Goal: Information Seeking & Learning: Learn about a topic

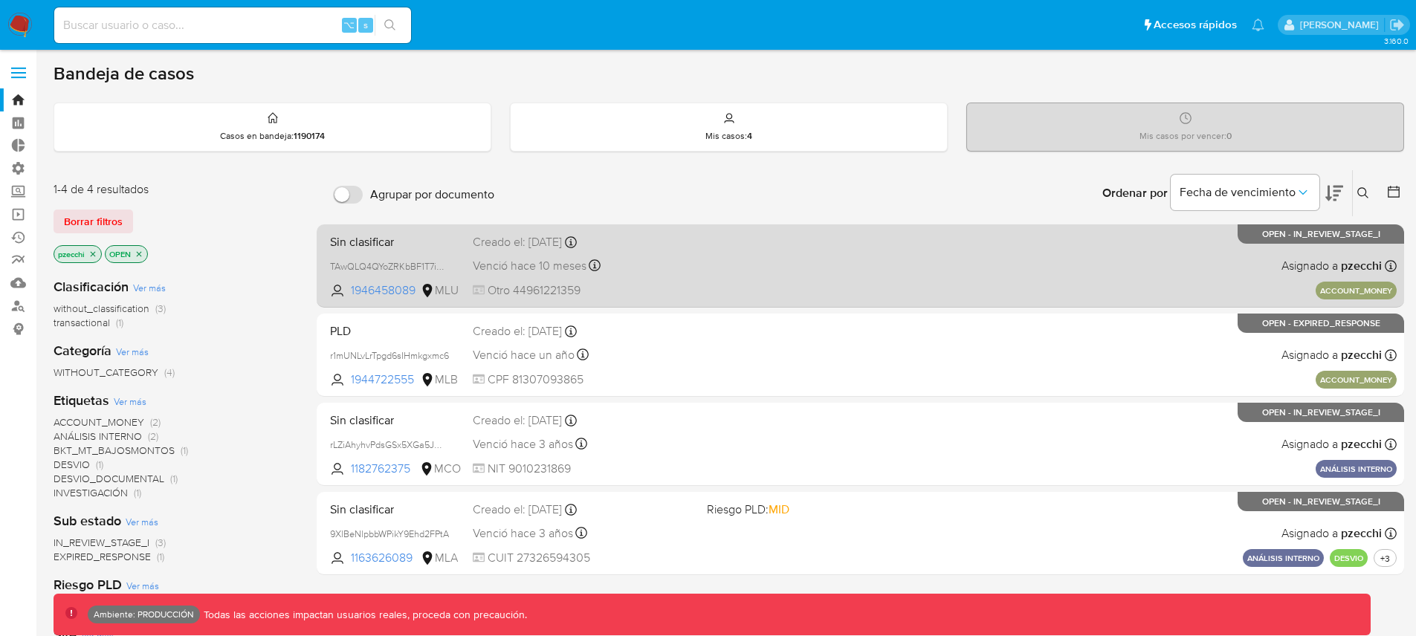
click at [676, 270] on div "Venció hace 10 meses Vence el [DATE] 17:21:49" at bounding box center [584, 266] width 222 height 20
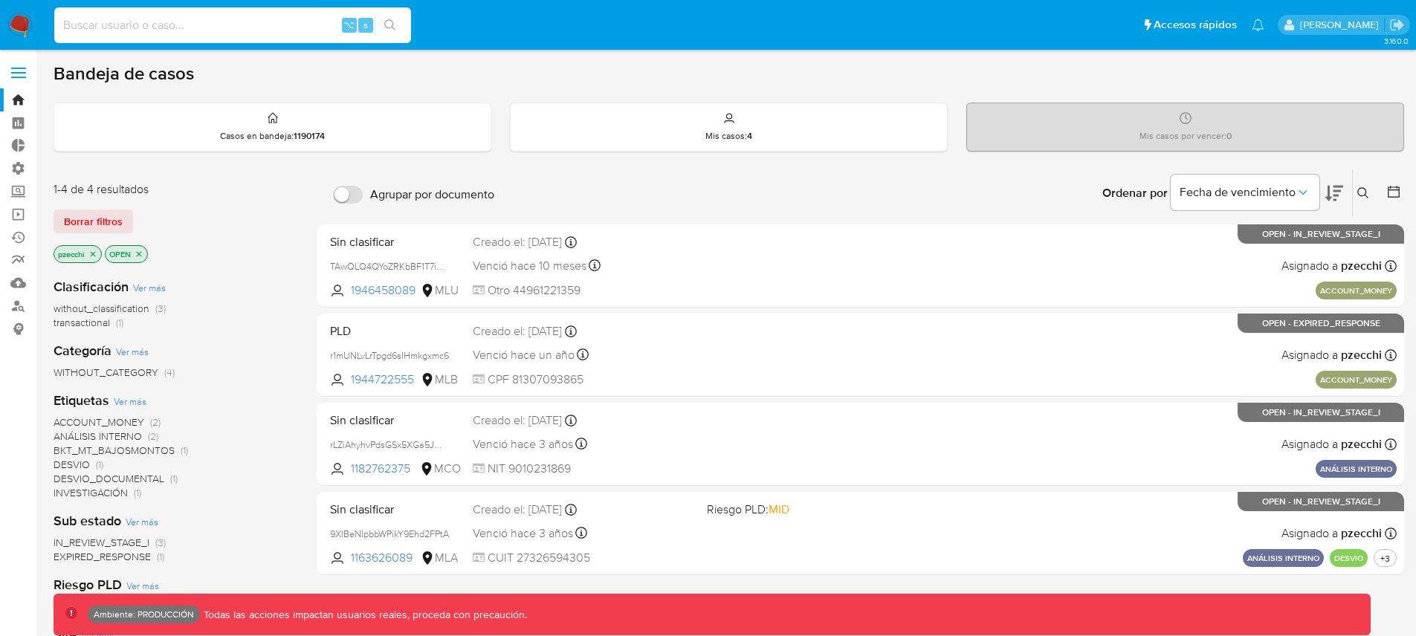
click at [222, 33] on input at bounding box center [232, 25] width 357 height 19
click at [112, 25] on input "pichicamapana2007" at bounding box center [232, 25] width 357 height 19
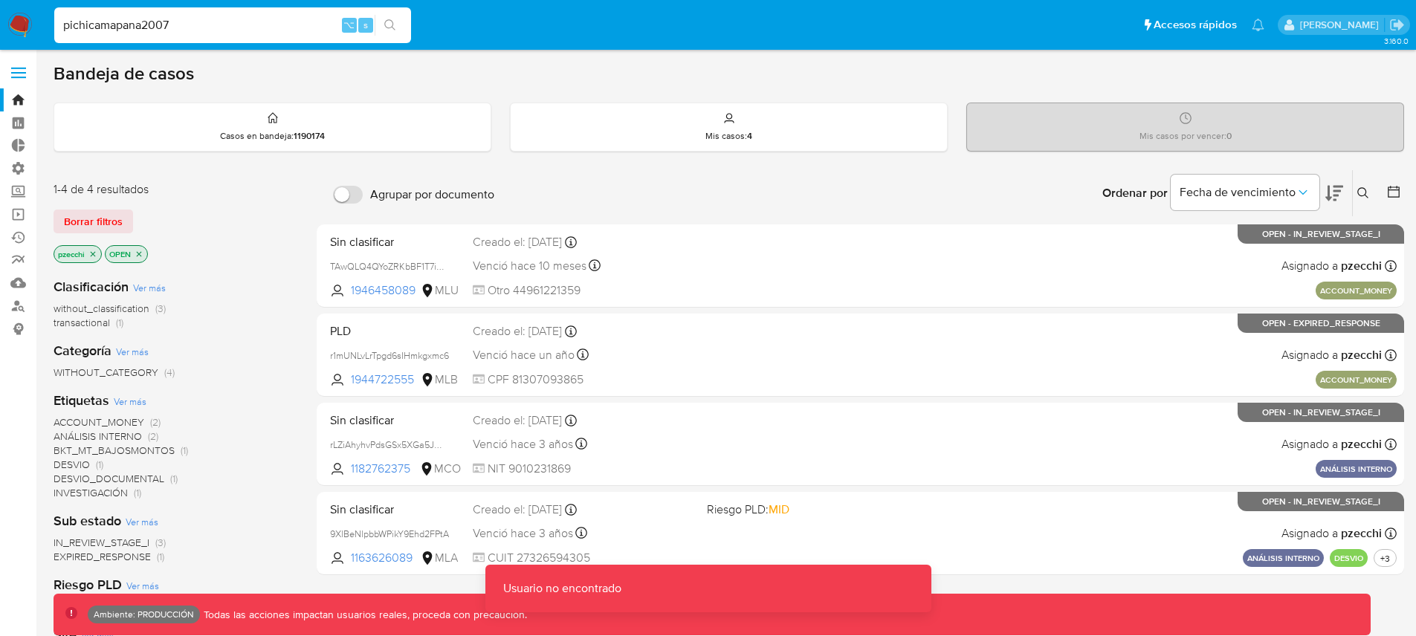
click at [111, 24] on input "pichicamapana2007" at bounding box center [232, 25] width 357 height 19
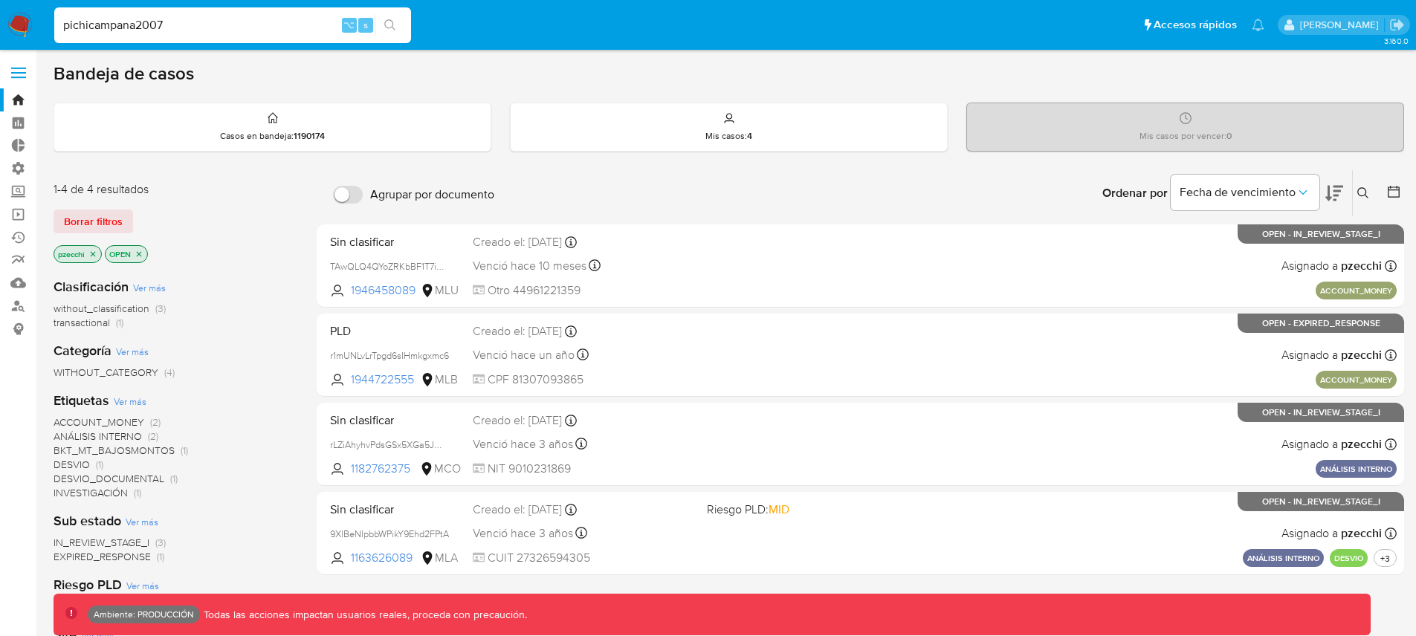
type input "pichicampana2007"
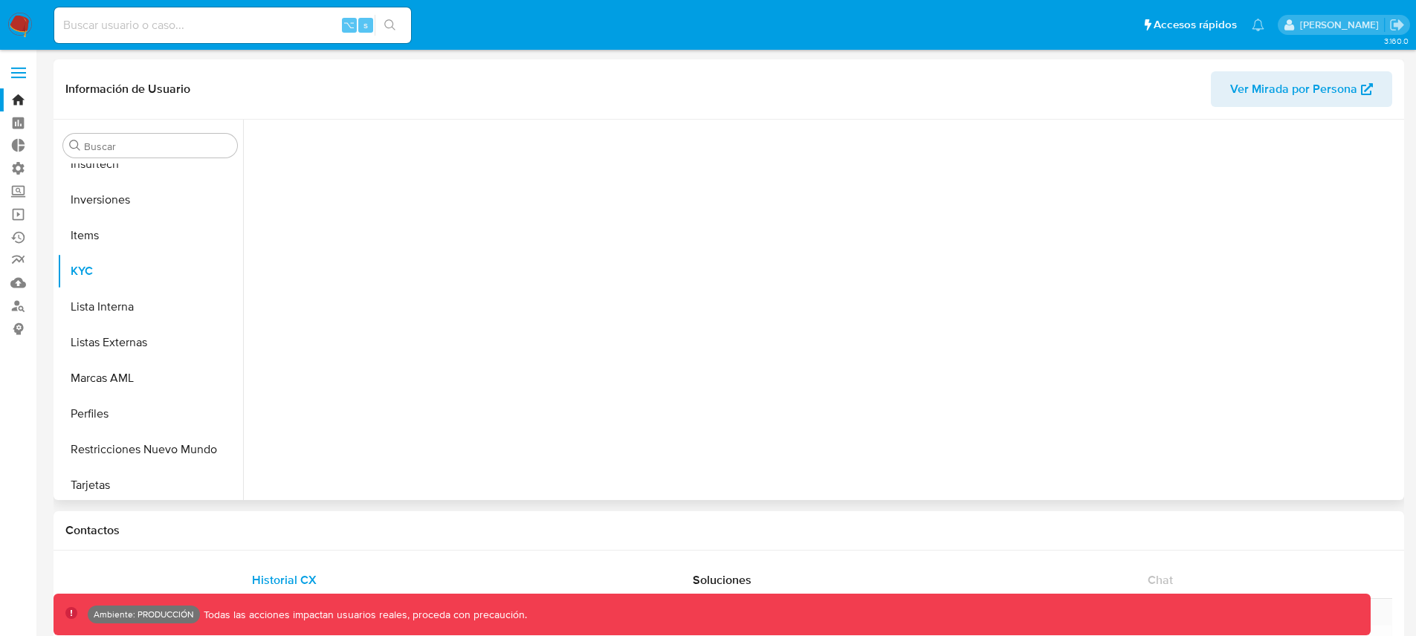
scroll to position [699, 0]
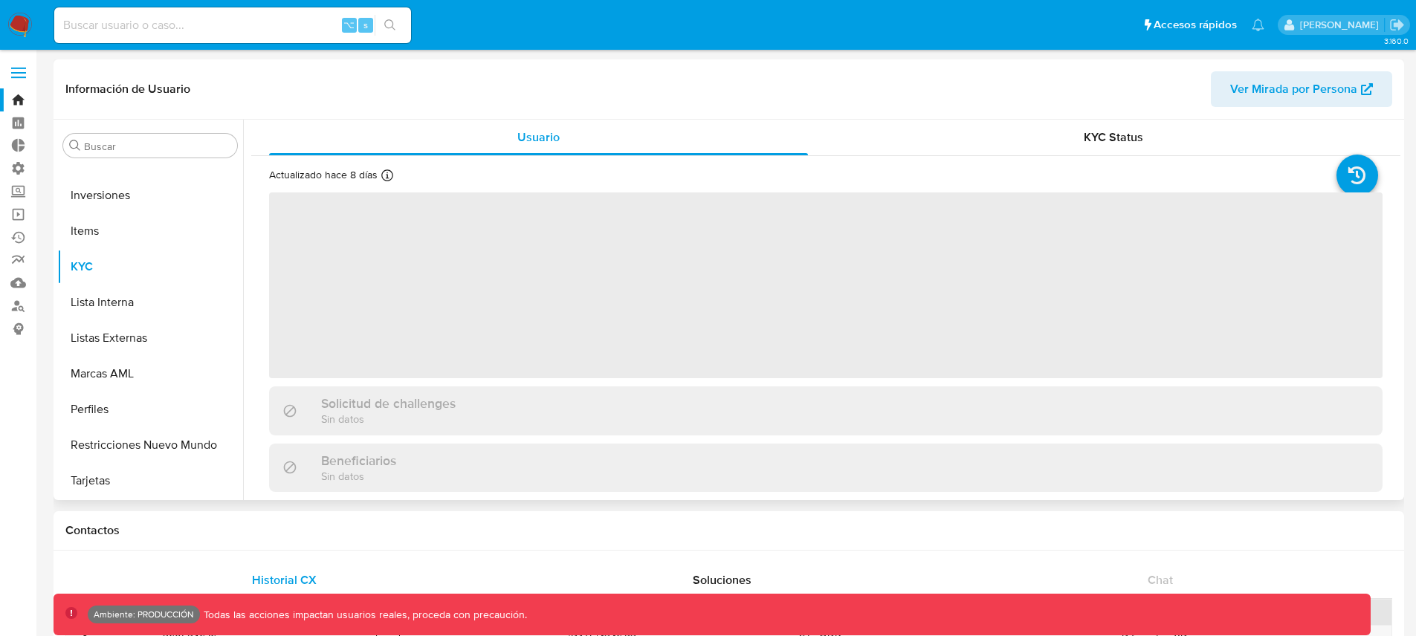
select select "10"
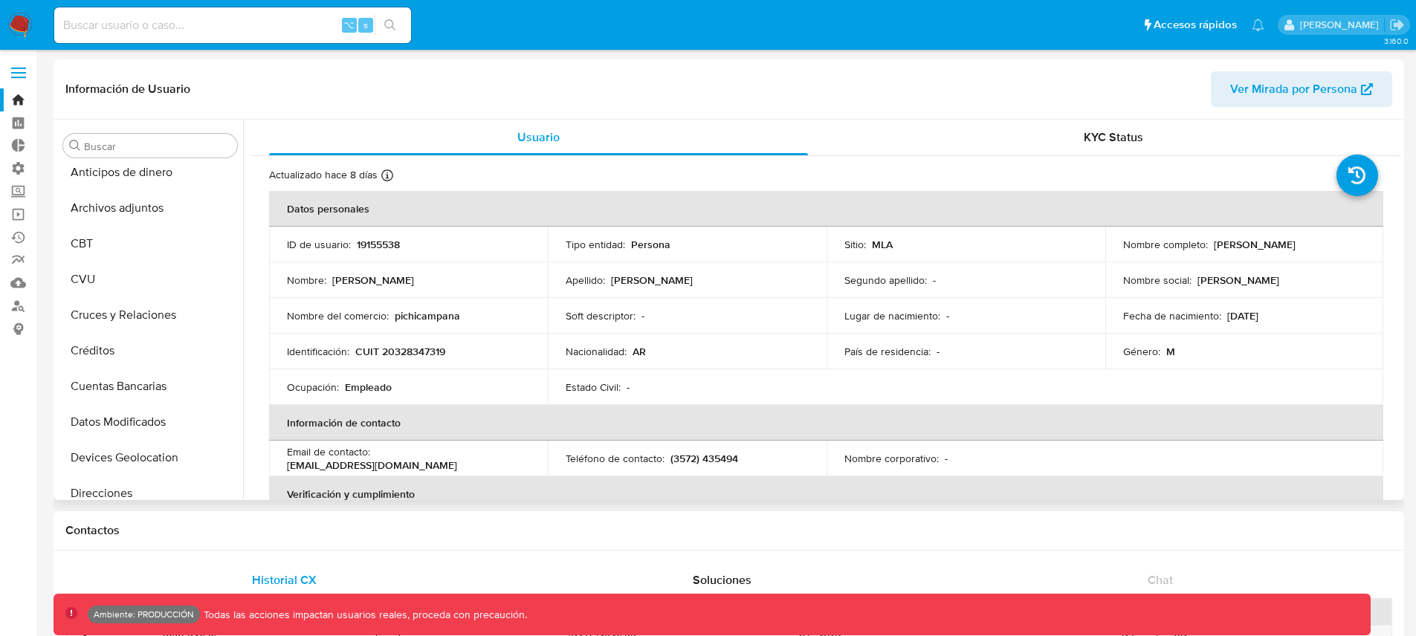
scroll to position [0, 0]
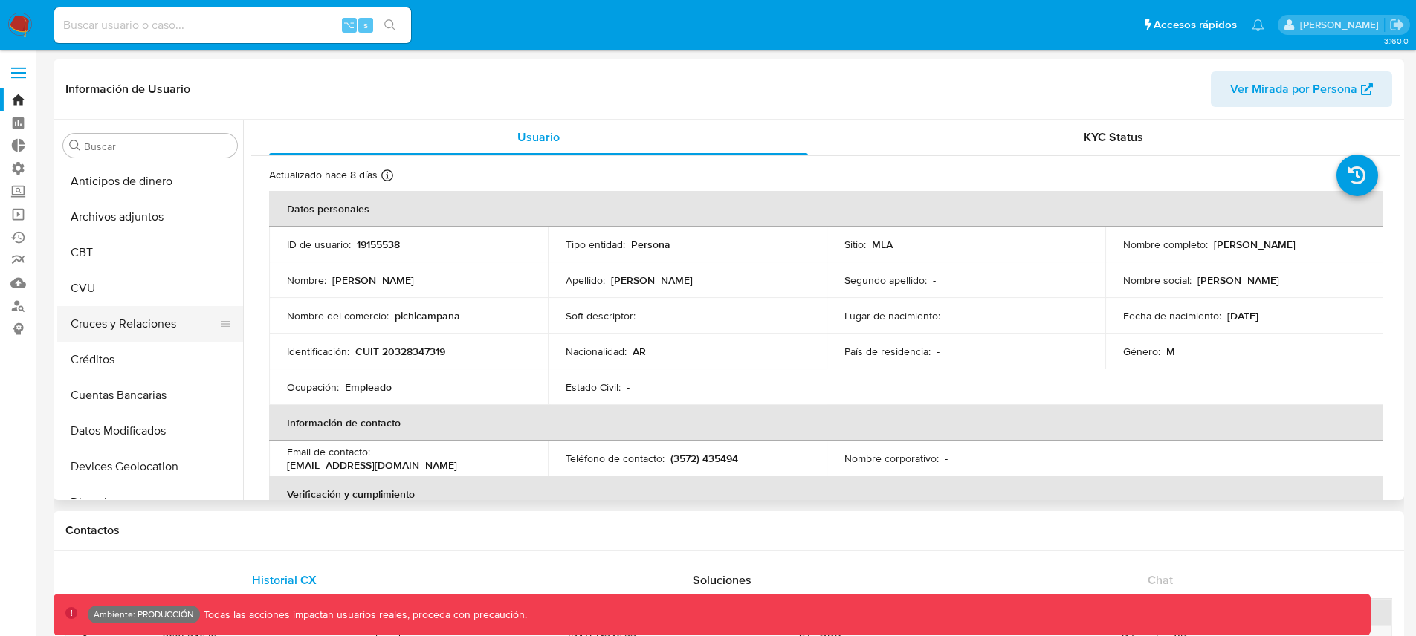
click at [143, 317] on button "Cruces y Relaciones" at bounding box center [144, 324] width 174 height 36
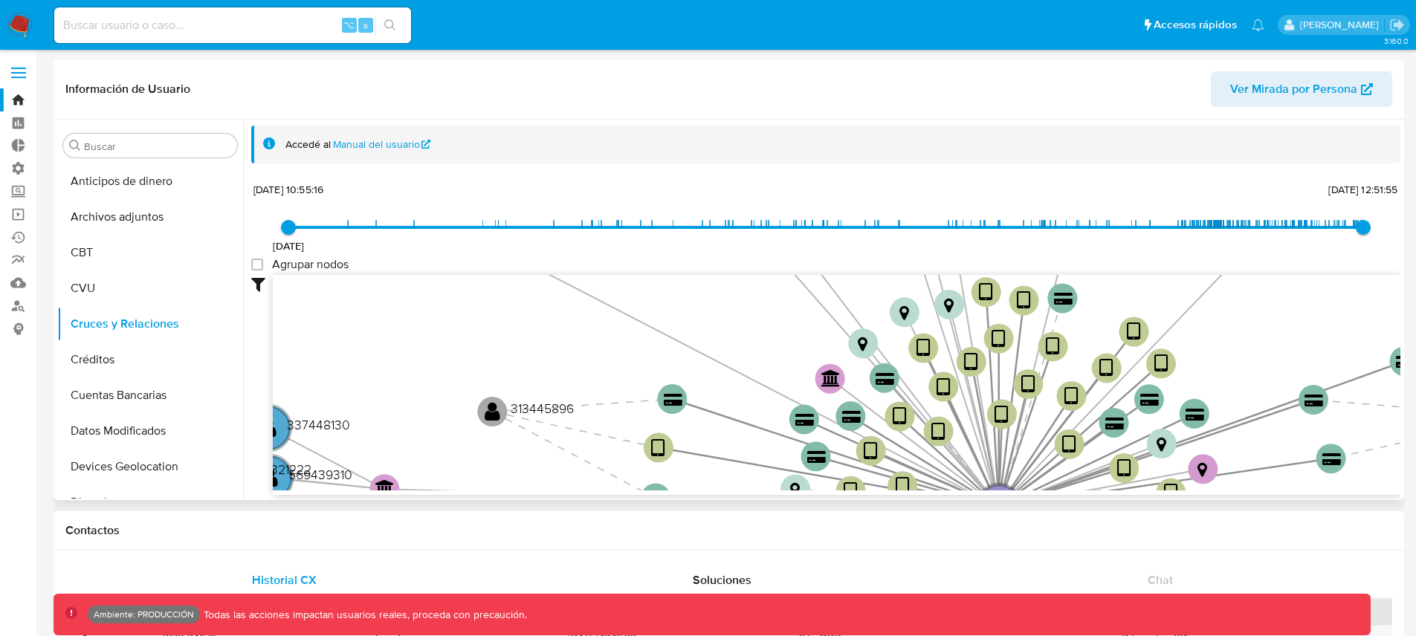
drag, startPoint x: 650, startPoint y: 385, endPoint x: 574, endPoint y: 352, distance: 82.6
click at [574, 352] on icon "device-6316af5608813b0019eb3810  user-19155538  19155538 device-67d64948b6c05…" at bounding box center [837, 383] width 1128 height 216
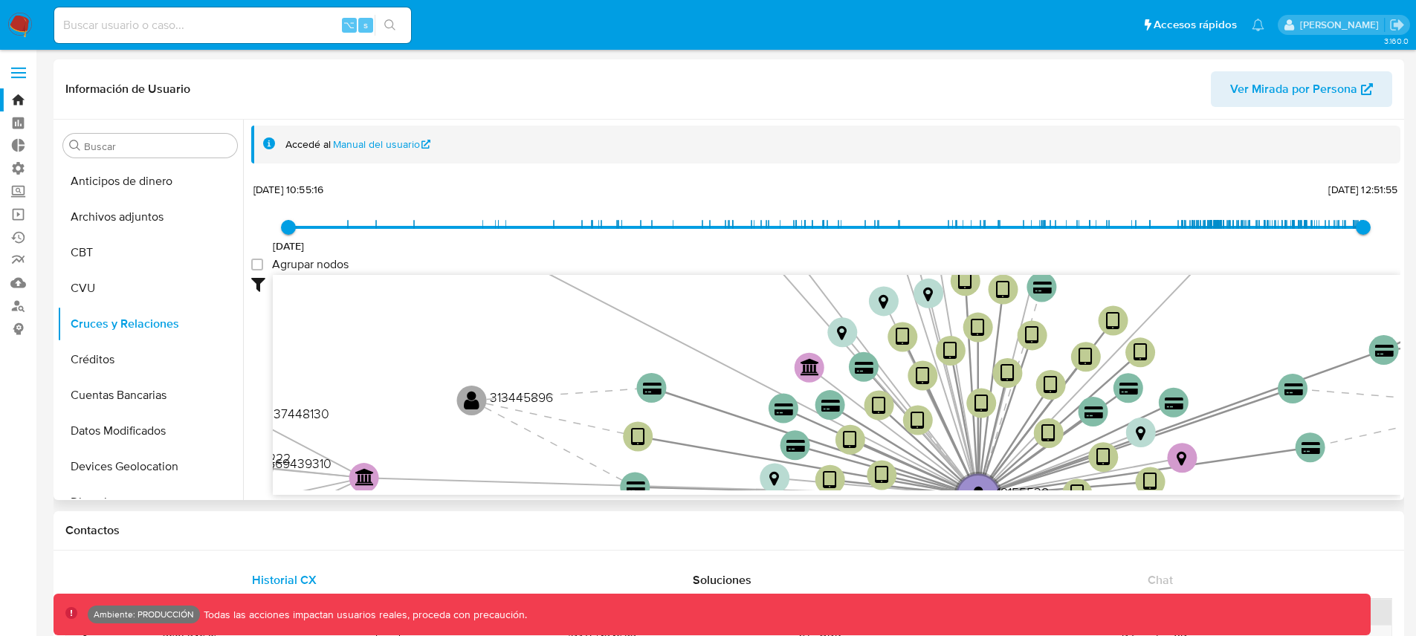
drag, startPoint x: 632, startPoint y: 373, endPoint x: 586, endPoint y: 352, distance: 50.6
click at [586, 352] on icon "device-6316af5608813b0019eb3810  user-19155538  19155538 device-67d64948b6c05…" at bounding box center [837, 383] width 1128 height 216
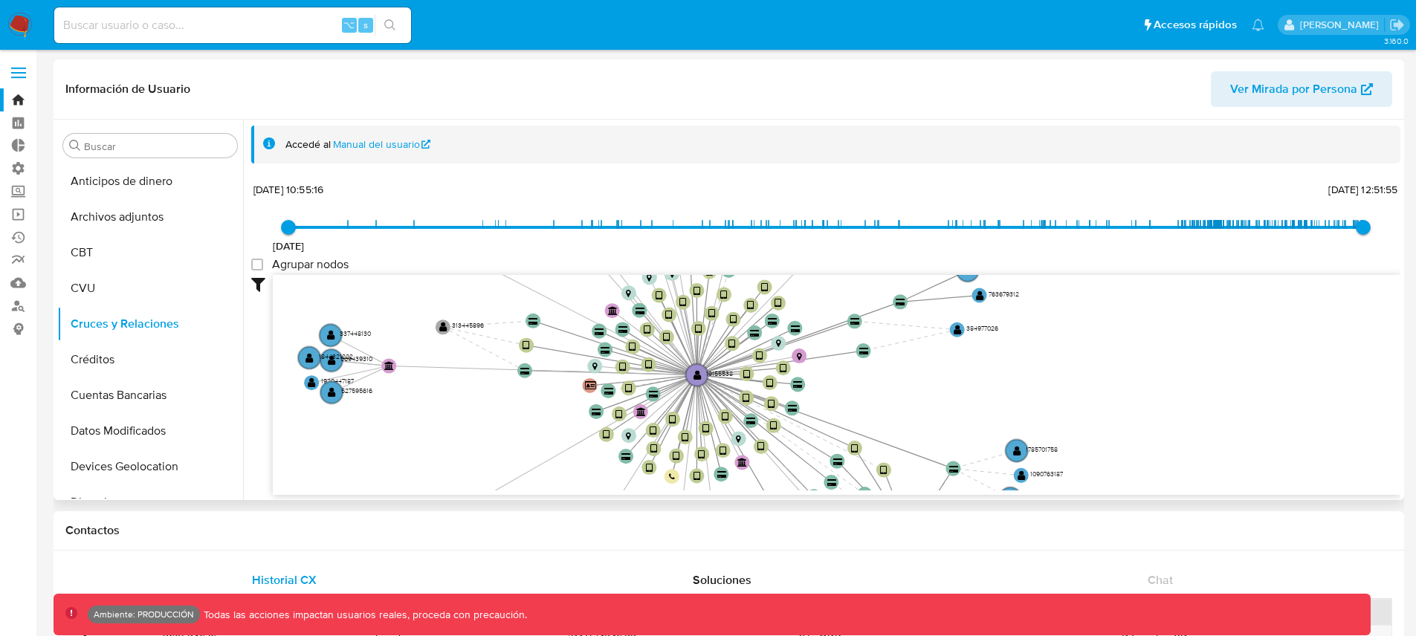
drag, startPoint x: 587, startPoint y: 361, endPoint x: 523, endPoint y: 319, distance: 77.3
click at [523, 319] on icon "device-6316af5608813b0019eb3810  user-19155538  19155538 device-67d64948b6c05…" at bounding box center [837, 383] width 1128 height 216
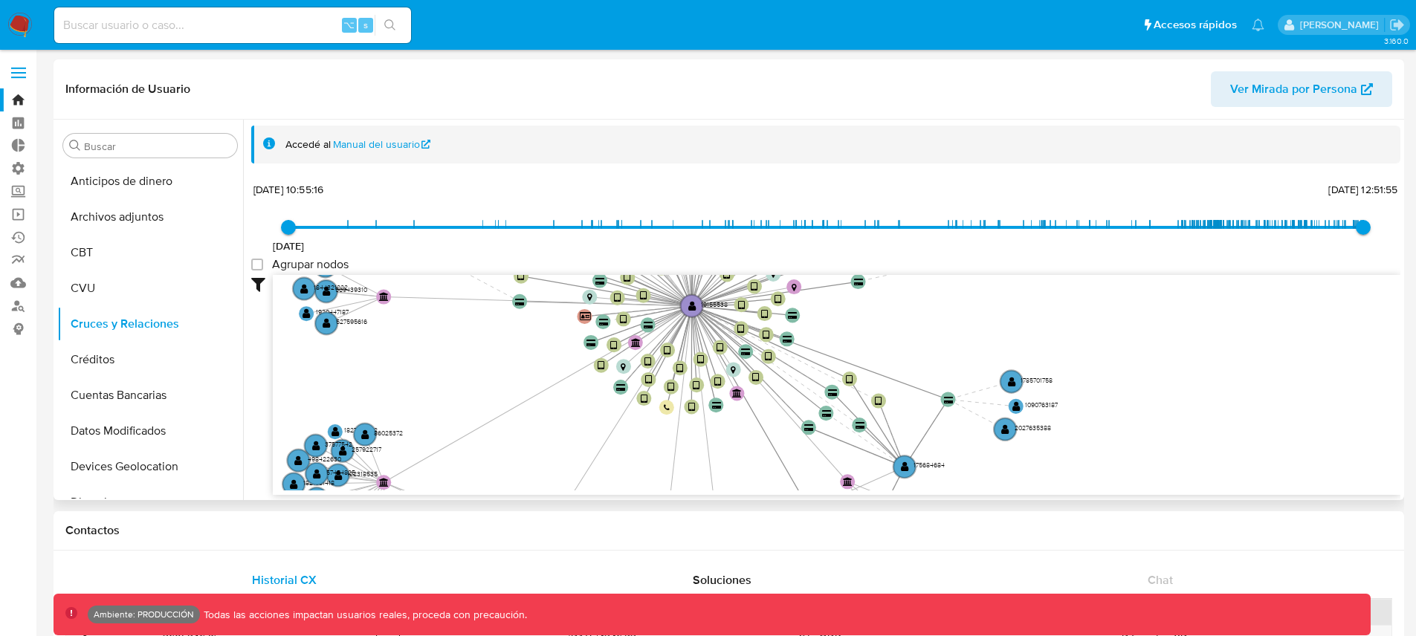
drag, startPoint x: 495, startPoint y: 427, endPoint x: 490, endPoint y: 358, distance: 69.3
click at [490, 358] on icon "device-6316af5608813b0019eb3810  user-19155538  19155538 device-67d64948b6c05…" at bounding box center [837, 383] width 1128 height 216
click at [621, 389] on text "" at bounding box center [620, 387] width 9 height 7
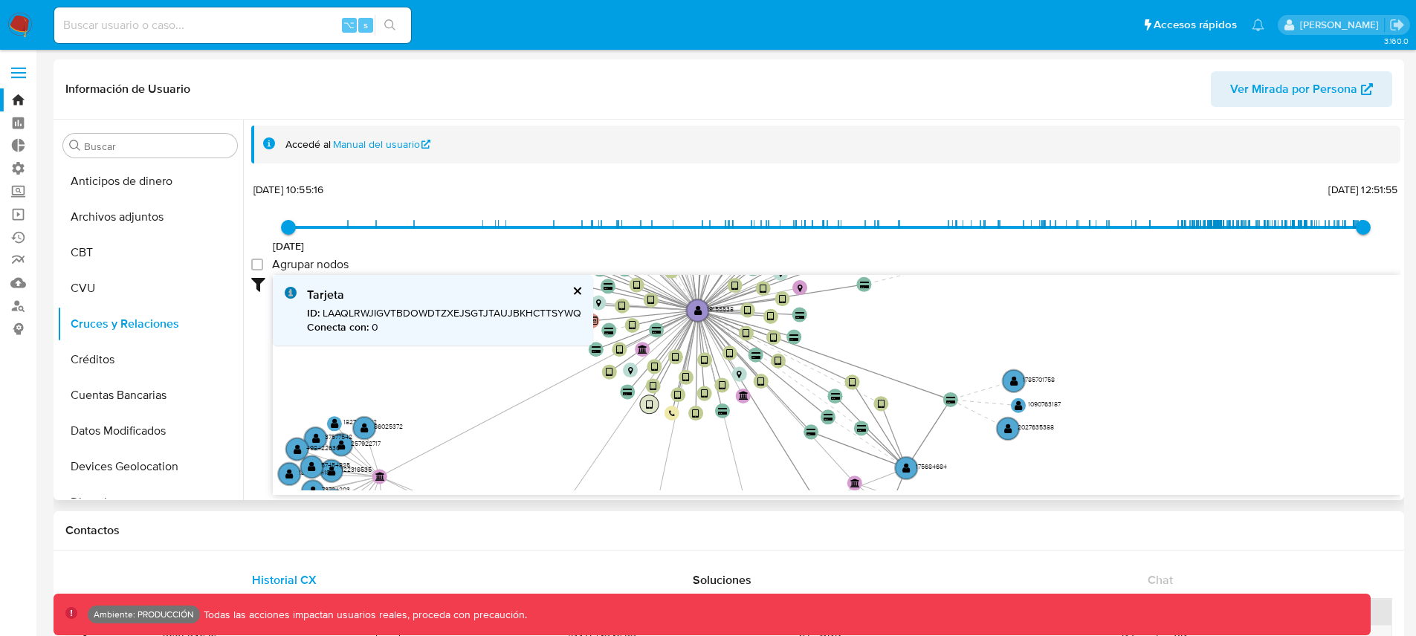
click at [646, 405] on text "" at bounding box center [649, 405] width 7 height 10
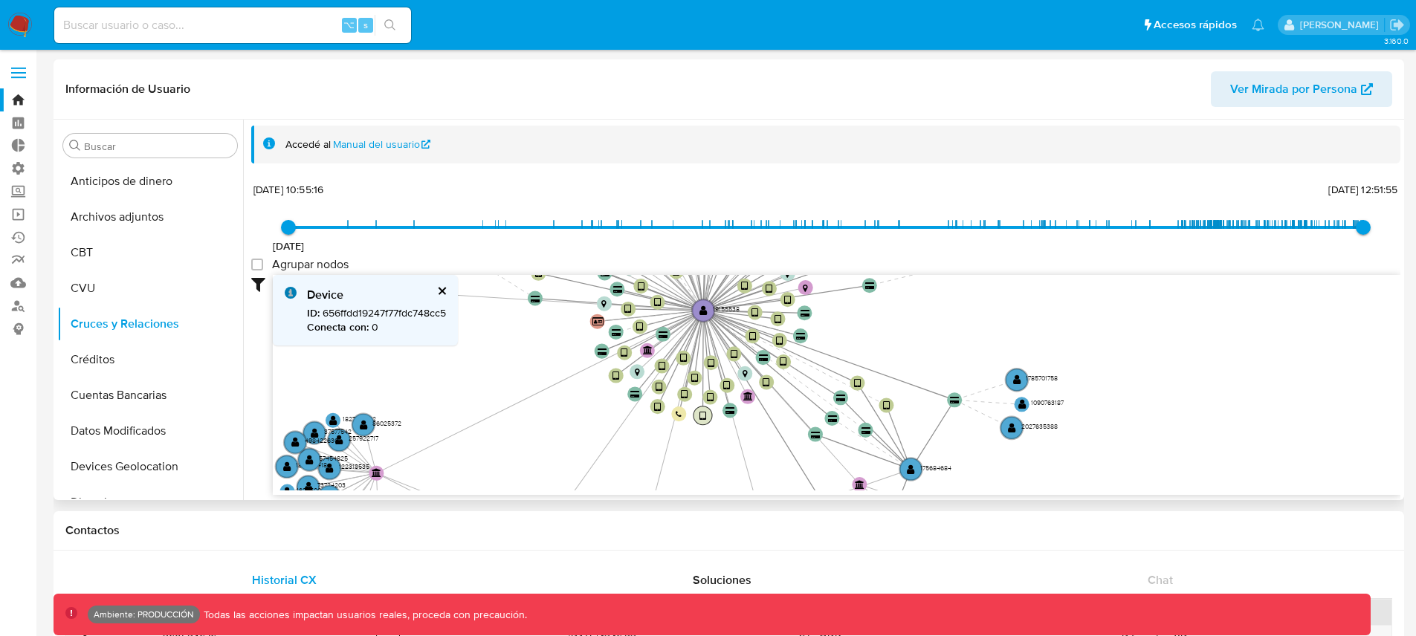
click at [705, 416] on text "" at bounding box center [702, 416] width 7 height 10
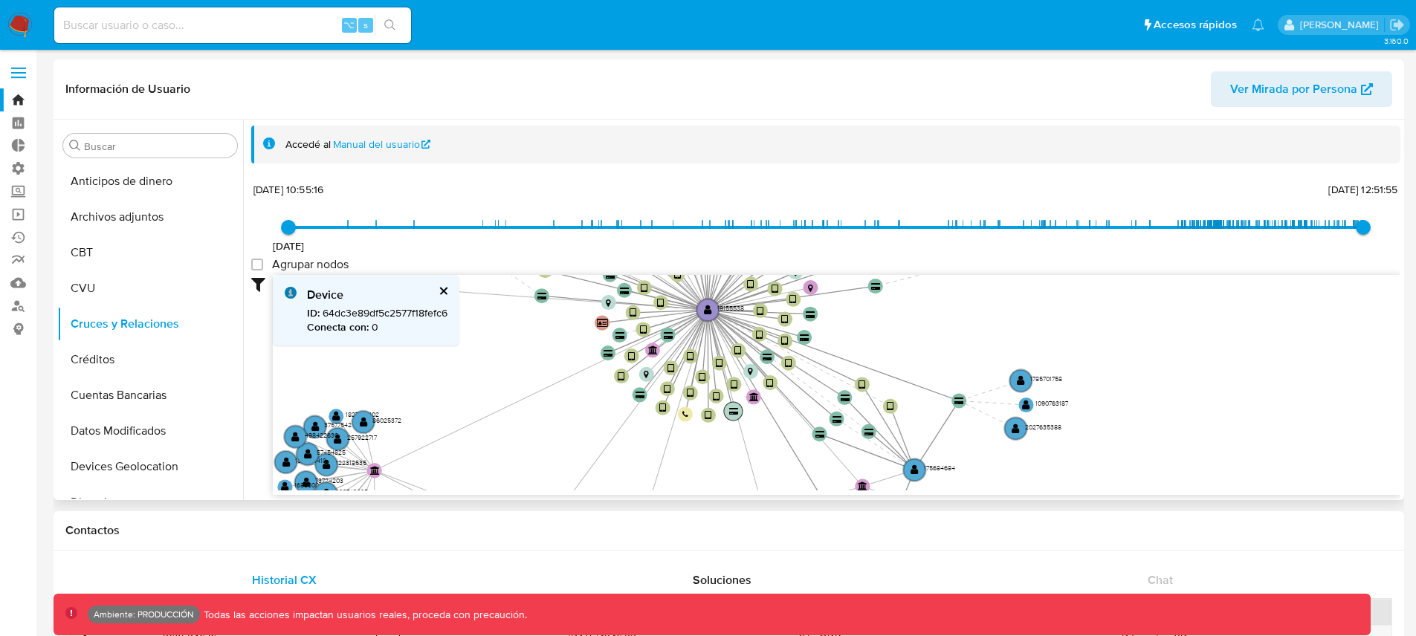
click at [730, 415] on text "" at bounding box center [733, 412] width 9 height 7
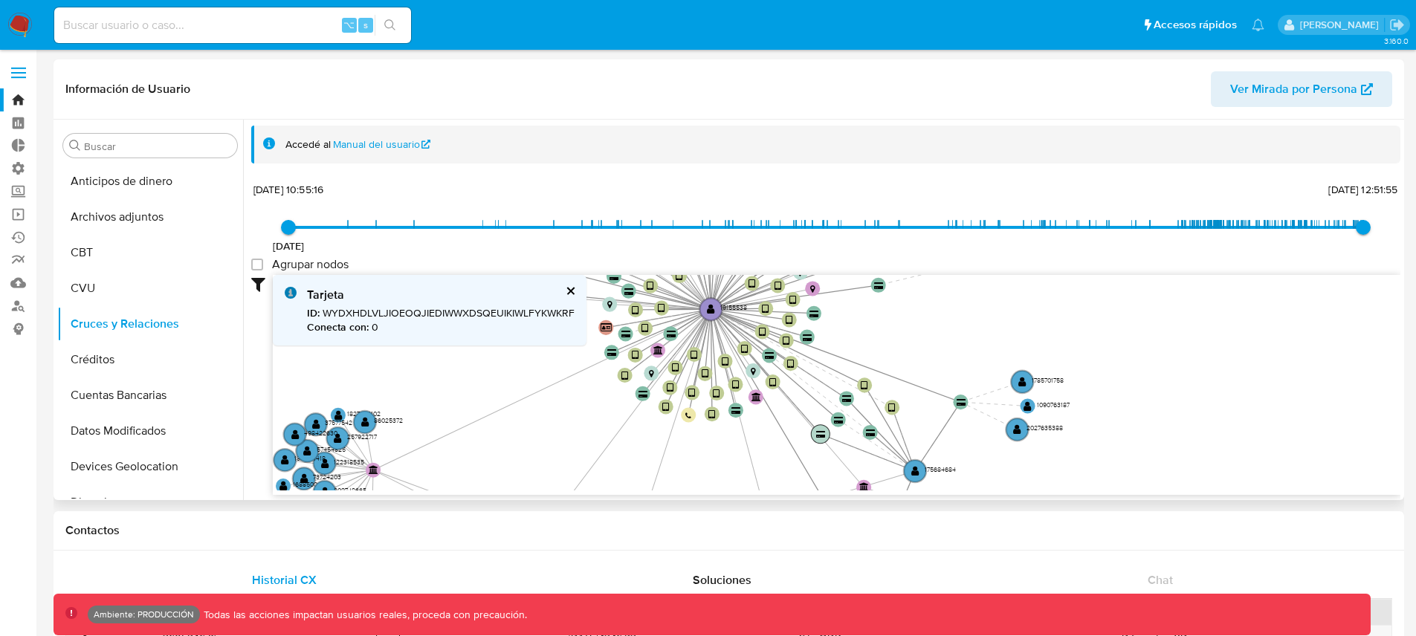
click at [820, 433] on text "" at bounding box center [820, 434] width 9 height 7
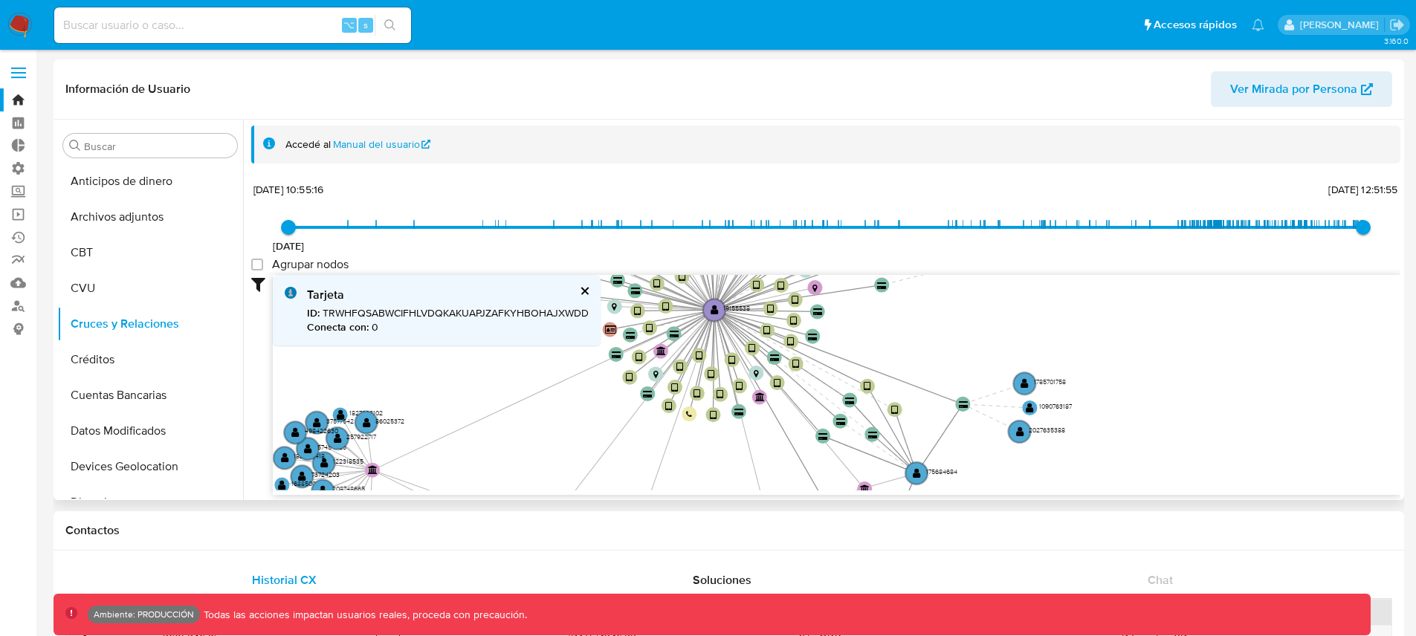
click at [928, 479] on icon "device-6316af5608813b0019eb3810  user-19155538  19155538 device-67d64948b6c05…" at bounding box center [837, 383] width 1128 height 216
click at [921, 473] on circle at bounding box center [917, 474] width 26 height 26
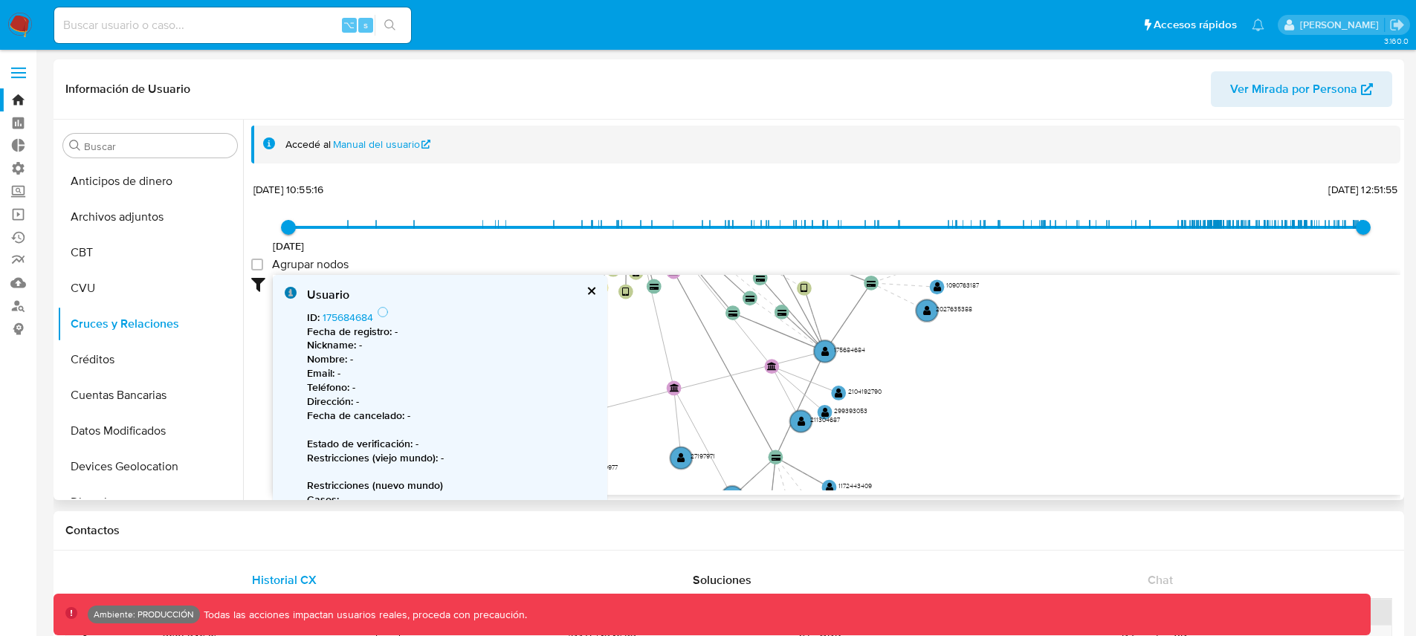
drag, startPoint x: 863, startPoint y: 319, endPoint x: 839, endPoint y: 286, distance: 40.4
click at [839, 286] on icon "device-6316af5608813b0019eb3810  user-19155538  19155538 device-67d64948b6c05…" at bounding box center [837, 383] width 1128 height 216
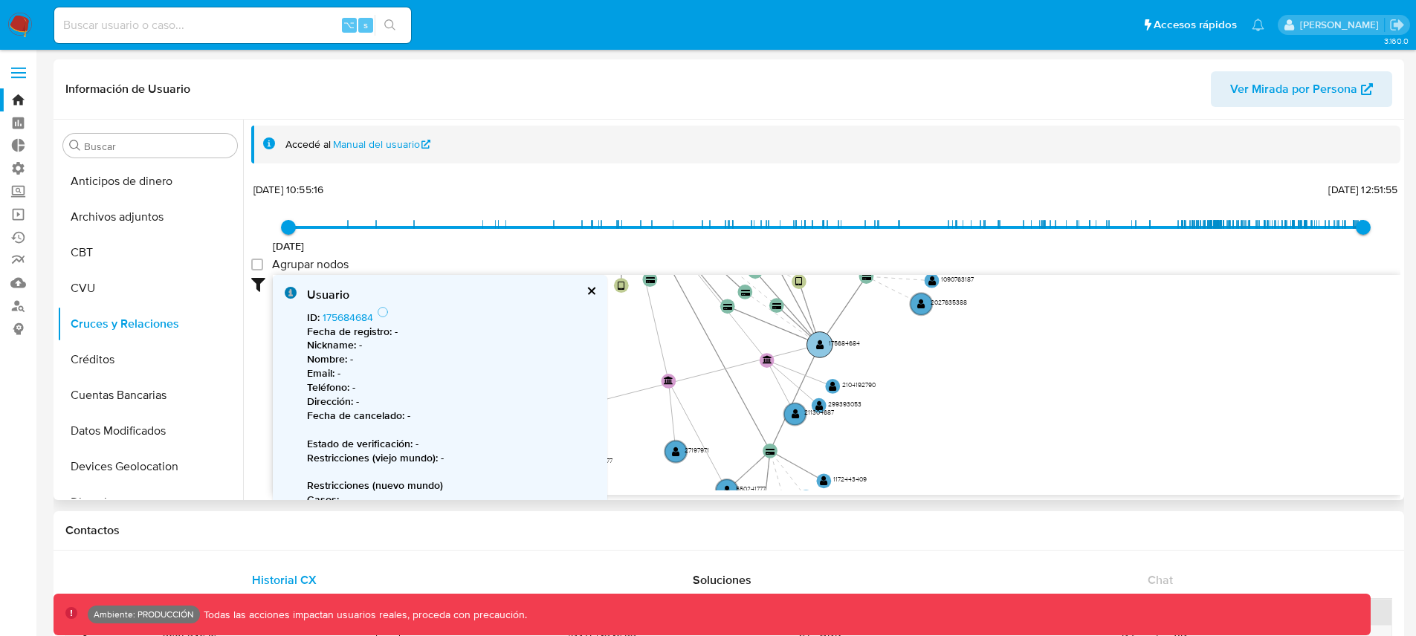
click at [821, 350] on circle at bounding box center [820, 345] width 26 height 26
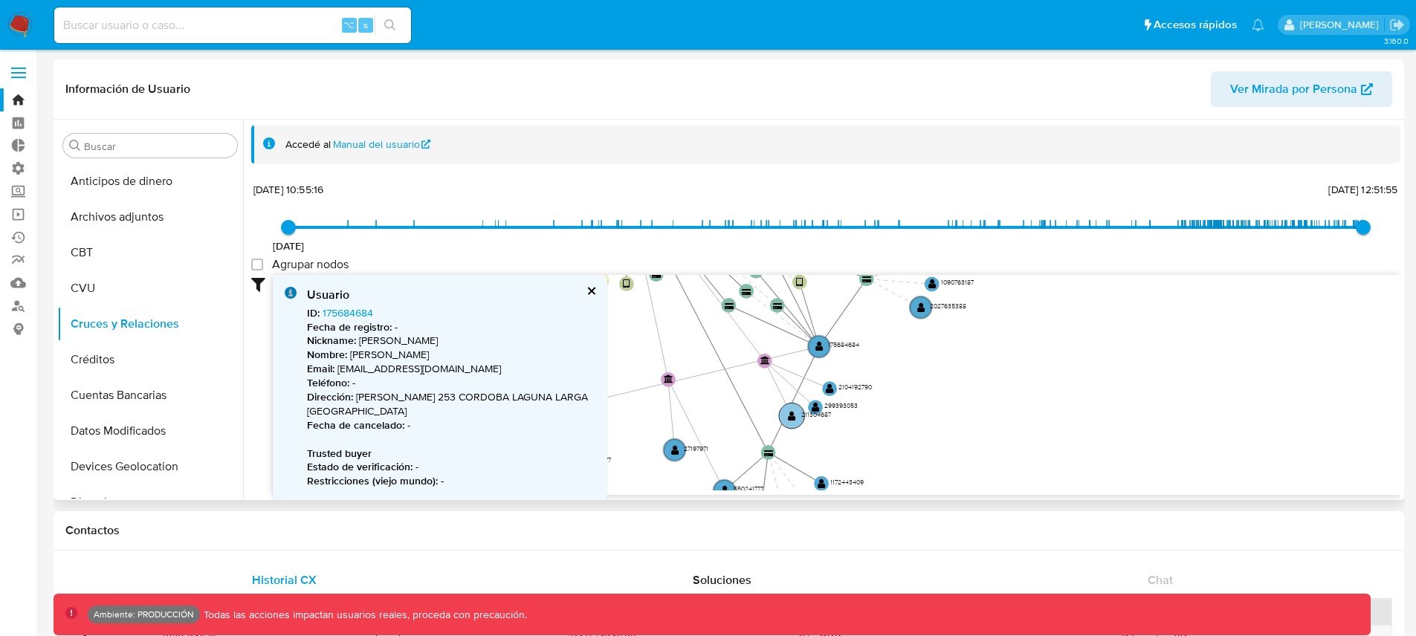
click at [793, 416] on text "" at bounding box center [792, 416] width 8 height 10
click at [812, 413] on text "211304687" at bounding box center [812, 416] width 30 height 9
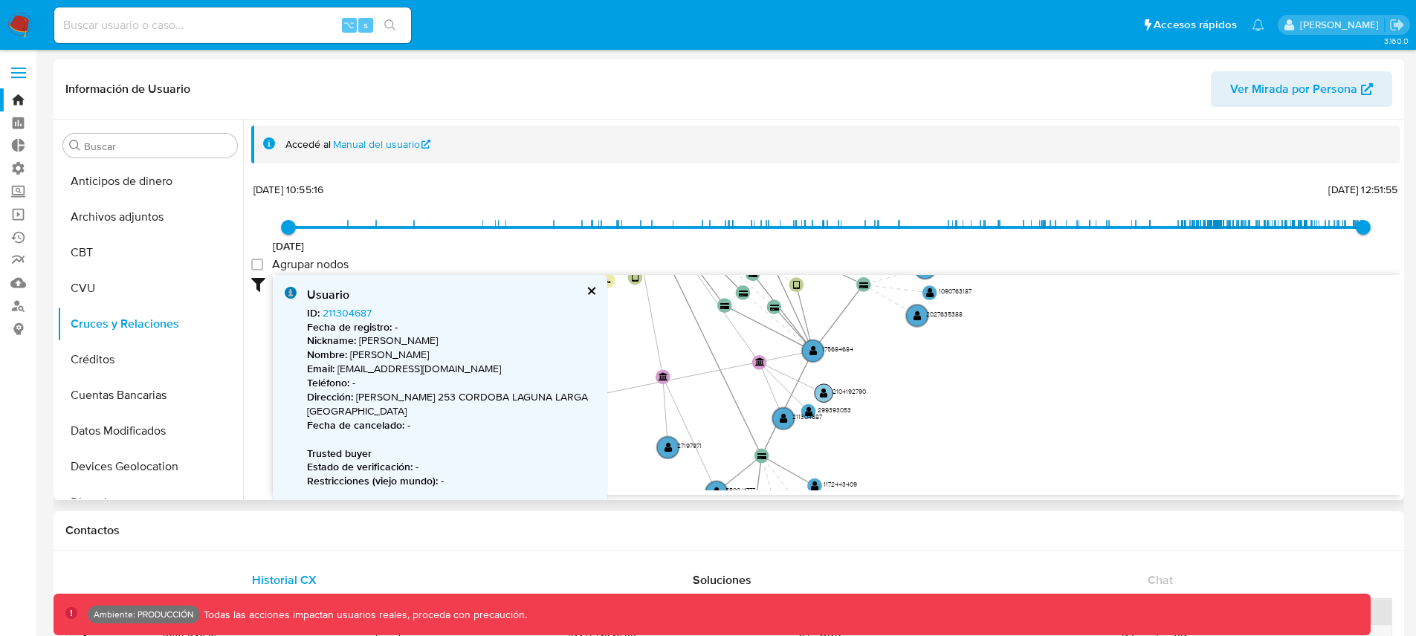
click at [821, 392] on text "" at bounding box center [824, 393] width 8 height 10
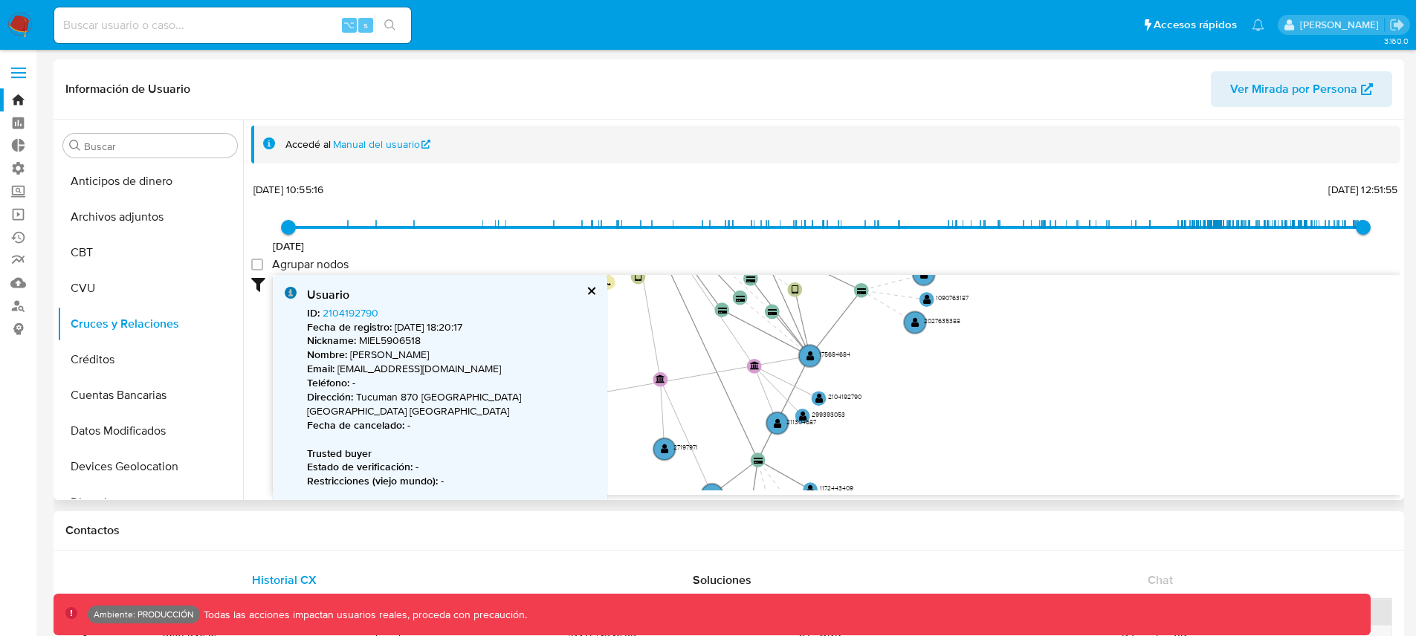
click at [592, 293] on button "cerrar" at bounding box center [591, 291] width 10 height 10
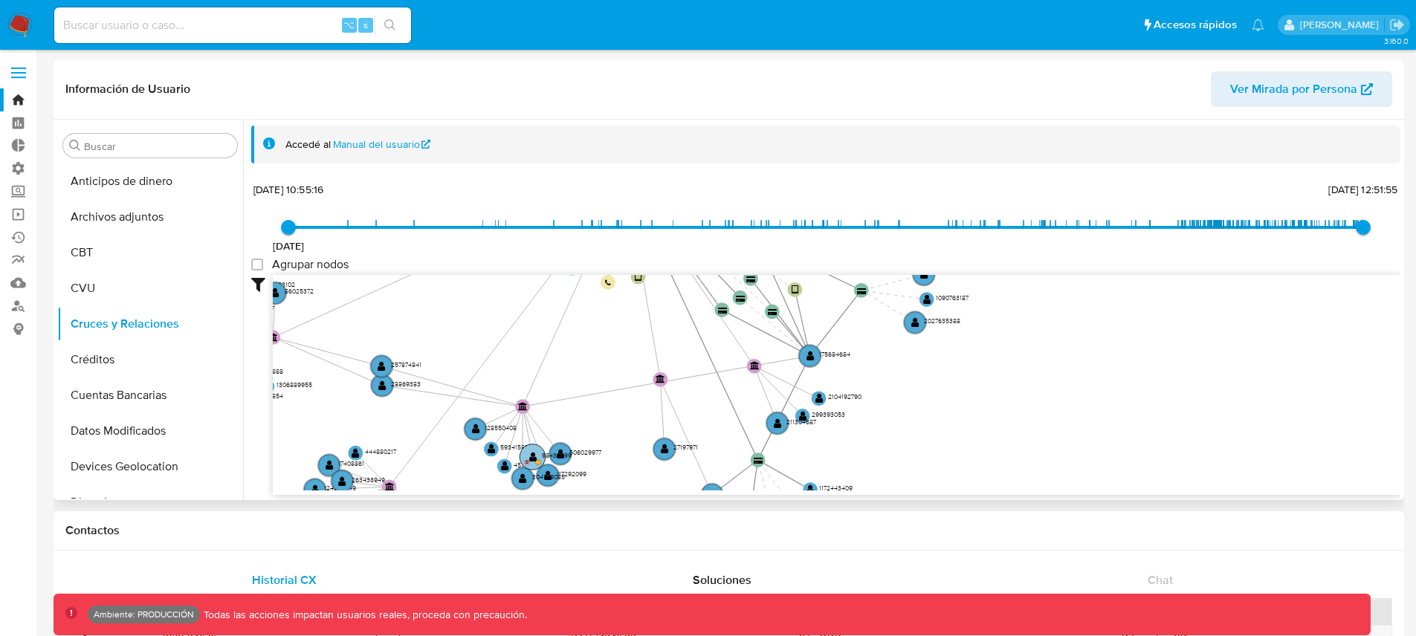
click at [565, 457] on text "98439899" at bounding box center [557, 455] width 30 height 9
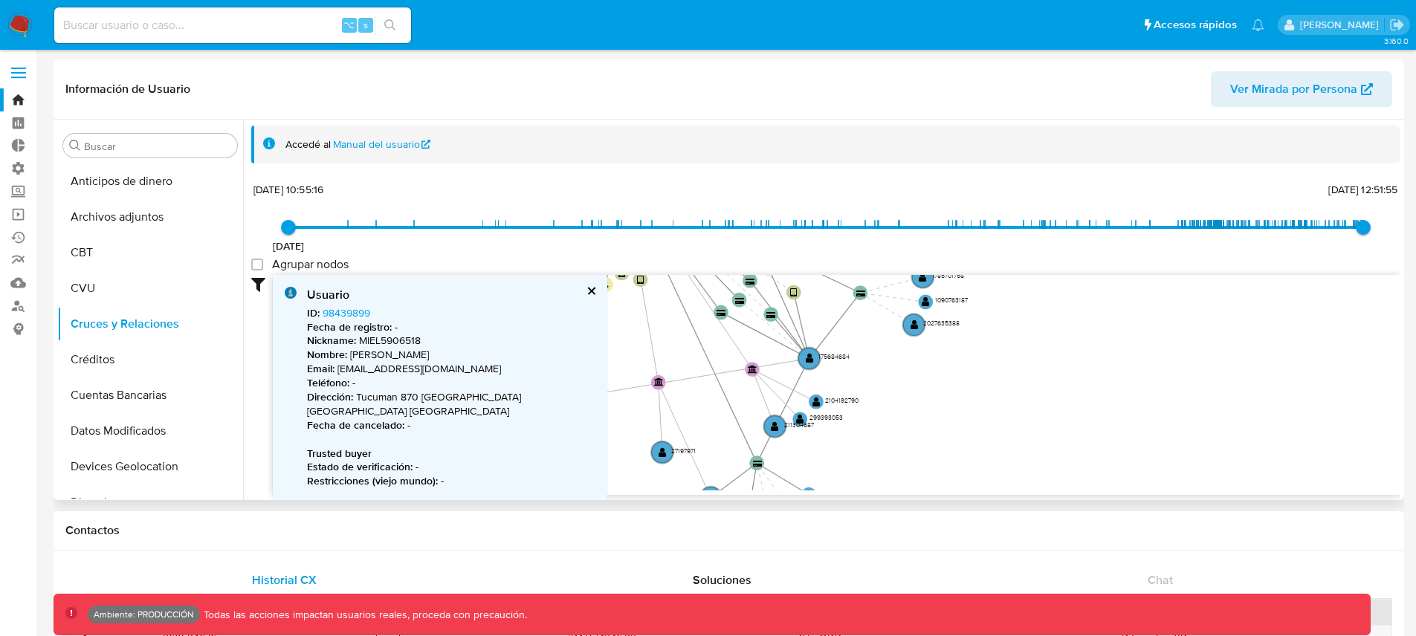
click at [591, 287] on button "cerrar" at bounding box center [591, 291] width 10 height 10
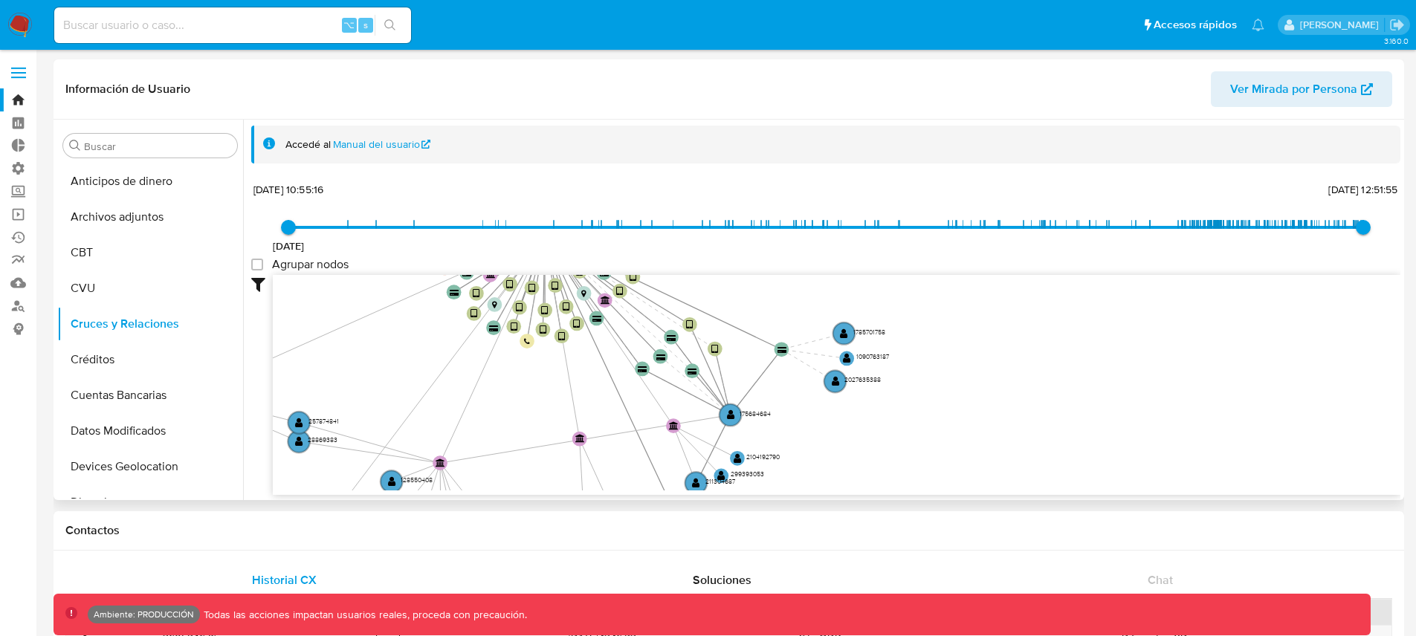
drag, startPoint x: 956, startPoint y: 396, endPoint x: 872, endPoint y: 457, distance: 103.8
click at [872, 457] on icon "device-6316af5608813b0019eb3810  user-19155538  19155538 device-67d64948b6c05…" at bounding box center [837, 383] width 1128 height 216
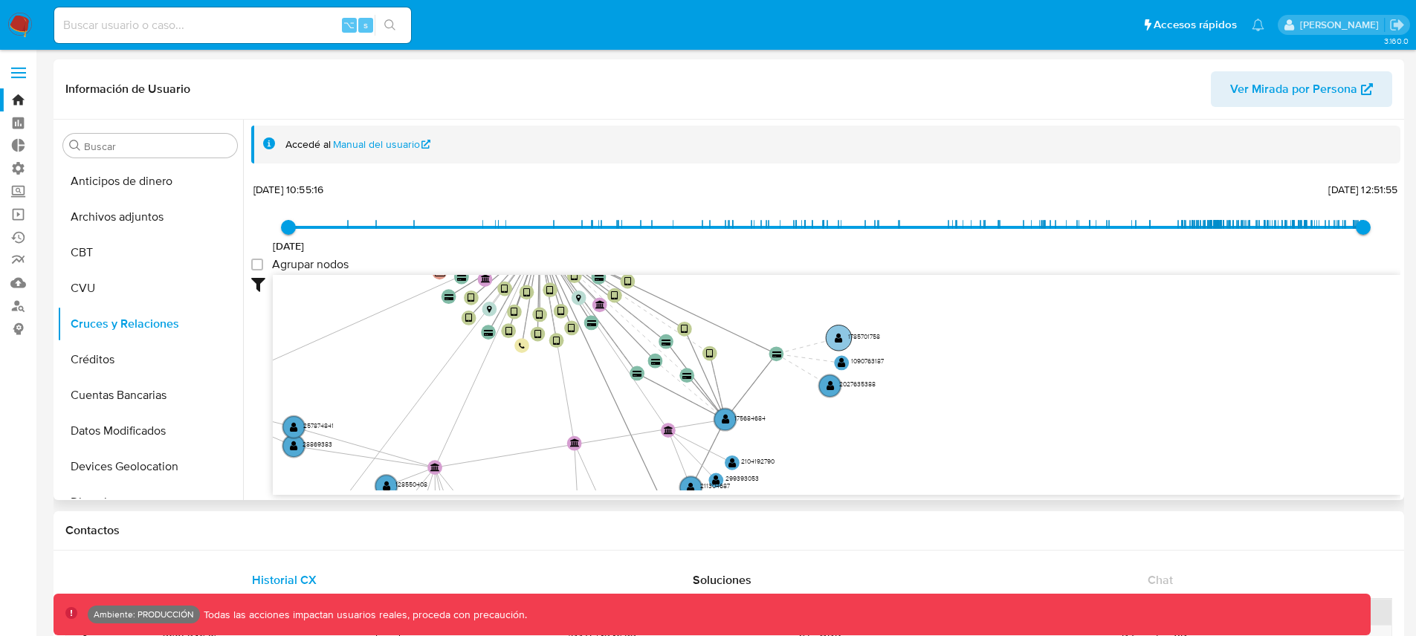
click at [840, 339] on text "" at bounding box center [839, 338] width 8 height 10
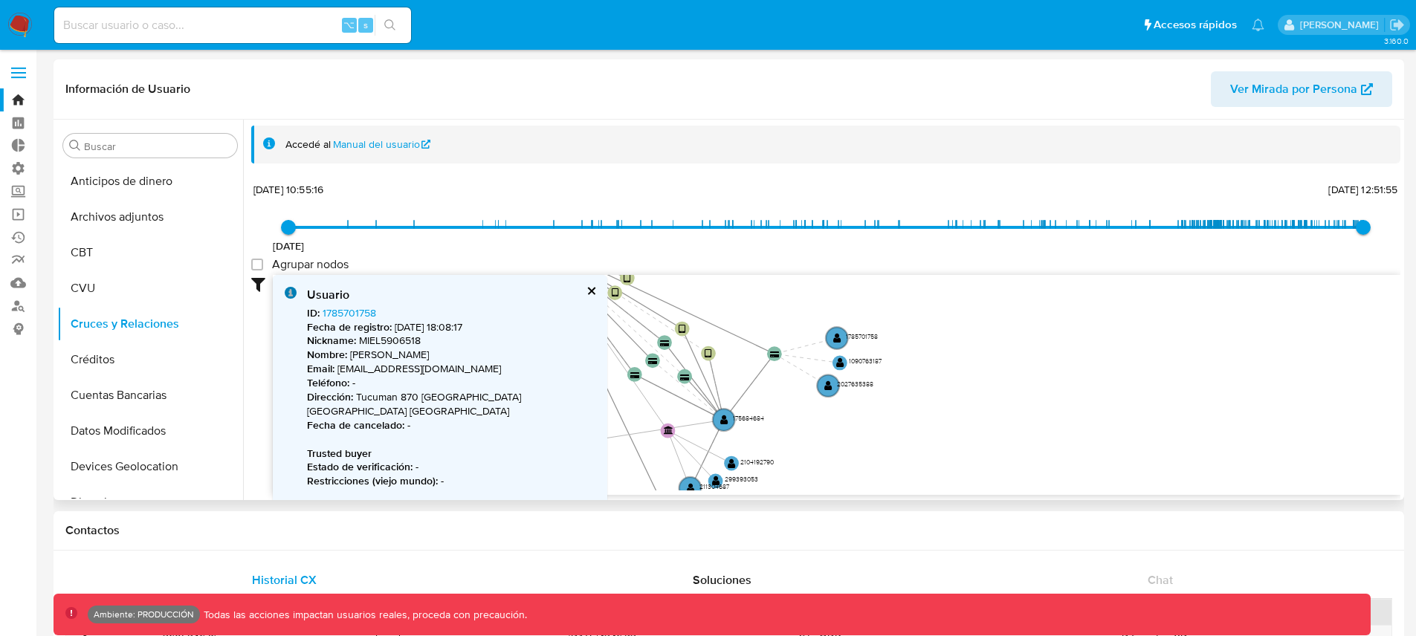
click at [589, 288] on button "cerrar" at bounding box center [591, 291] width 10 height 10
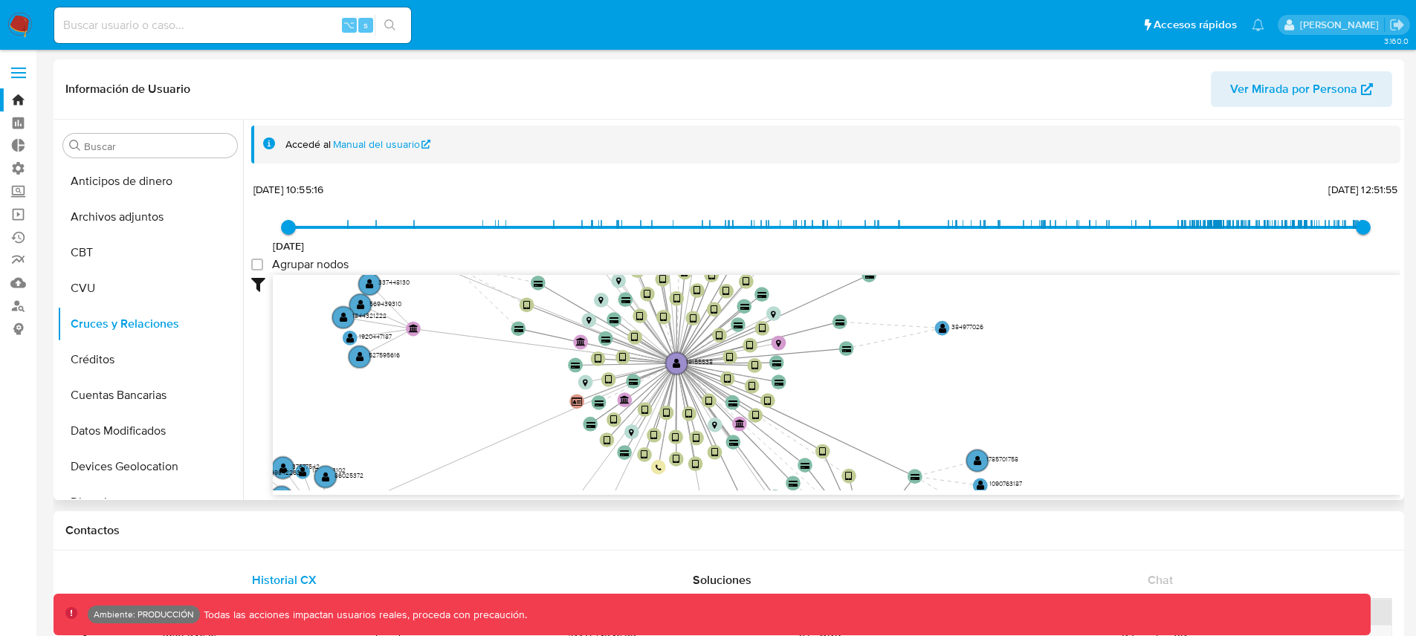
drag, startPoint x: 585, startPoint y: 321, endPoint x: 720, endPoint y: 438, distance: 178.1
click at [720, 438] on icon "device-6316af5608813b0019eb3810  user-19155538  19155538 device-67d64948b6c05…" at bounding box center [837, 383] width 1128 height 216
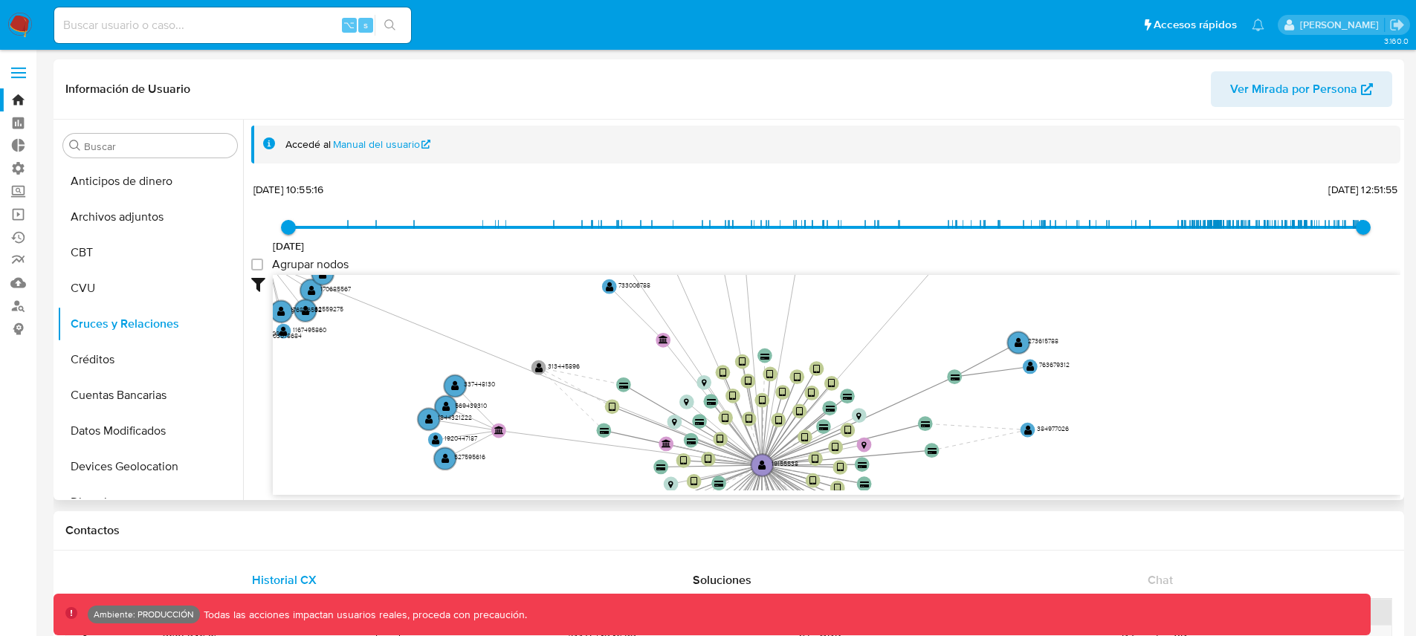
drag, startPoint x: 534, startPoint y: 330, endPoint x: 618, endPoint y: 431, distance: 131.9
click at [618, 431] on icon "device-6316af5608813b0019eb3810  user-19155538  19155538 device-67d64948b6c05…" at bounding box center [837, 383] width 1128 height 216
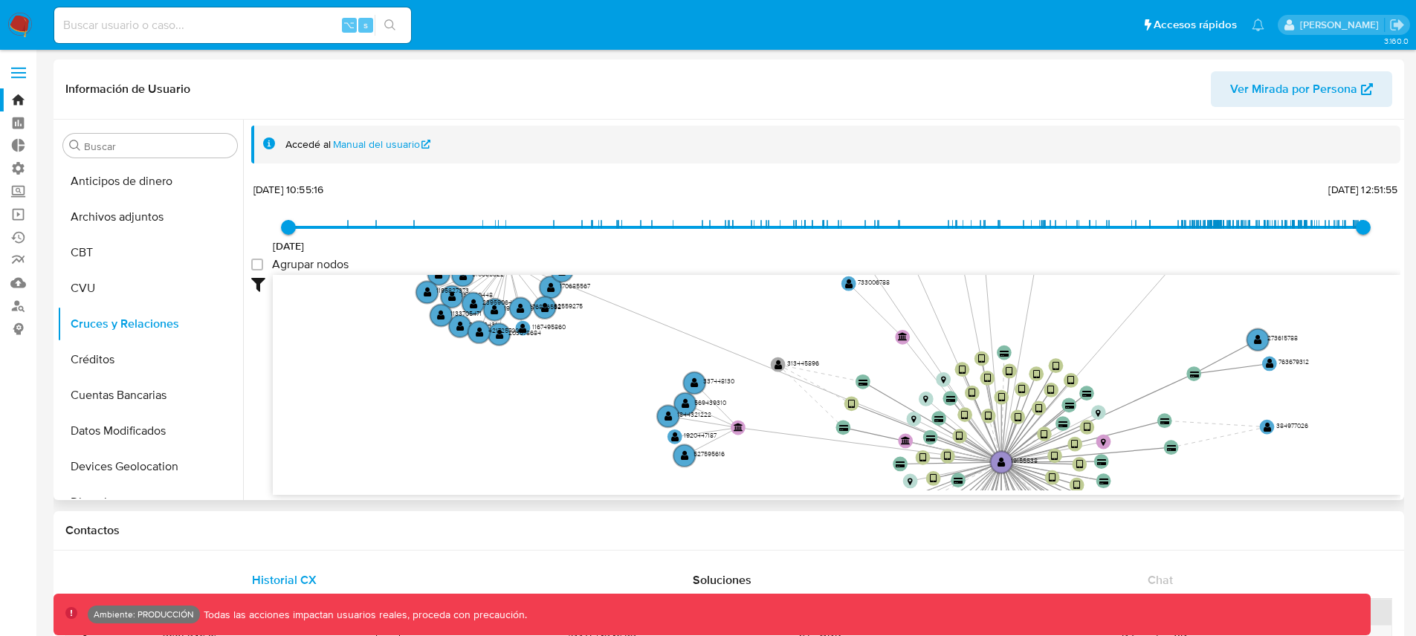
drag, startPoint x: 517, startPoint y: 398, endPoint x: 724, endPoint y: 425, distance: 209.1
click at [724, 425] on icon "device-6316af5608813b0019eb3810  user-19155538  19155538 device-67d64948b6c05…" at bounding box center [837, 383] width 1128 height 216
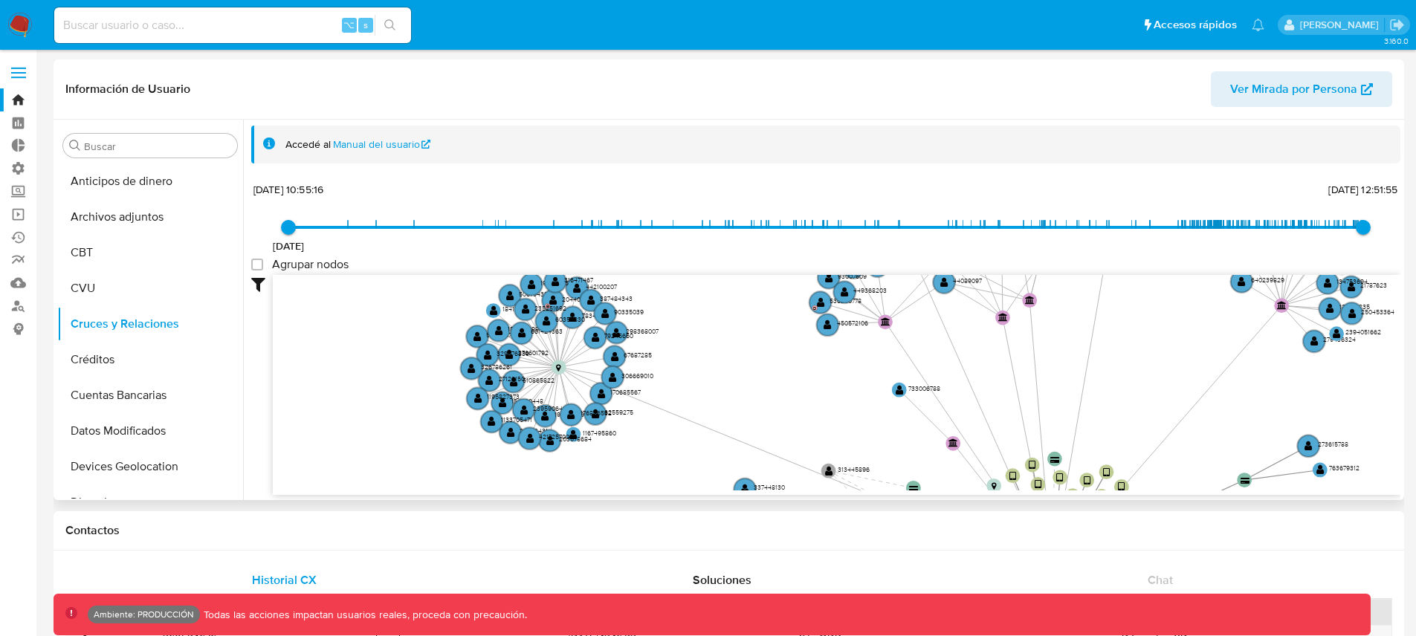
drag, startPoint x: 597, startPoint y: 328, endPoint x: 679, endPoint y: 404, distance: 111.5
click at [679, 404] on icon "device-6316af5608813b0019eb3810  user-19155538  19155538 device-67d64948b6c05…" at bounding box center [837, 383] width 1128 height 216
click at [613, 358] on text "" at bounding box center [615, 357] width 8 height 10
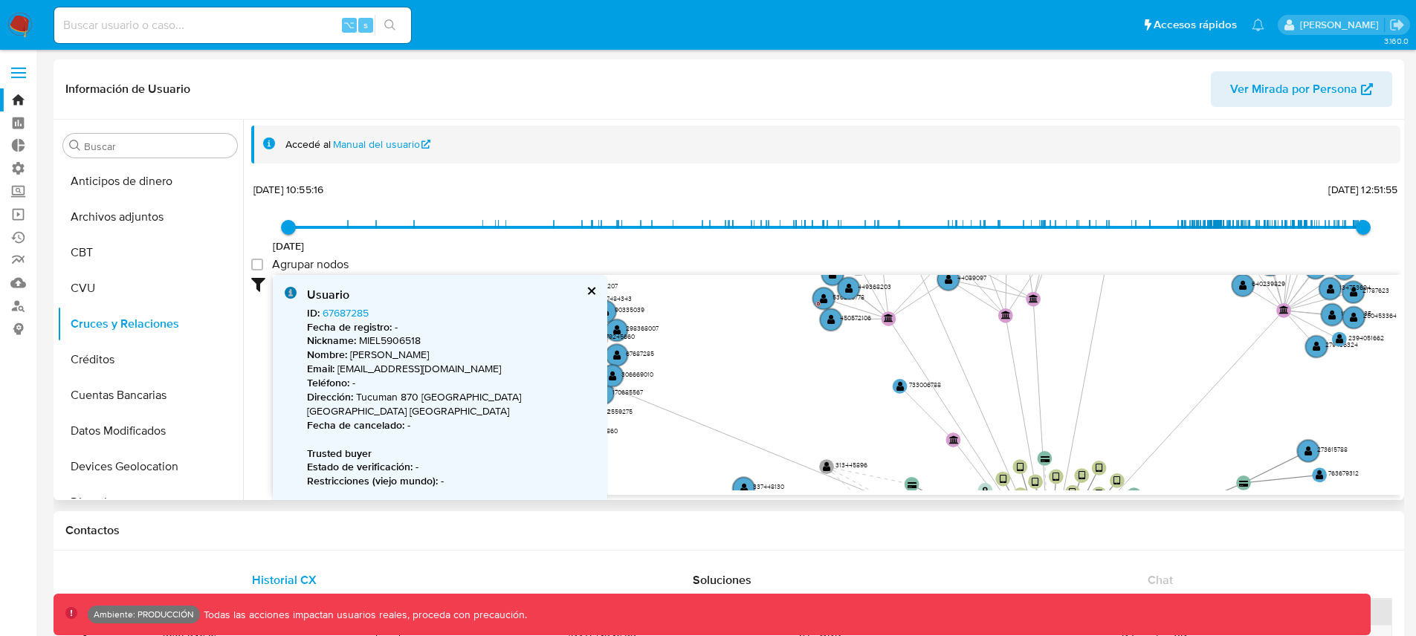
click at [592, 293] on button "cerrar" at bounding box center [591, 291] width 10 height 10
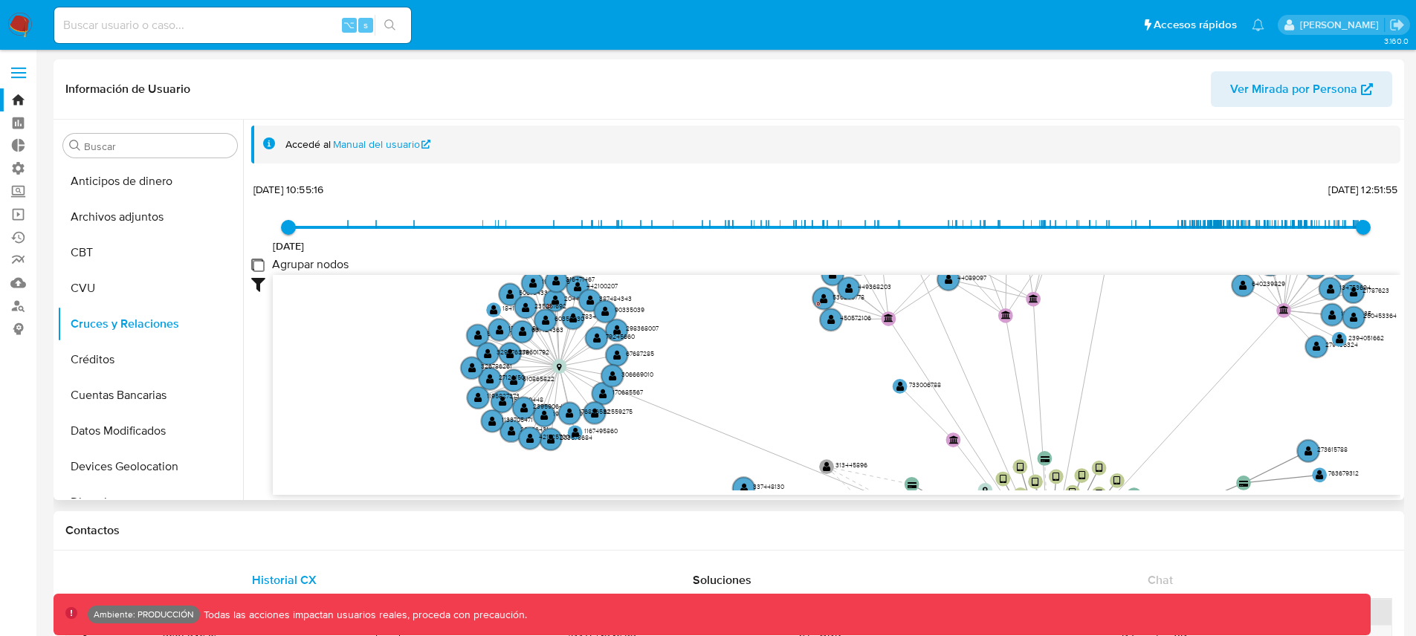
click at [261, 262] on group_nodes "Agrupar nodos" at bounding box center [257, 265] width 12 height 12
checkbox group_nodes "true"
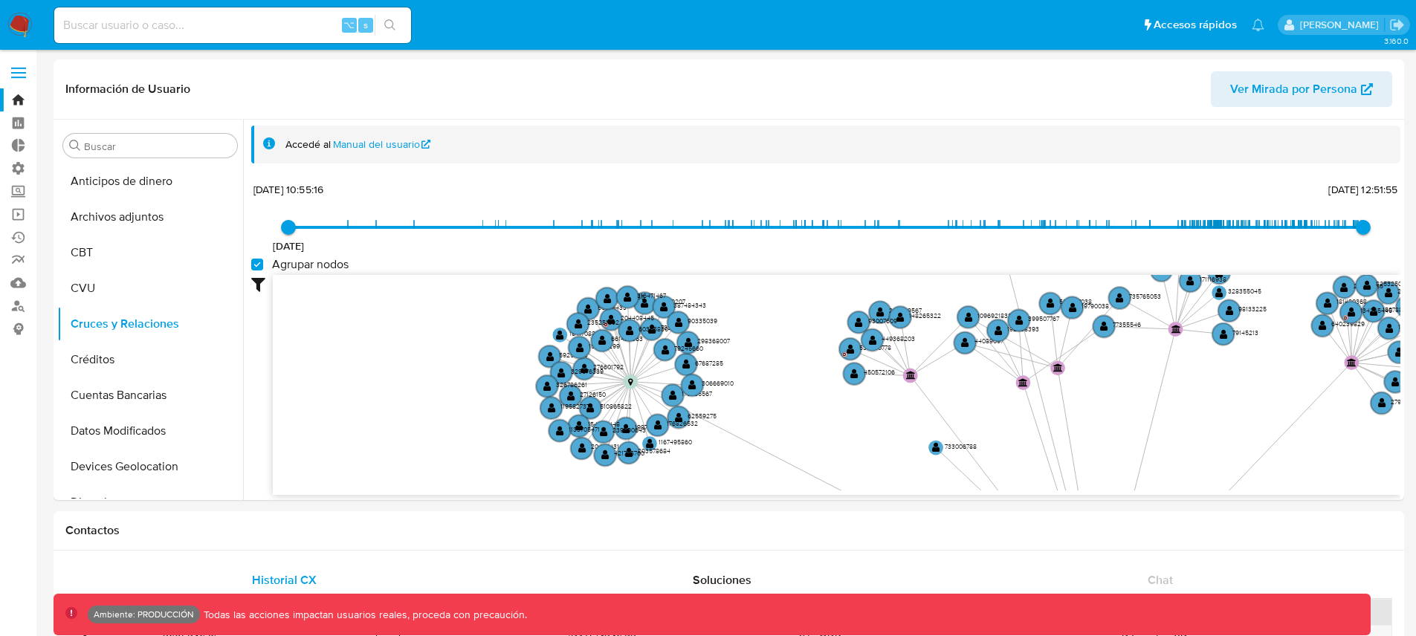
drag, startPoint x: 734, startPoint y: 379, endPoint x: 764, endPoint y: 404, distance: 39.6
click at [764, 404] on icon "device-6316af5608813b0019eb3810  user-19155538  19155538 device-67d64948b6c05…" at bounding box center [837, 383] width 1128 height 216
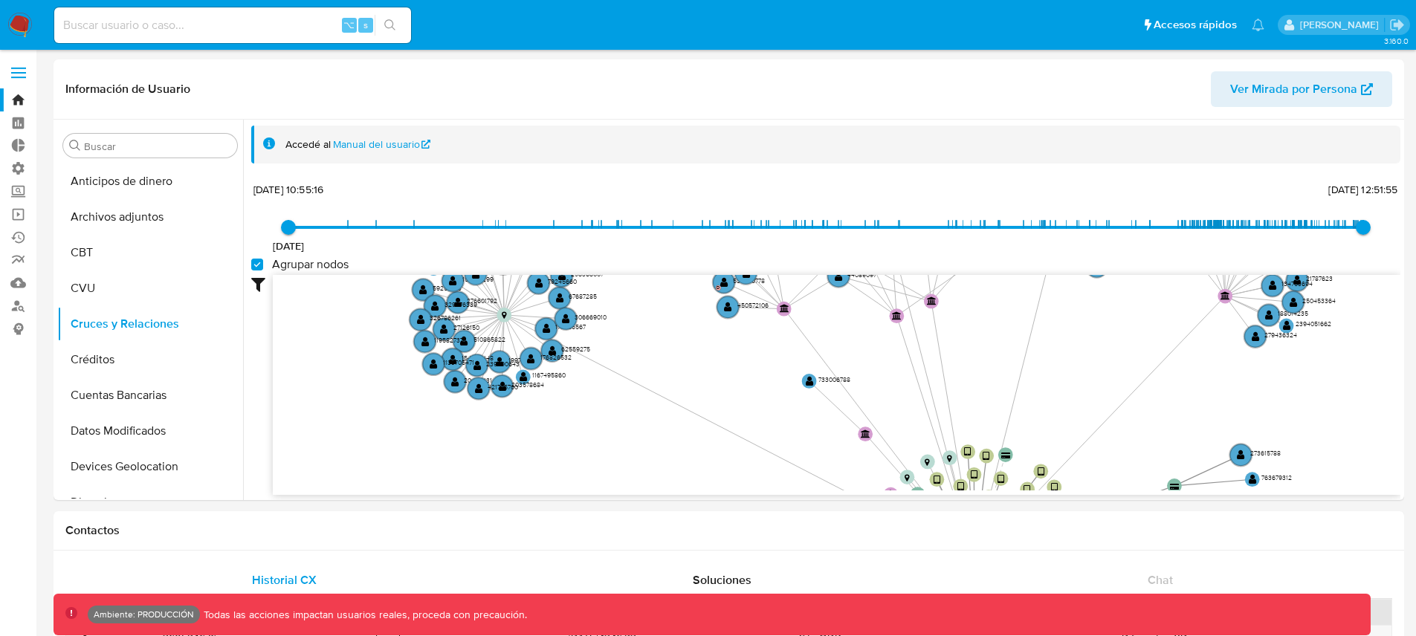
drag, startPoint x: 761, startPoint y: 395, endPoint x: 605, endPoint y: 317, distance: 174.5
click at [605, 317] on icon "device-6316af5608813b0019eb3810  user-19155538  19155538 device-67d64948b6c05…" at bounding box center [837, 383] width 1128 height 216
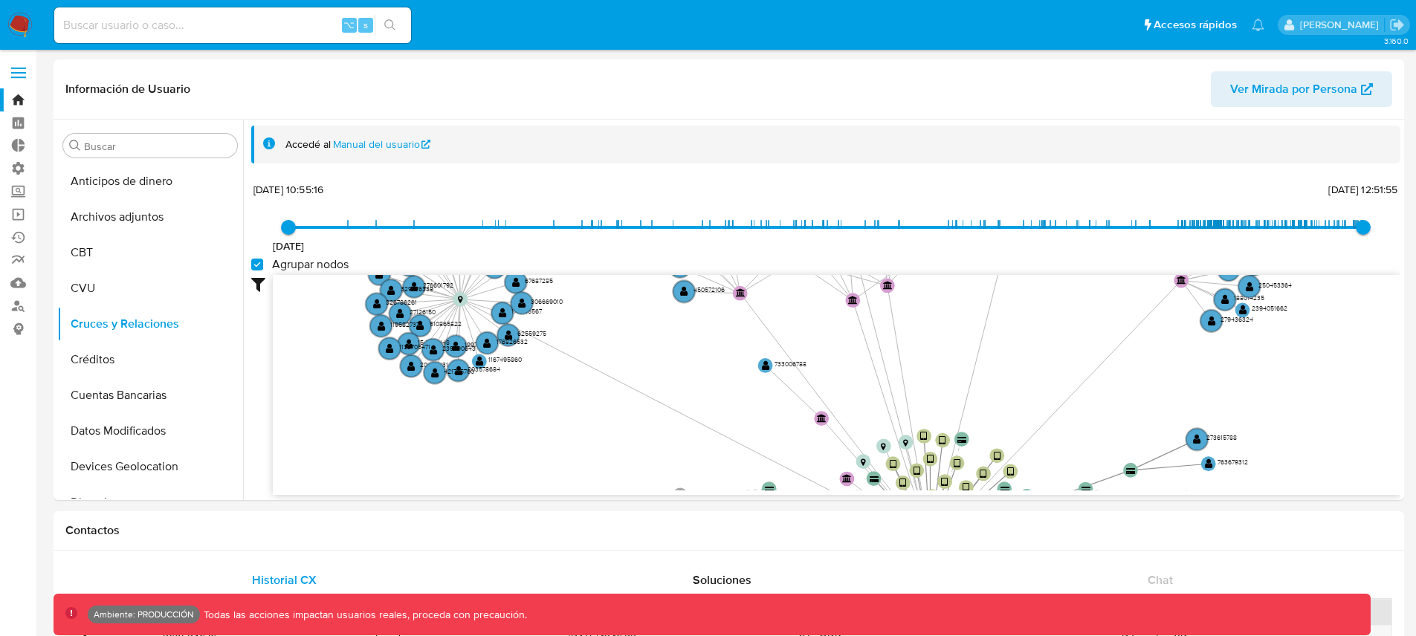
drag, startPoint x: 570, startPoint y: 315, endPoint x: 560, endPoint y: 312, distance: 10.1
click at [560, 312] on icon "device-6316af5608813b0019eb3810  user-19155538  19155538 device-67d64948b6c05…" at bounding box center [837, 383] width 1128 height 216
drag, startPoint x: 754, startPoint y: 396, endPoint x: 563, endPoint y: 302, distance: 213.1
click at [563, 302] on icon "device-6316af5608813b0019eb3810  user-19155538  19155538 device-67d64948b6c05…" at bounding box center [837, 383] width 1128 height 216
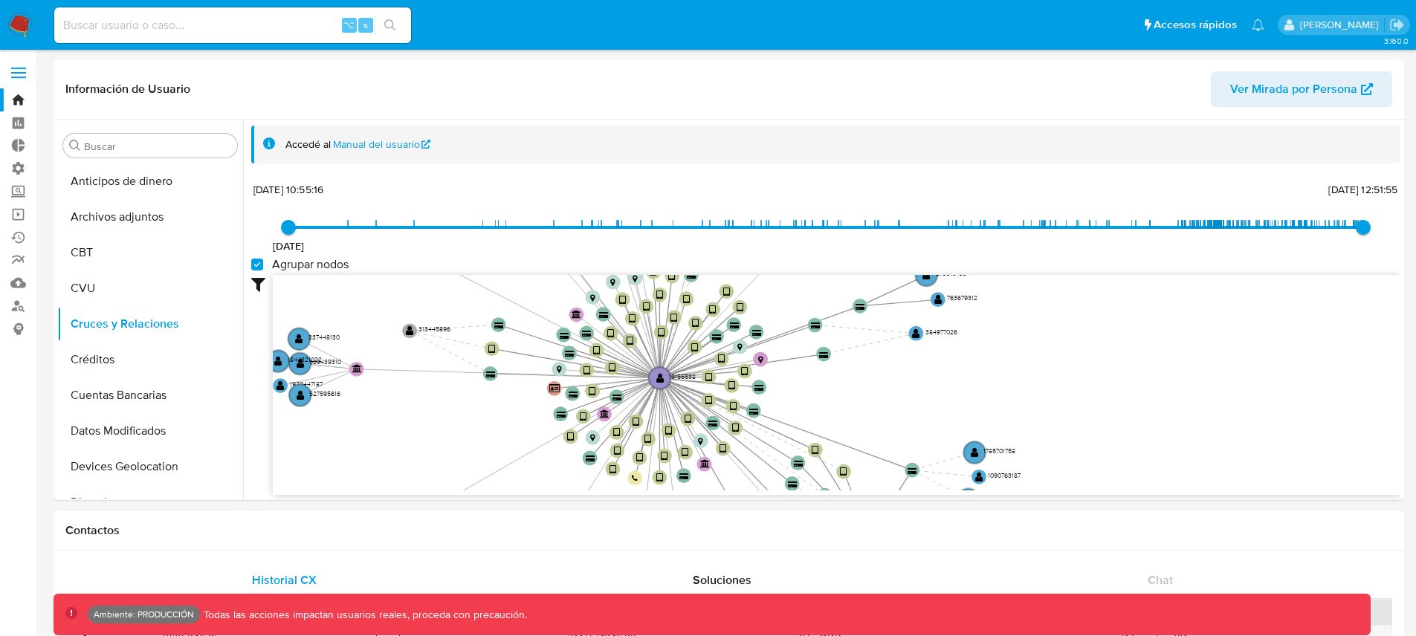
drag, startPoint x: 685, startPoint y: 381, endPoint x: 609, endPoint y: 316, distance: 100.7
click at [609, 316] on icon at bounding box center [565, 253] width 190 height 249
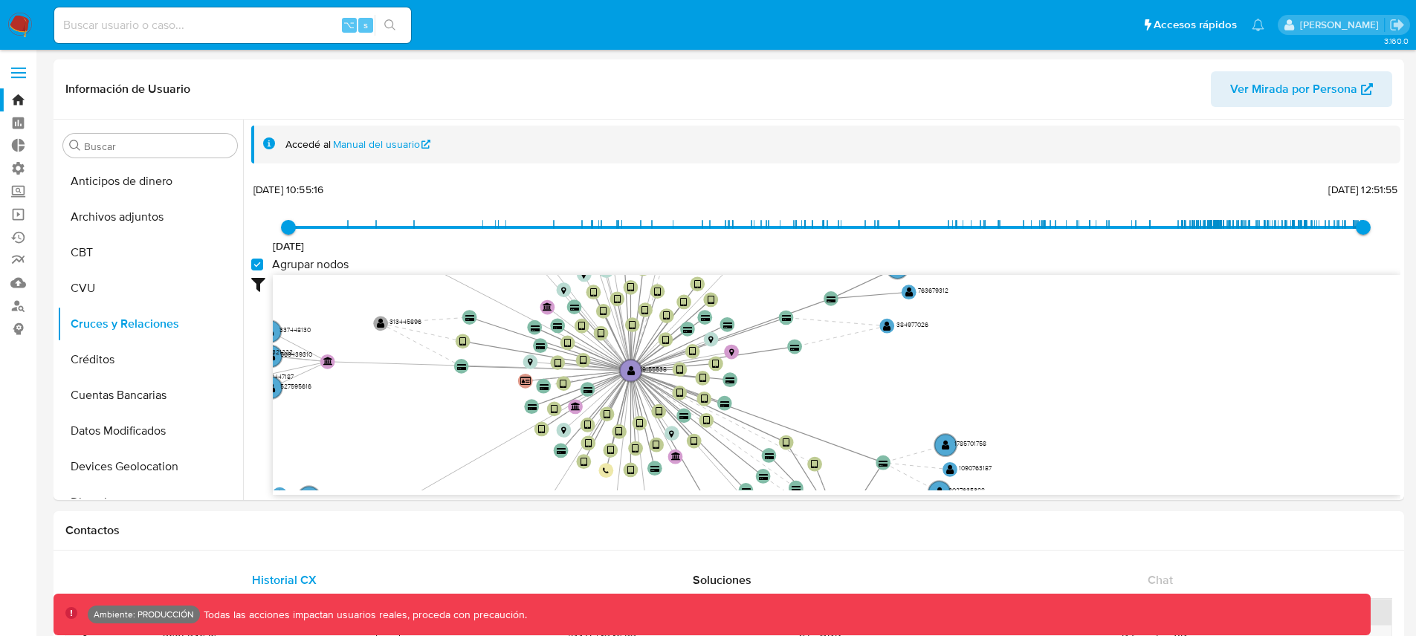
click at [746, 366] on icon "device-6316af5608813b0019eb3810  user-19155538  19155538 device-67d64948b6c05…" at bounding box center [837, 383] width 1128 height 216
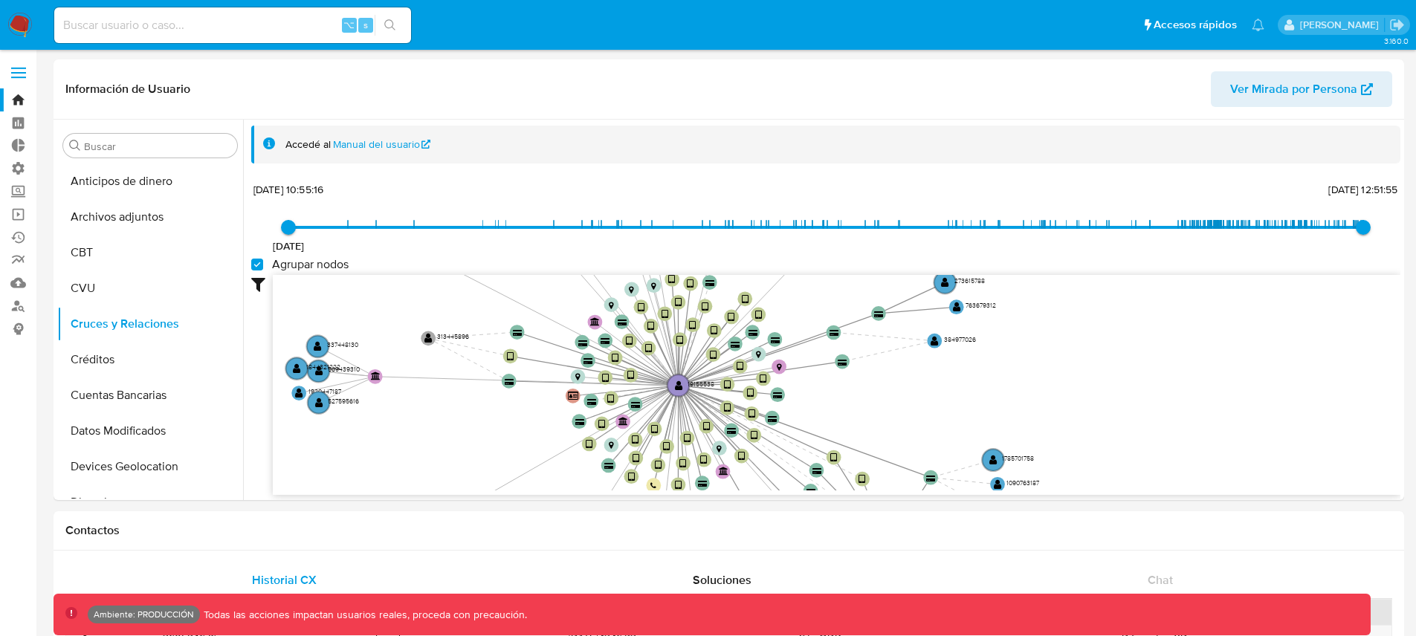
drag, startPoint x: 850, startPoint y: 378, endPoint x: 900, endPoint y: 393, distance: 52.0
click at [900, 393] on icon "device-6316af5608813b0019eb3810  user-19155538  19155538 device-67d64948b6c05…" at bounding box center [837, 383] width 1128 height 216
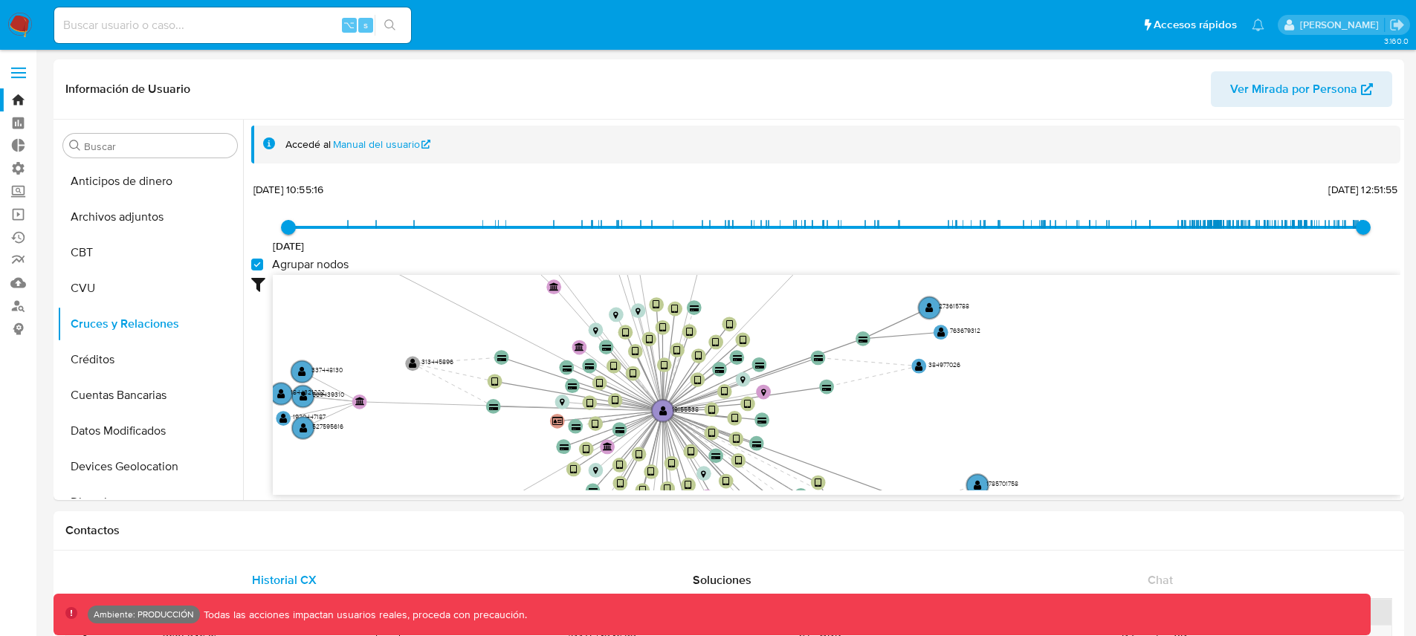
drag, startPoint x: 879, startPoint y: 398, endPoint x: 860, endPoint y: 424, distance: 32.4
click at [860, 424] on icon "device-6316af5608813b0019eb3810  user-19155538  19155538 device-67d64948b6c05…" at bounding box center [837, 383] width 1128 height 216
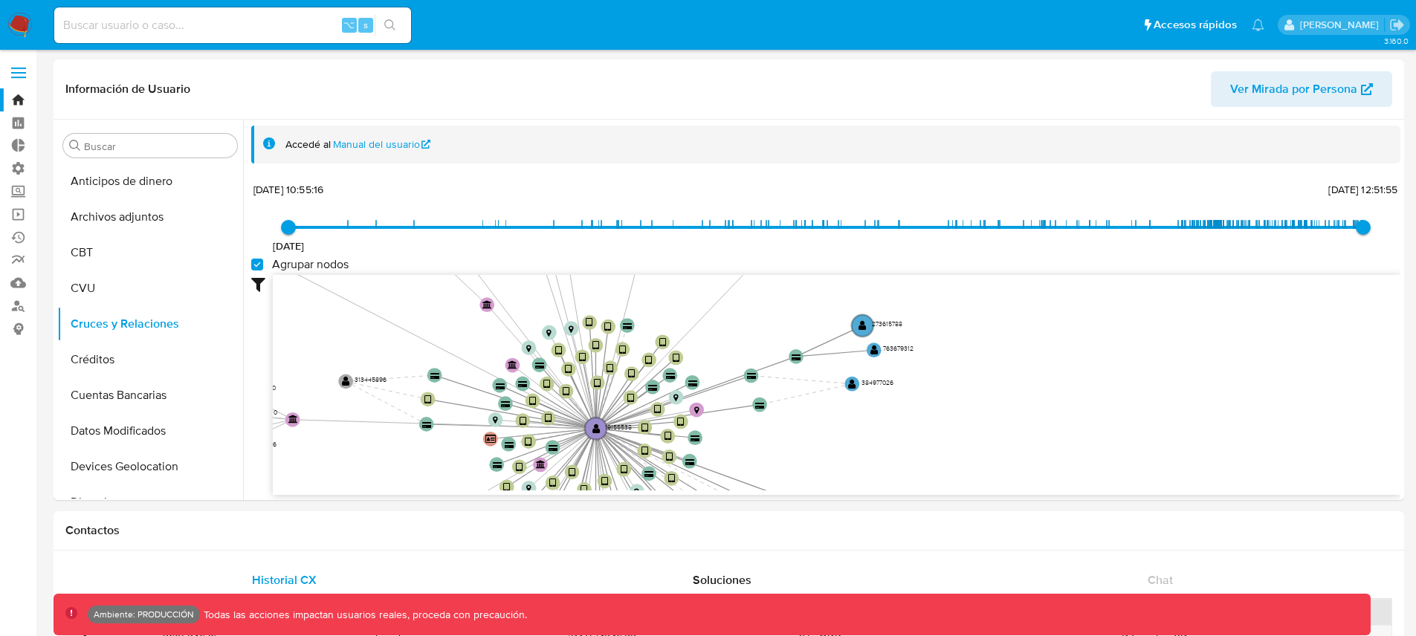
drag, startPoint x: 915, startPoint y: 399, endPoint x: 850, endPoint y: 416, distance: 67.6
click at [850, 416] on icon "device-6316af5608813b0019eb3810  user-19155538  19155538 device-67d64948b6c05…" at bounding box center [837, 383] width 1128 height 216
click at [867, 320] on circle at bounding box center [863, 326] width 26 height 26
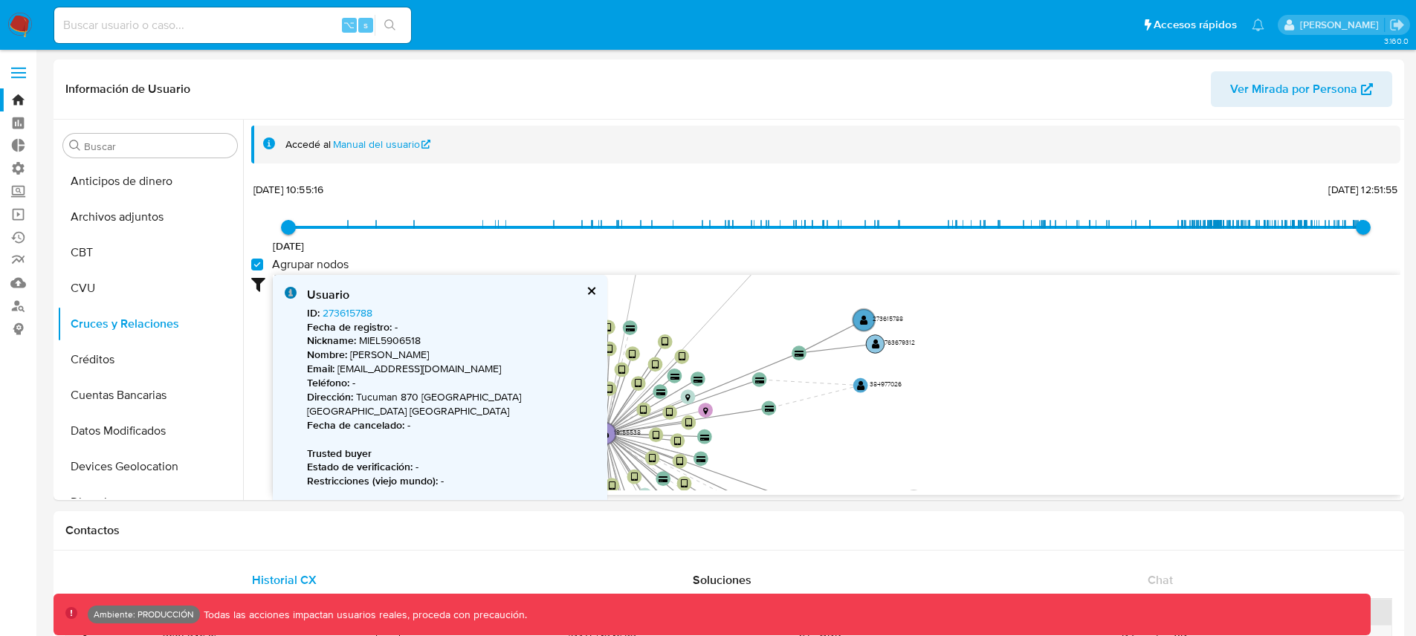
click at [873, 346] on text "" at bounding box center [875, 344] width 8 height 10
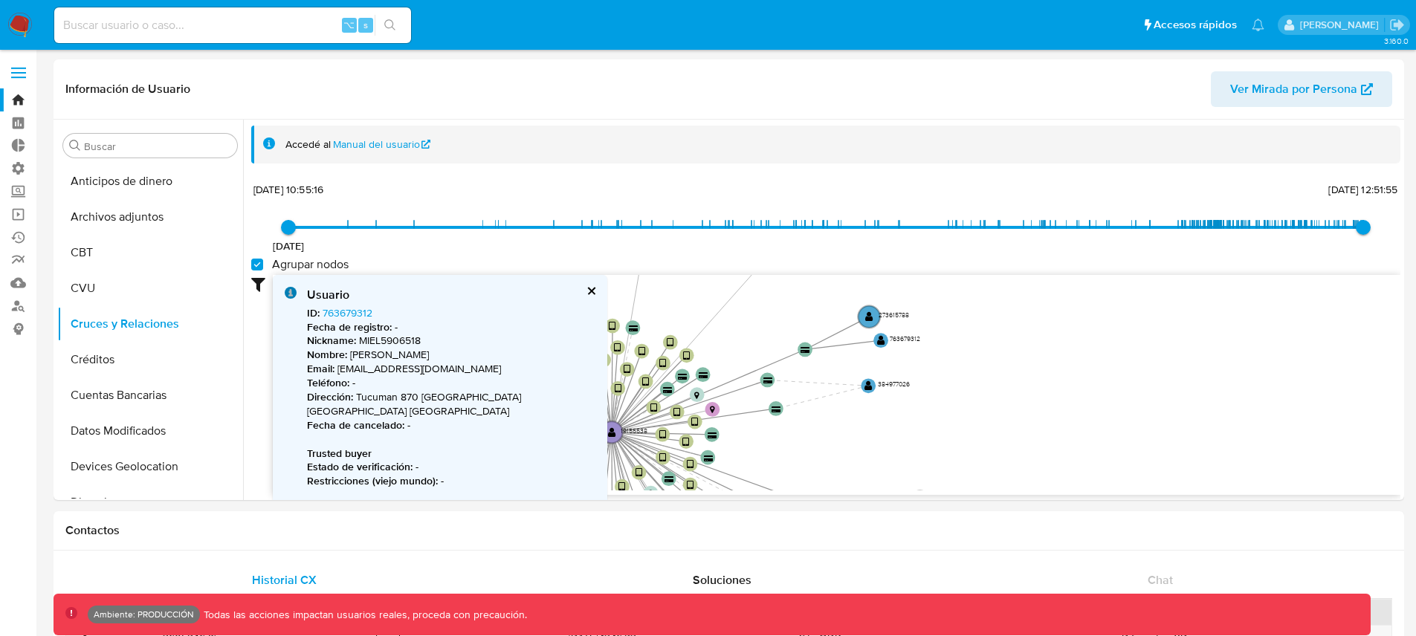
click at [592, 294] on button "cerrar" at bounding box center [591, 291] width 10 height 10
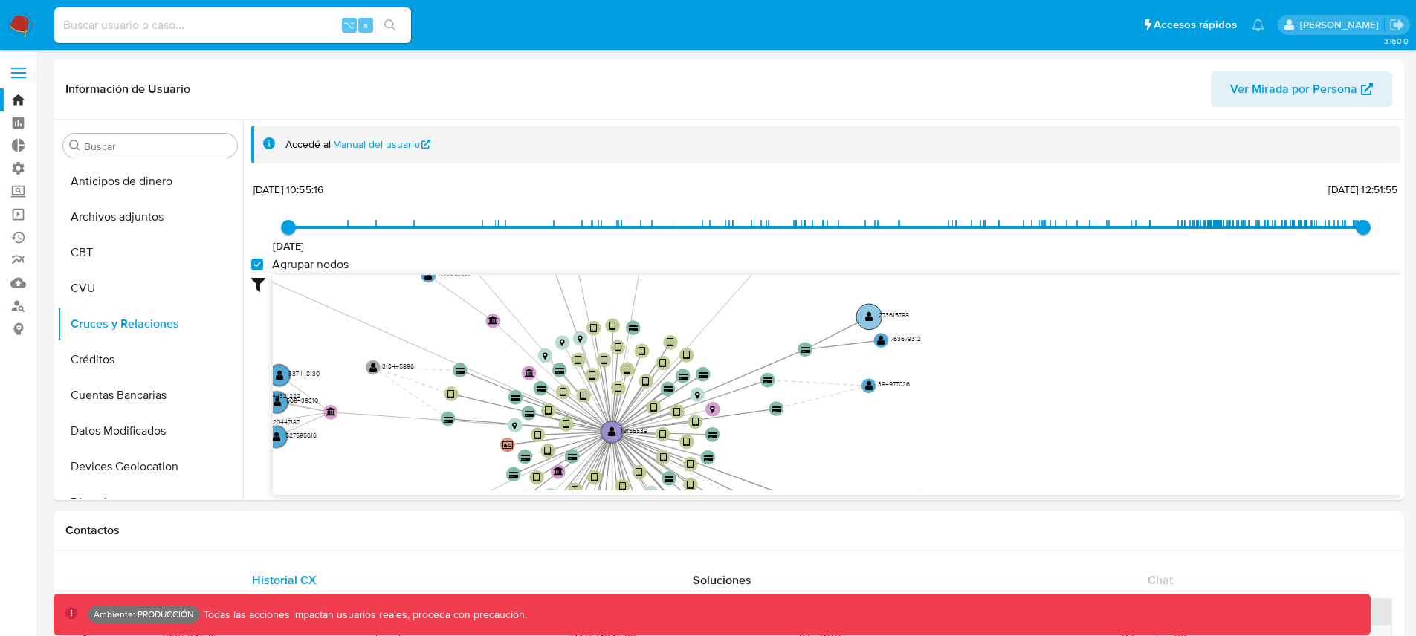
click at [875, 319] on circle at bounding box center [869, 317] width 26 height 26
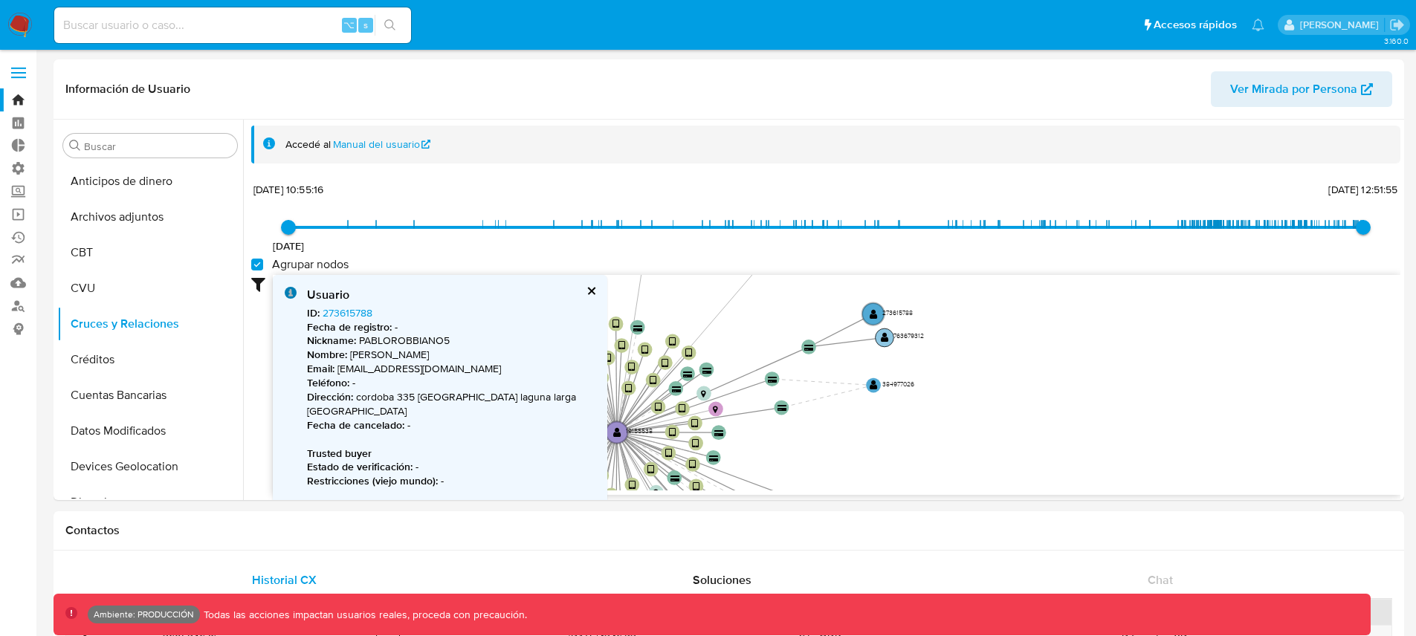
click at [882, 338] on text "" at bounding box center [885, 337] width 8 height 10
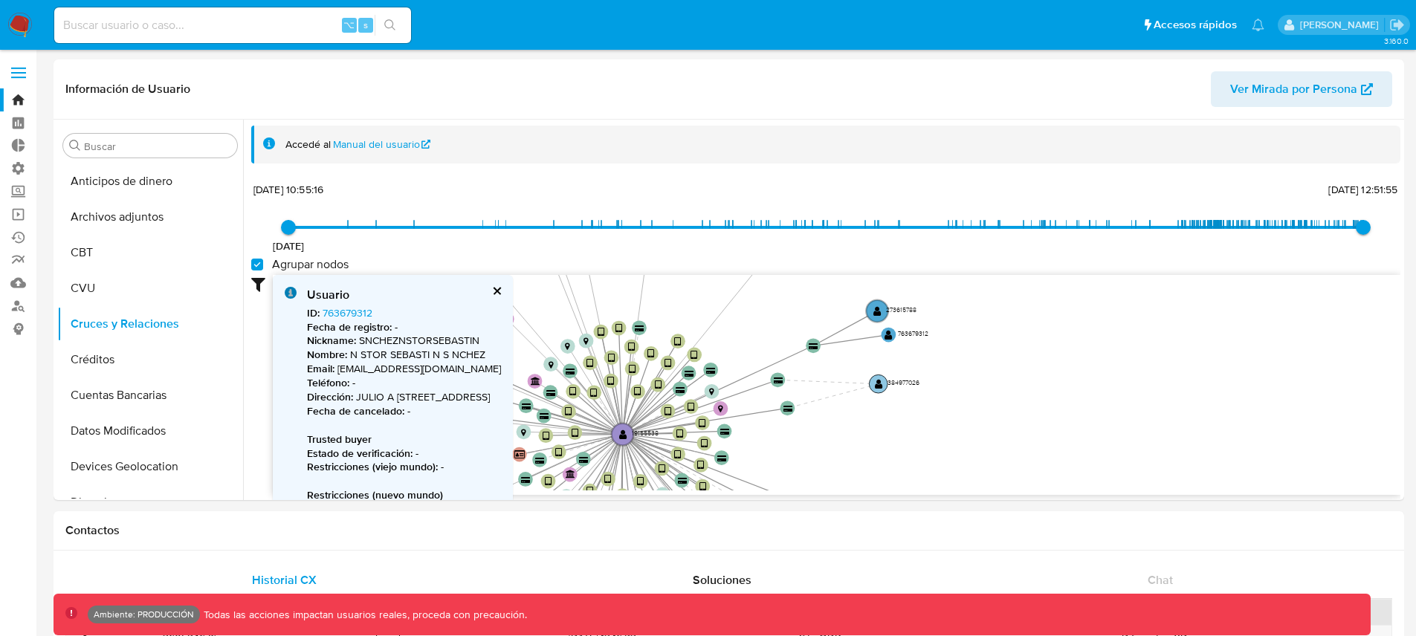
click at [879, 383] on text "" at bounding box center [879, 384] width 8 height 10
click at [816, 342] on text "" at bounding box center [815, 344] width 9 height 7
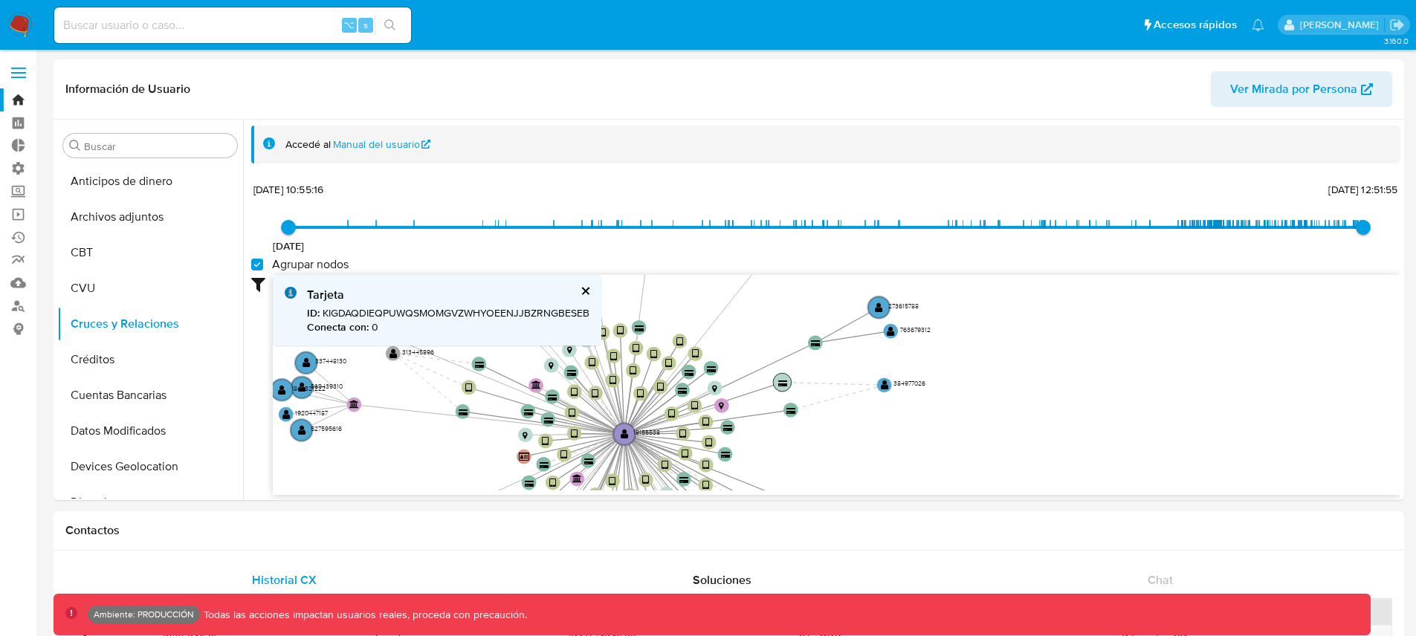
click at [779, 383] on text "" at bounding box center [782, 383] width 9 height 7
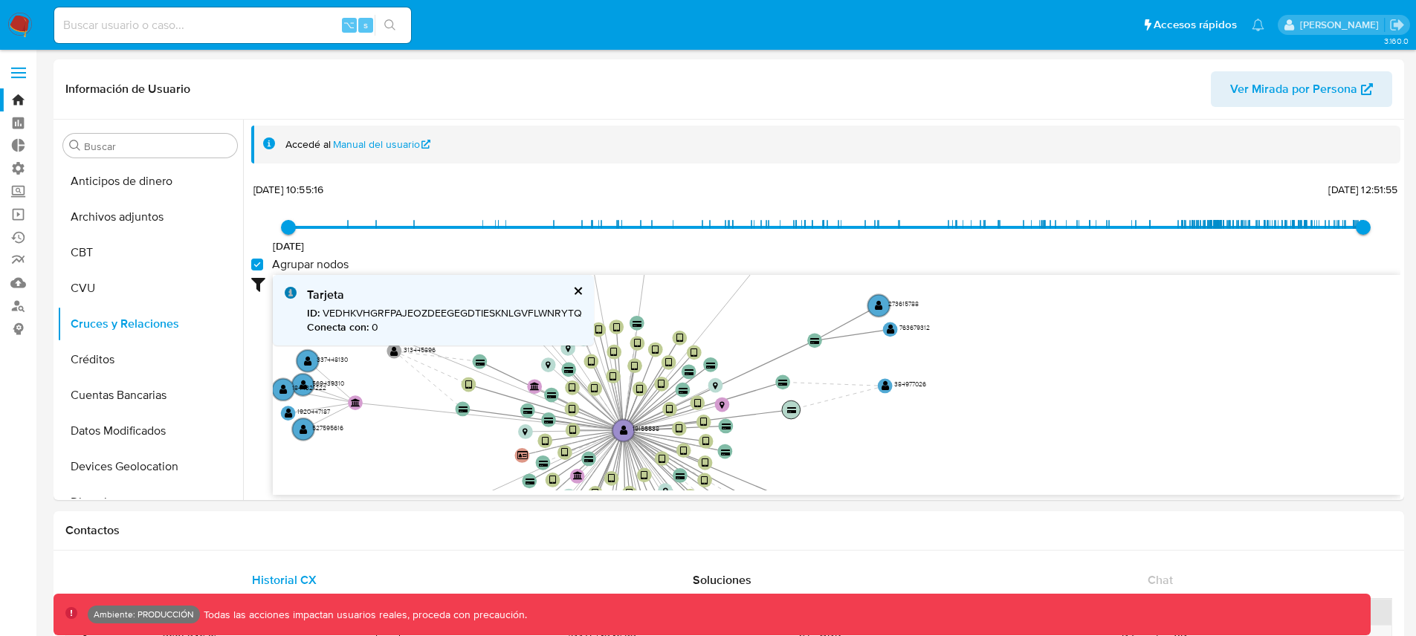
click at [796, 415] on circle at bounding box center [791, 410] width 19 height 19
click at [882, 385] on circle at bounding box center [886, 387] width 19 height 19
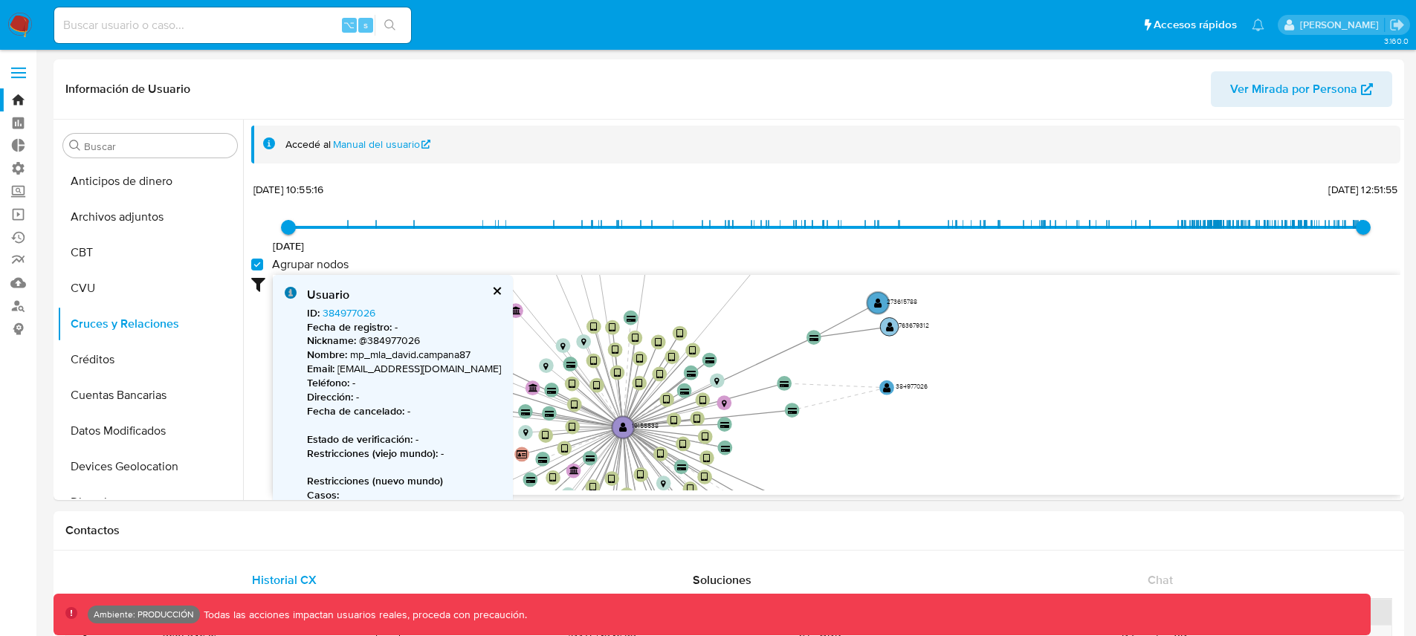
click at [889, 332] on text "" at bounding box center [890, 327] width 8 height 10
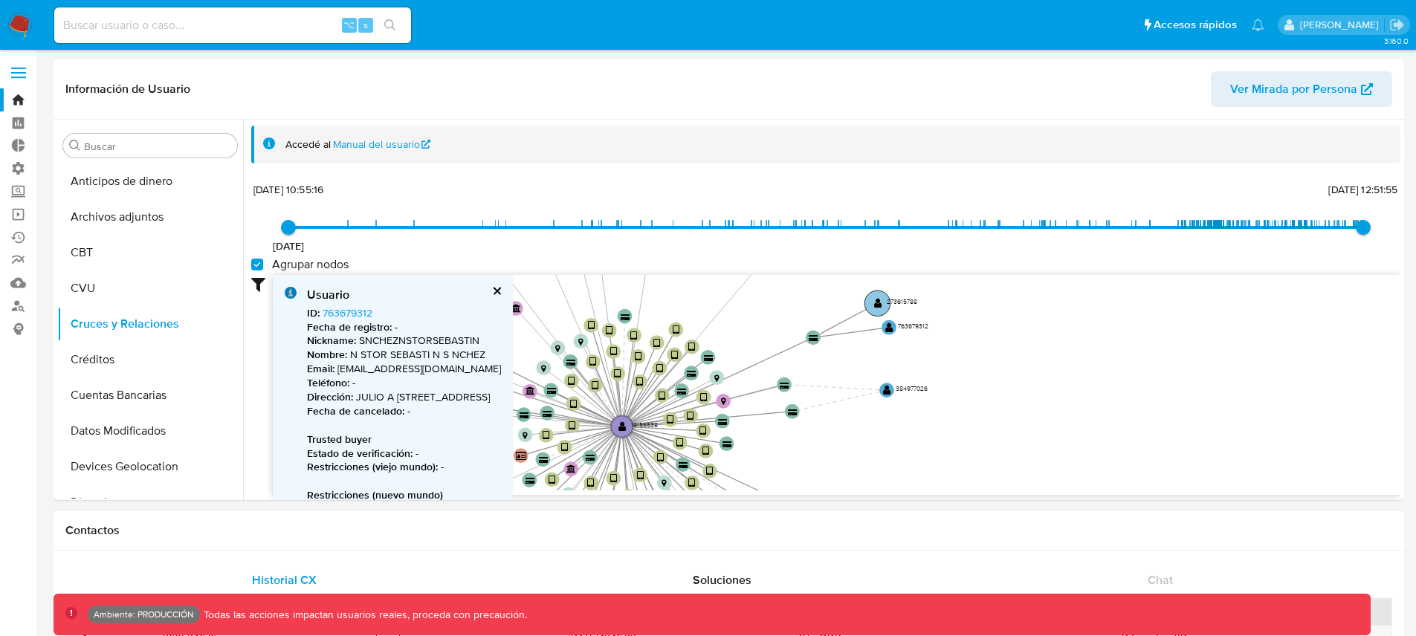
click at [878, 299] on text "" at bounding box center [878, 303] width 8 height 10
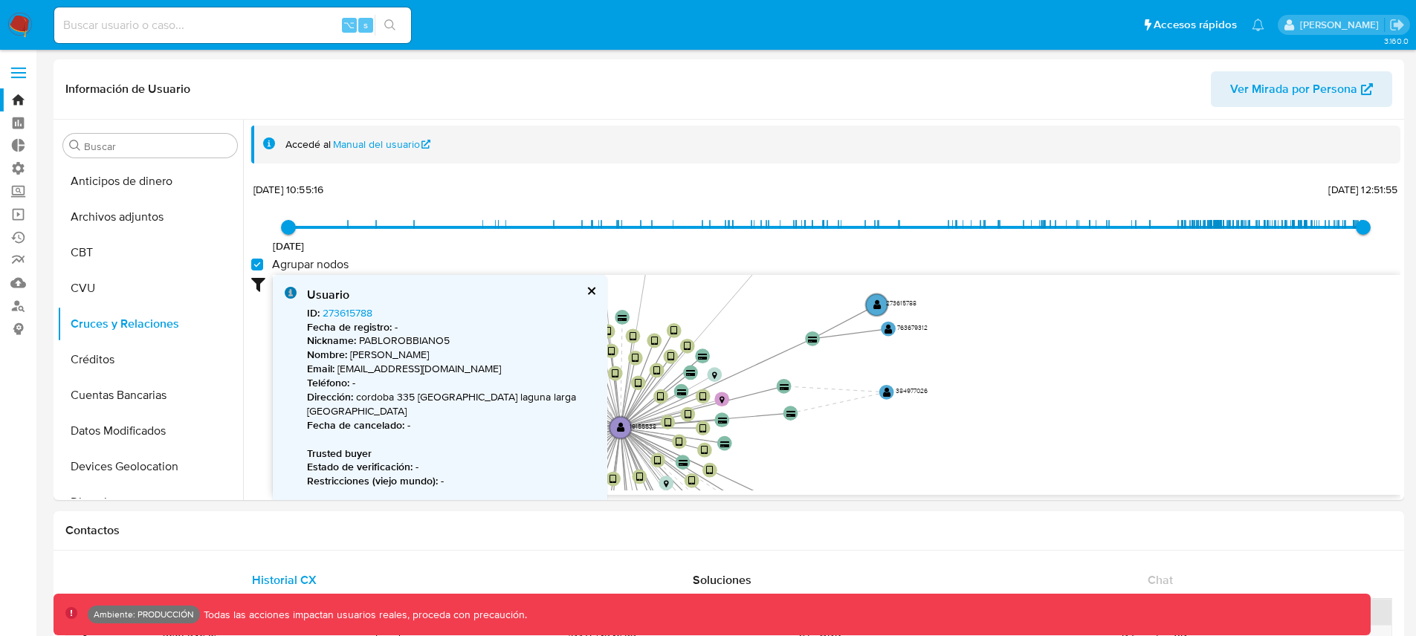
click at [592, 290] on button "cerrar" at bounding box center [591, 291] width 10 height 10
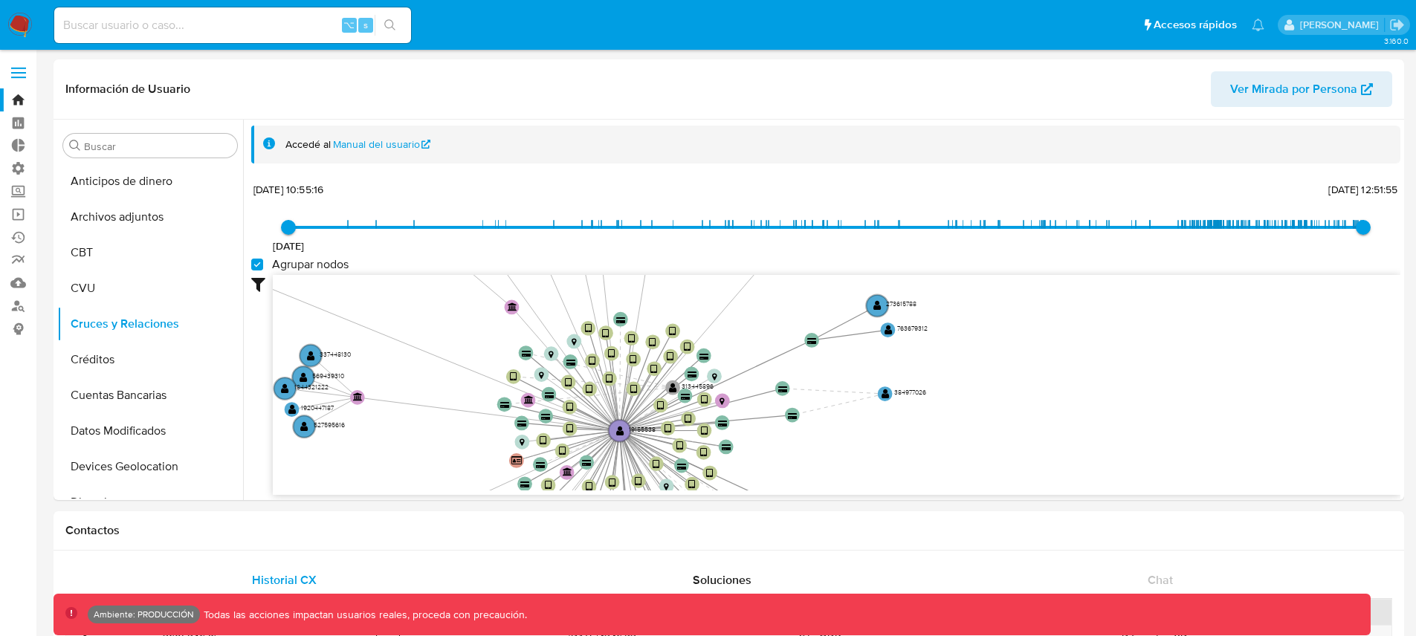
drag, startPoint x: 430, startPoint y: 340, endPoint x: 717, endPoint y: 390, distance: 291.2
click at [714, 391] on text "313445896" at bounding box center [698, 386] width 32 height 9
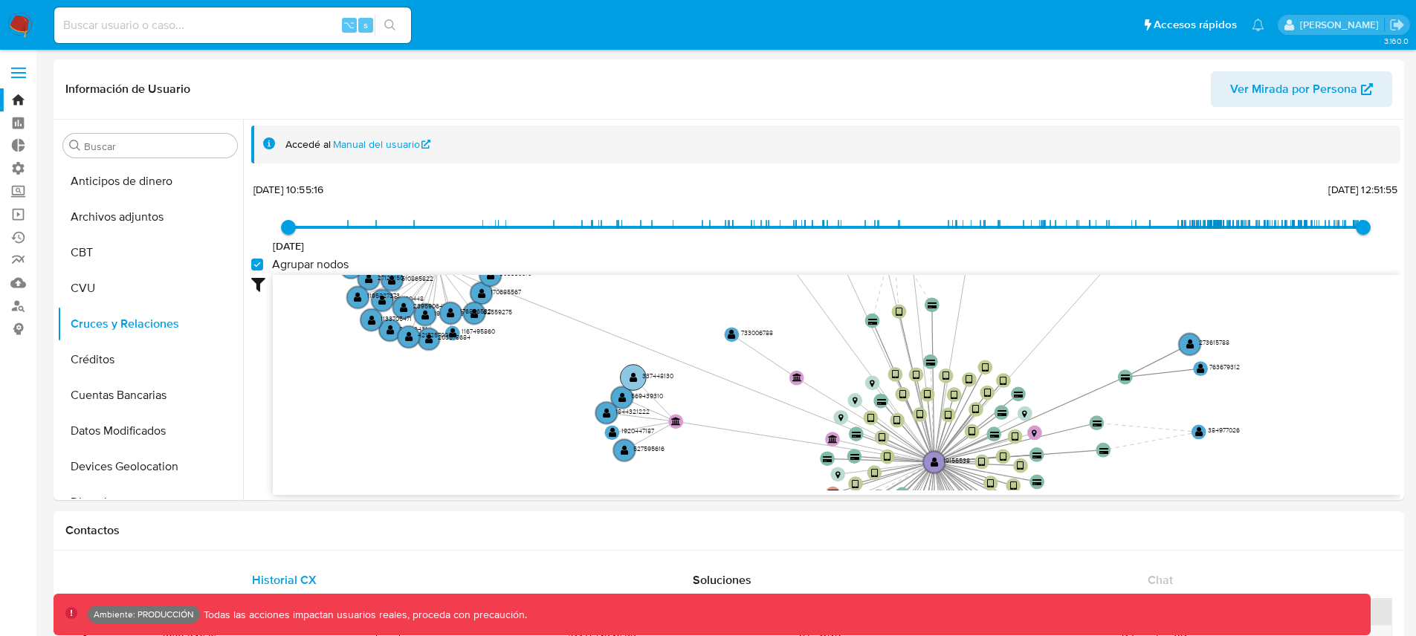
drag, startPoint x: 476, startPoint y: 375, endPoint x: 667, endPoint y: 378, distance: 191.1
click at [792, 413] on icon "device-6316af5608813b0019eb3810  user-19155538  19155538 device-67d64948b6c05…" at bounding box center [837, 383] width 1128 height 216
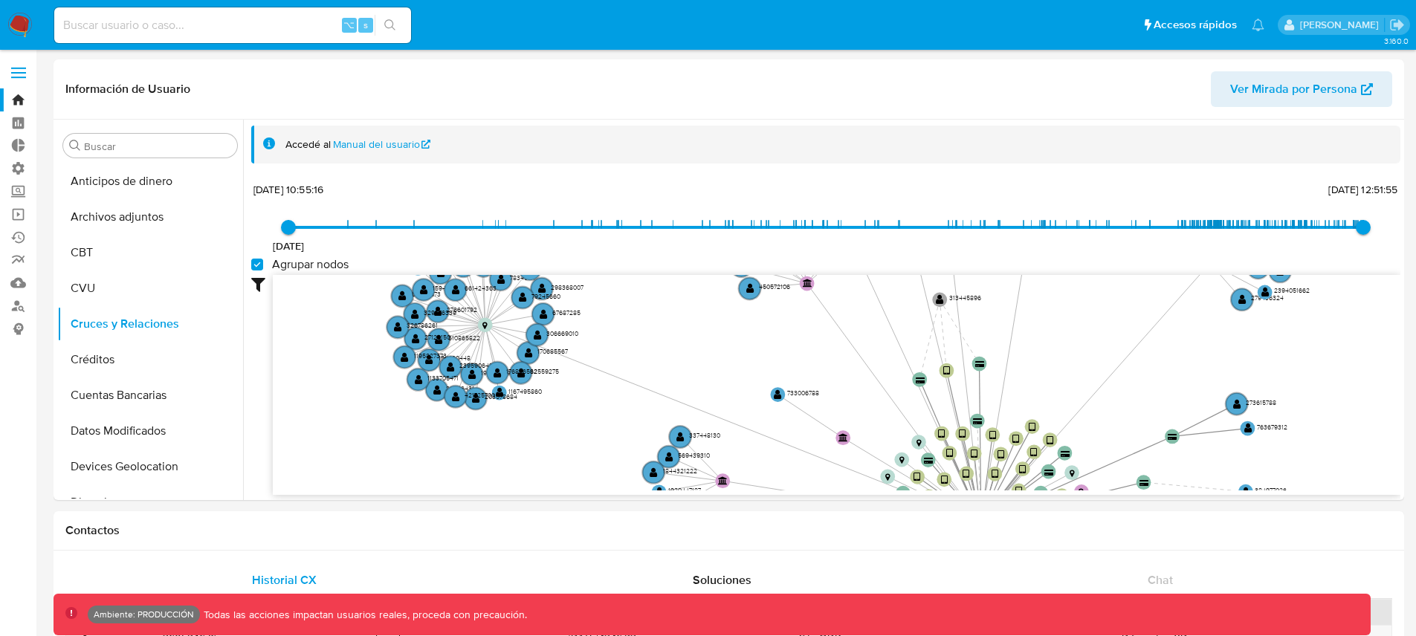
drag, startPoint x: 578, startPoint y: 344, endPoint x: 662, endPoint y: 468, distance: 149.3
click at [662, 468] on icon "device-6316af5608813b0019eb3810  user-19155538  19155538 device-67d64948b6c05…" at bounding box center [837, 383] width 1128 height 216
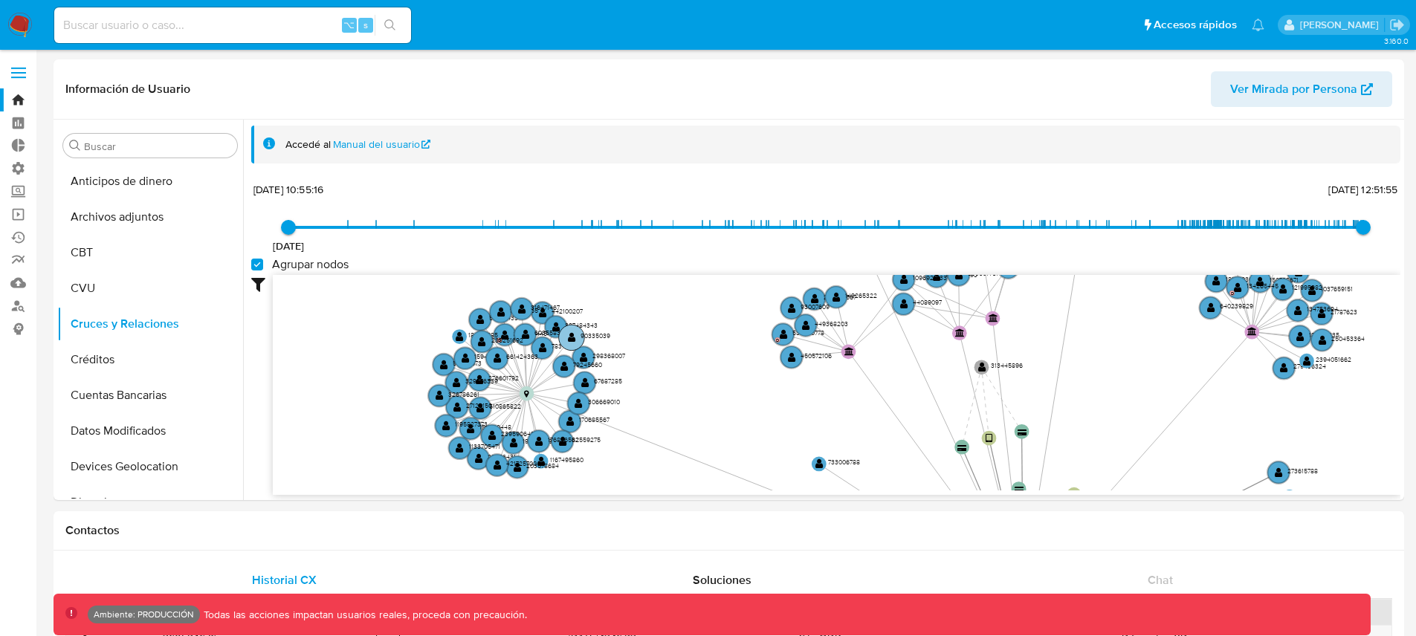
click at [568, 340] on text "" at bounding box center [572, 337] width 8 height 10
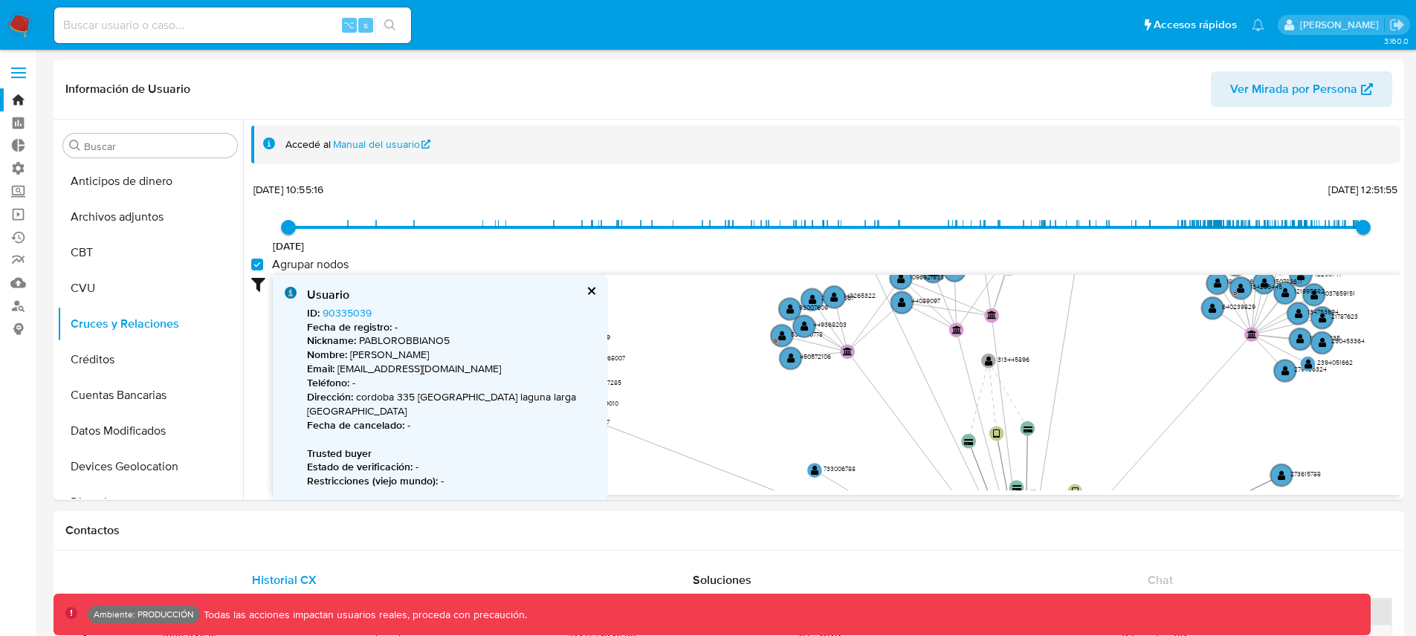
click at [588, 293] on button "cerrar" at bounding box center [591, 291] width 10 height 10
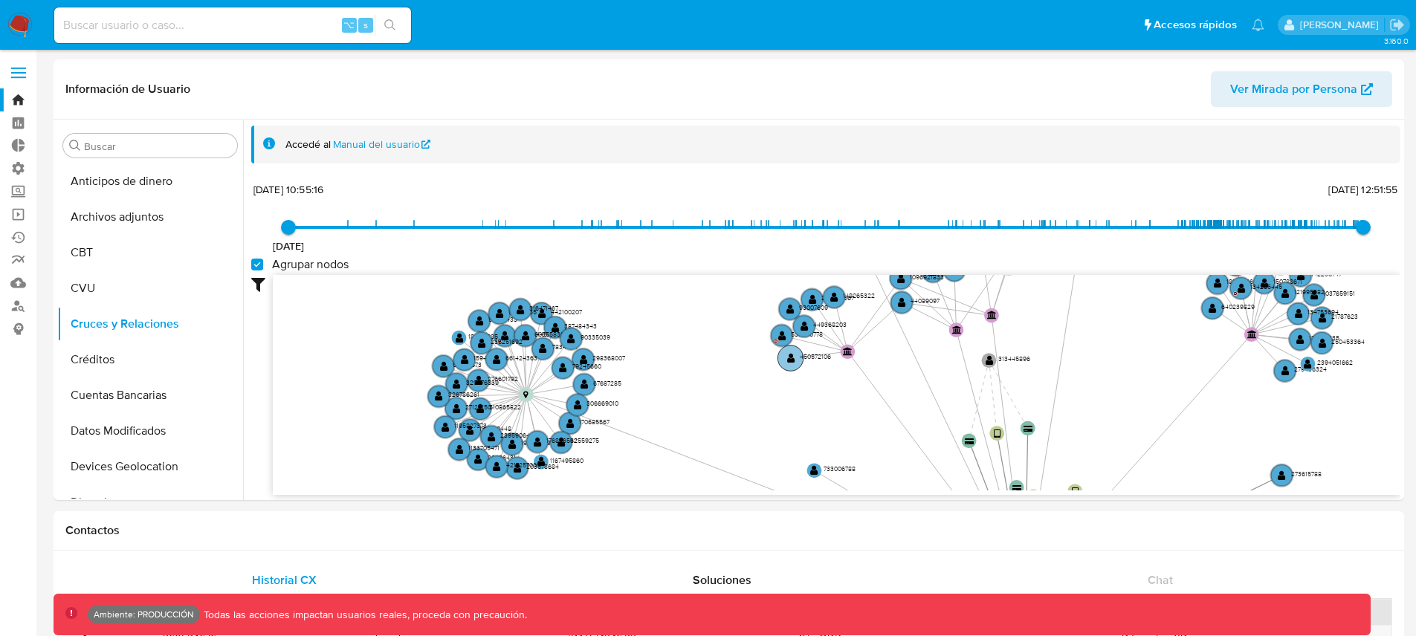
click at [785, 360] on circle at bounding box center [790, 359] width 26 height 26
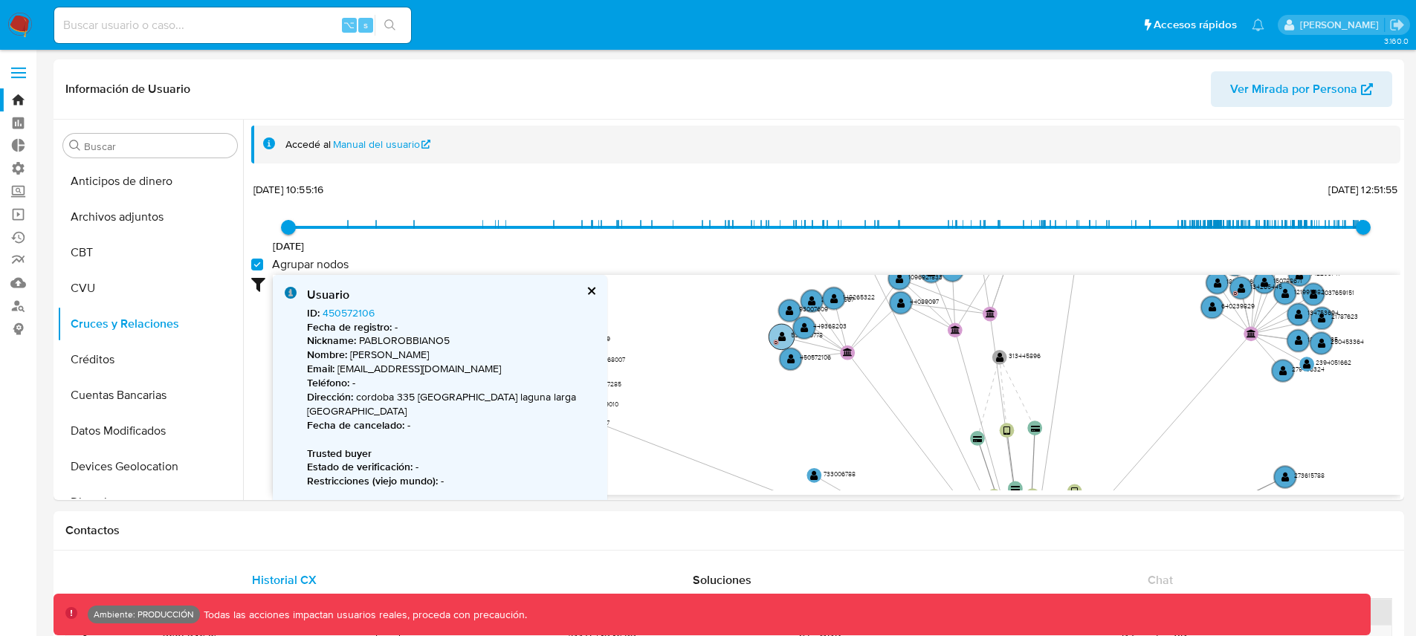
click at [780, 340] on text "" at bounding box center [782, 337] width 8 height 10
click at [803, 331] on text "" at bounding box center [805, 329] width 8 height 10
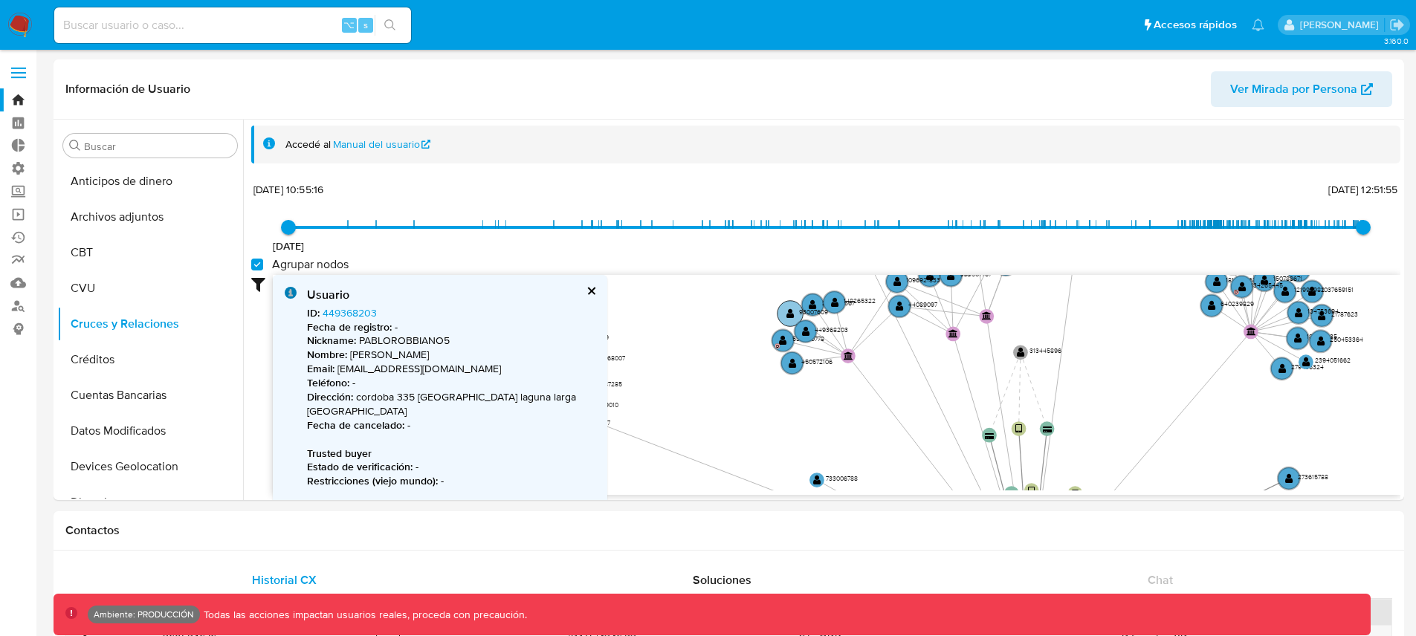
click at [791, 320] on circle at bounding box center [790, 314] width 26 height 26
click at [810, 308] on text "" at bounding box center [812, 306] width 8 height 10
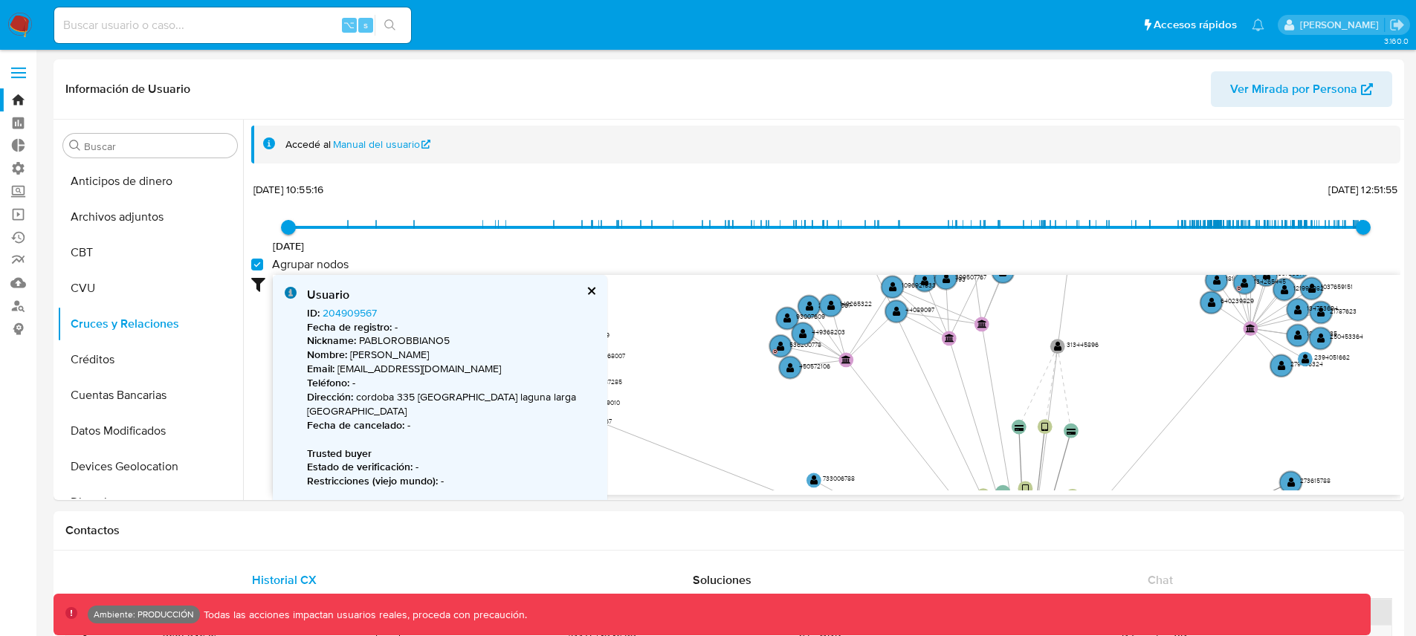
click at [592, 291] on button "cerrar" at bounding box center [591, 291] width 10 height 10
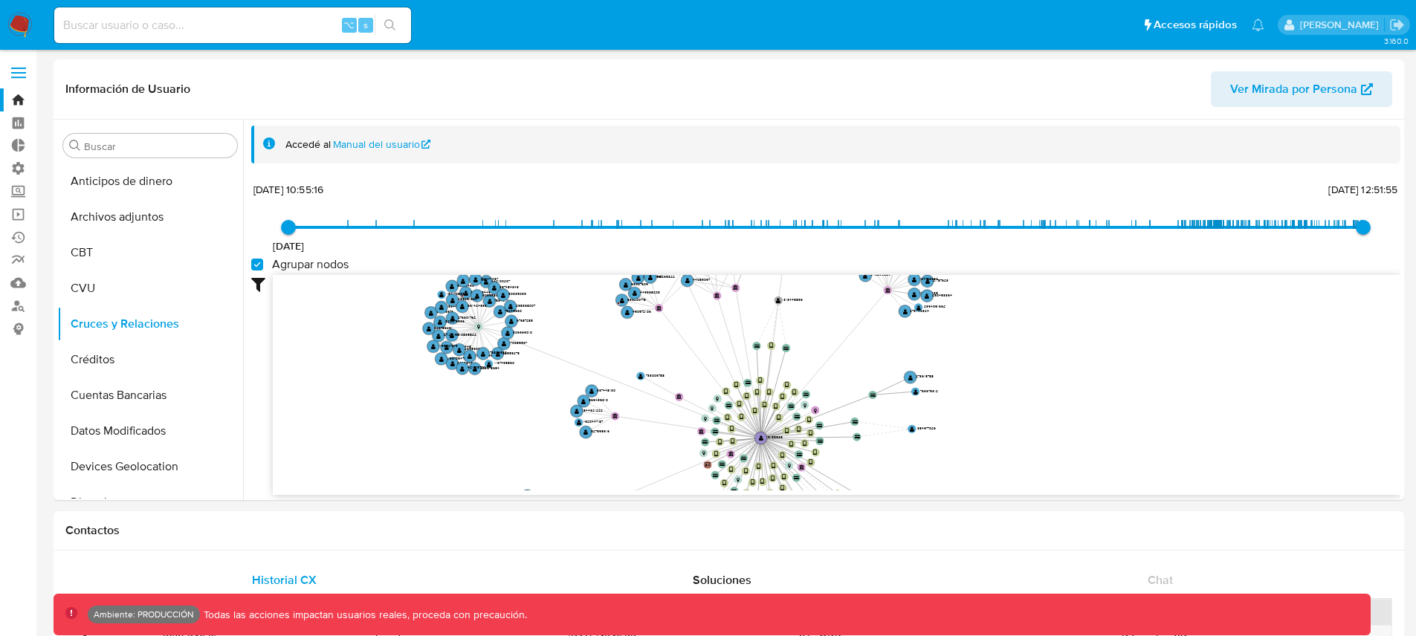
drag, startPoint x: 700, startPoint y: 387, endPoint x: 581, endPoint y: 339, distance: 128.1
click at [581, 339] on icon "device-6316af5608813b0019eb3810  user-19155538  19155538 device-67d64948b6c05…" at bounding box center [837, 383] width 1128 height 216
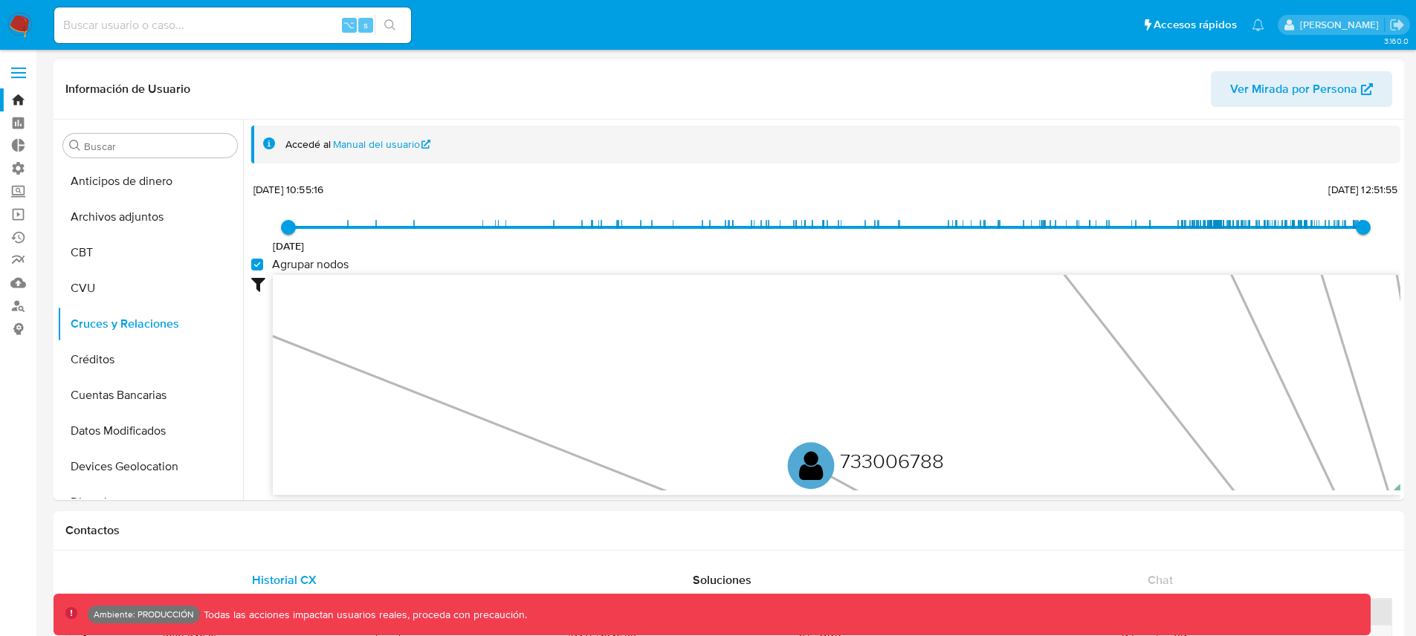
drag, startPoint x: 653, startPoint y: 375, endPoint x: 575, endPoint y: 306, distance: 103.8
click at [575, 306] on icon "device-6316af5608813b0019eb3810  user-19155538  19155538 device-67d64948b6c05…" at bounding box center [837, 383] width 1128 height 216
drag, startPoint x: 799, startPoint y: 401, endPoint x: 625, endPoint y: 267, distance: 219.4
click at [629, 270] on div "21/10/2019 21/10/2019, 10:55:16 14/9/2025, 12:51:55 Agrupar nodos Filtros Confi…" at bounding box center [825, 363] width 1149 height 369
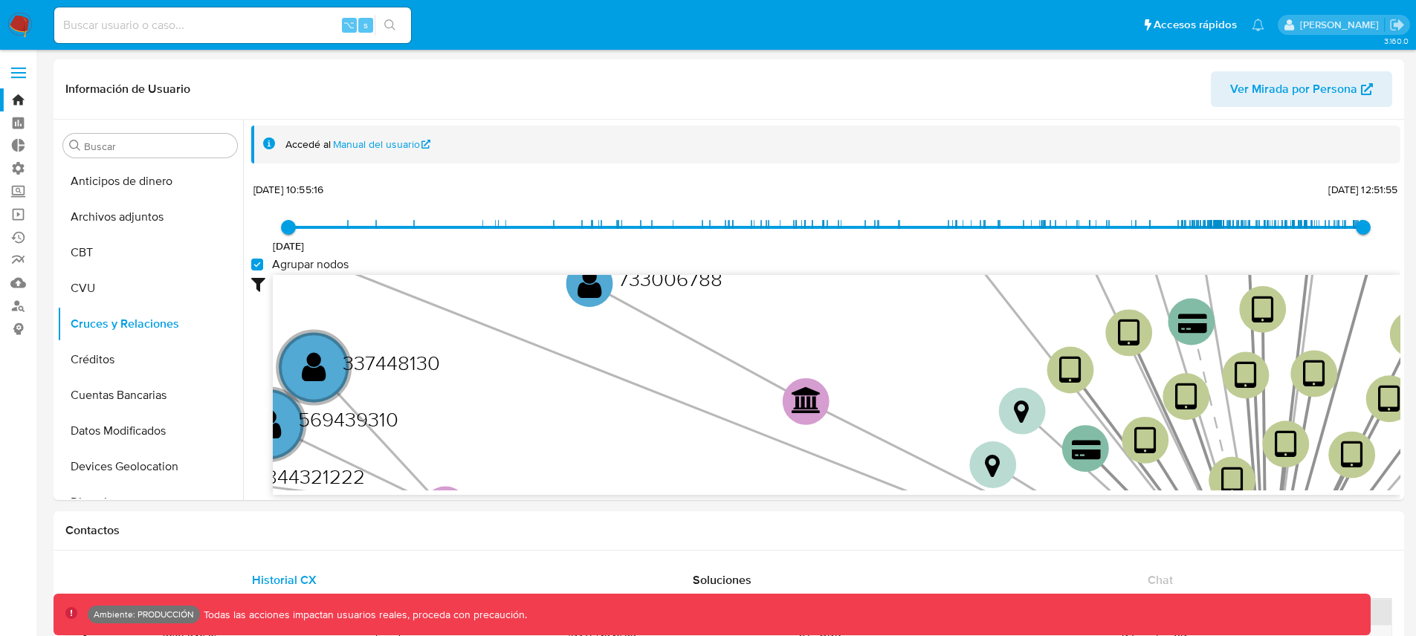
drag, startPoint x: 728, startPoint y: 386, endPoint x: 611, endPoint y: 303, distance: 143.5
click at [612, 304] on icon "device-6316af5608813b0019eb3810  user-19155538  19155538 device-67d64948b6c05…" at bounding box center [837, 383] width 1128 height 216
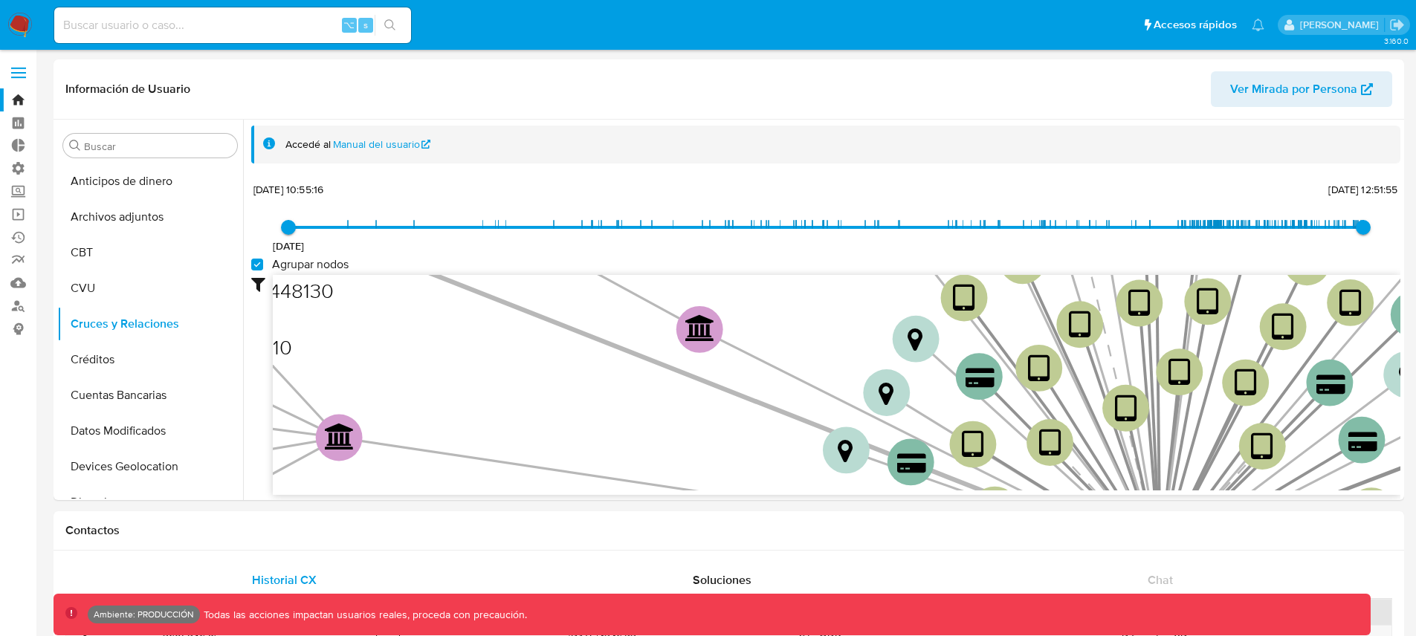
drag, startPoint x: 706, startPoint y: 381, endPoint x: 606, endPoint y: 336, distance: 110.1
click at [606, 336] on icon at bounding box center [365, 248] width 1590 height 627
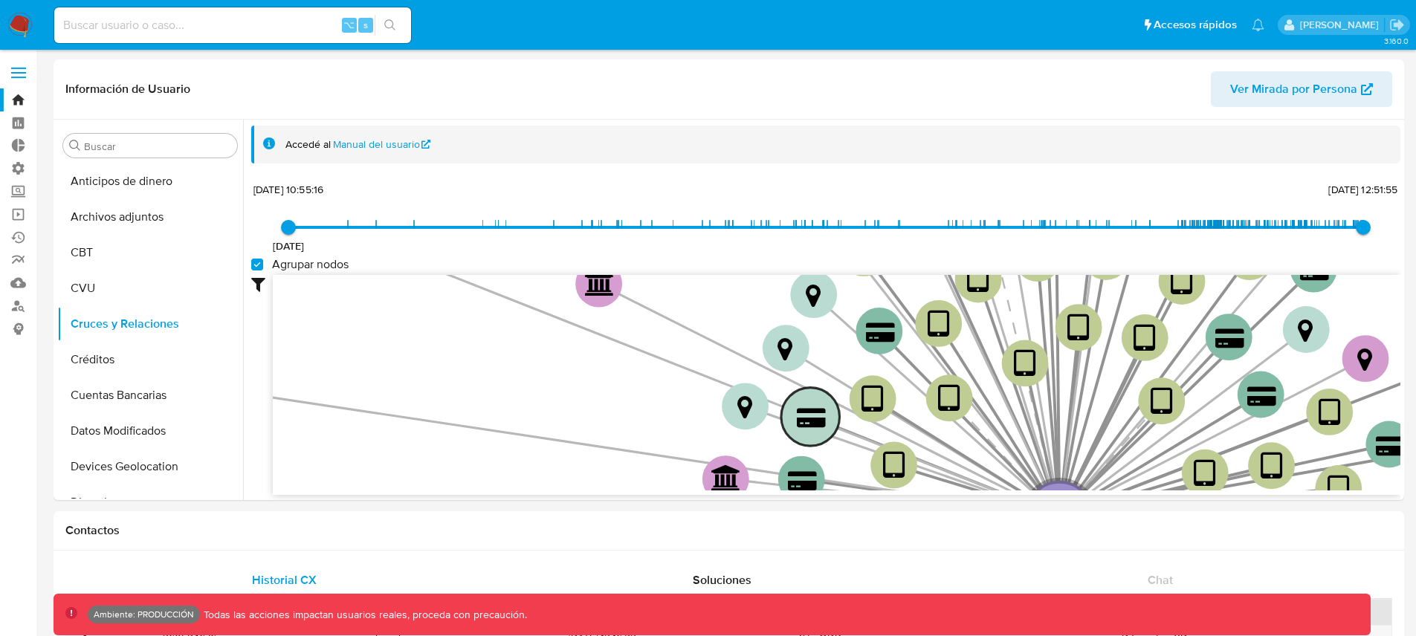
click at [804, 416] on text "" at bounding box center [811, 418] width 29 height 22
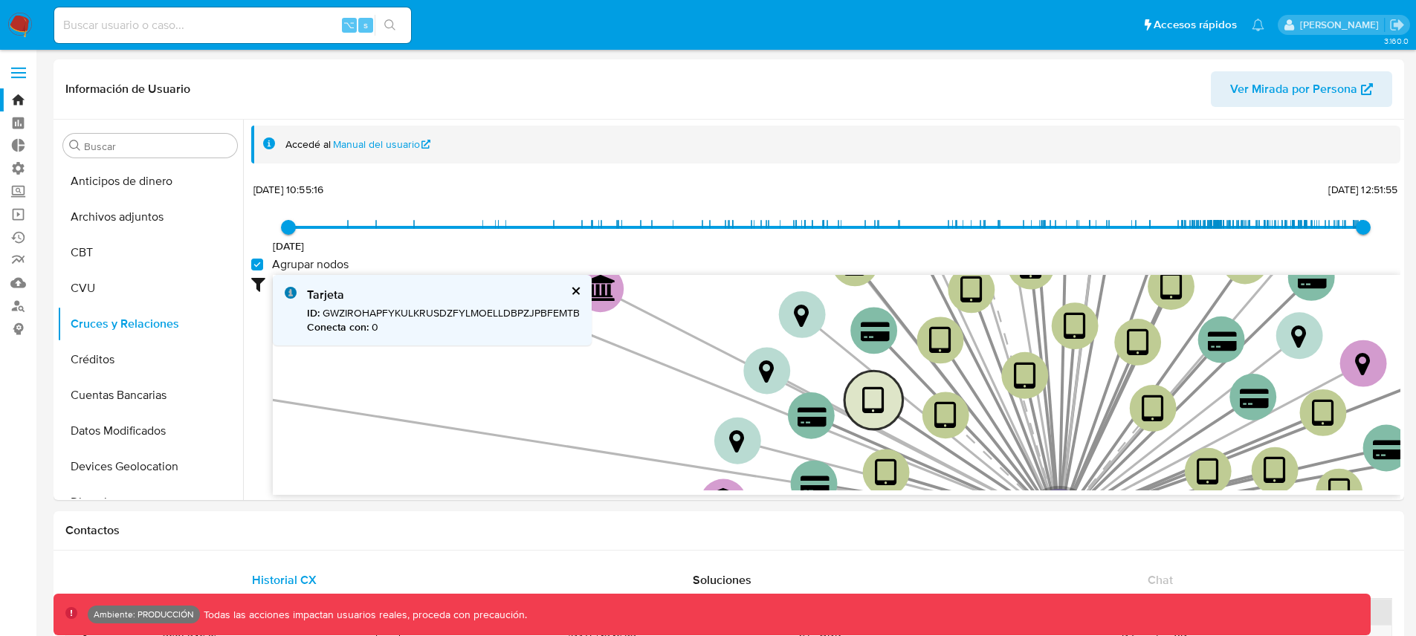
click at [876, 410] on text "" at bounding box center [873, 400] width 22 height 33
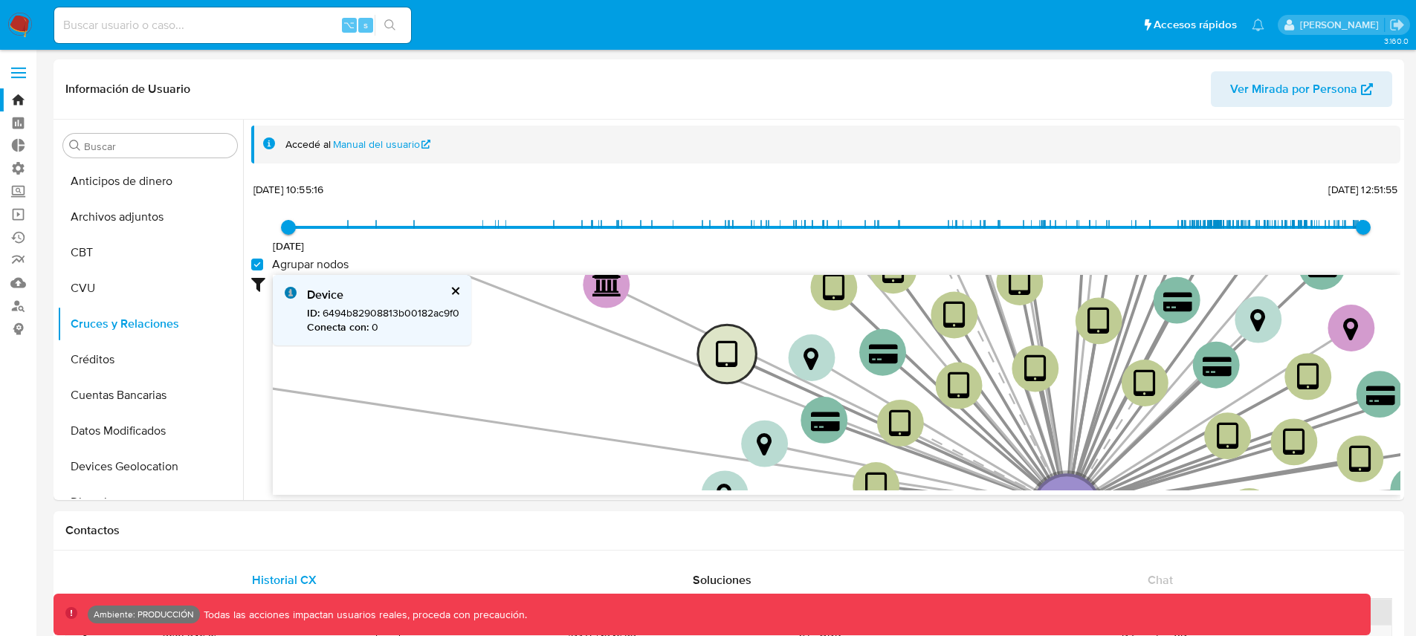
drag, startPoint x: 876, startPoint y: 410, endPoint x: 745, endPoint y: 363, distance: 139.6
click at [745, 363] on circle at bounding box center [727, 354] width 59 height 59
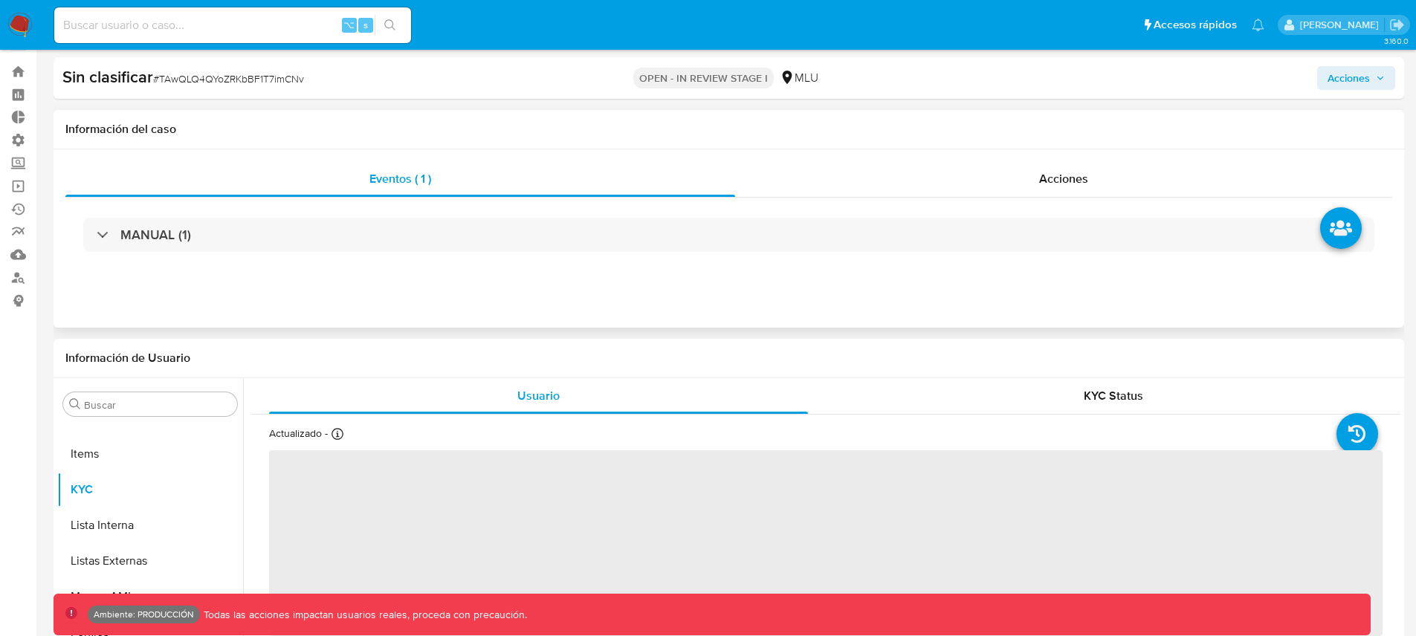
scroll to position [127, 0]
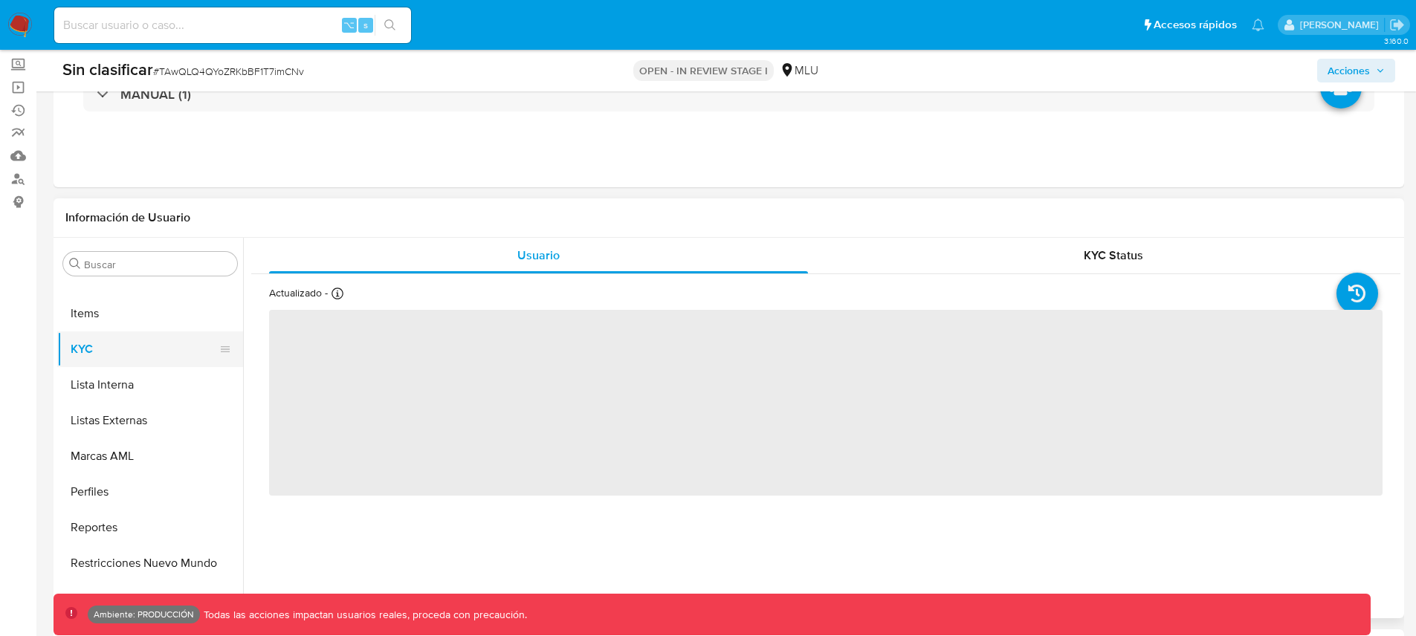
select select "10"
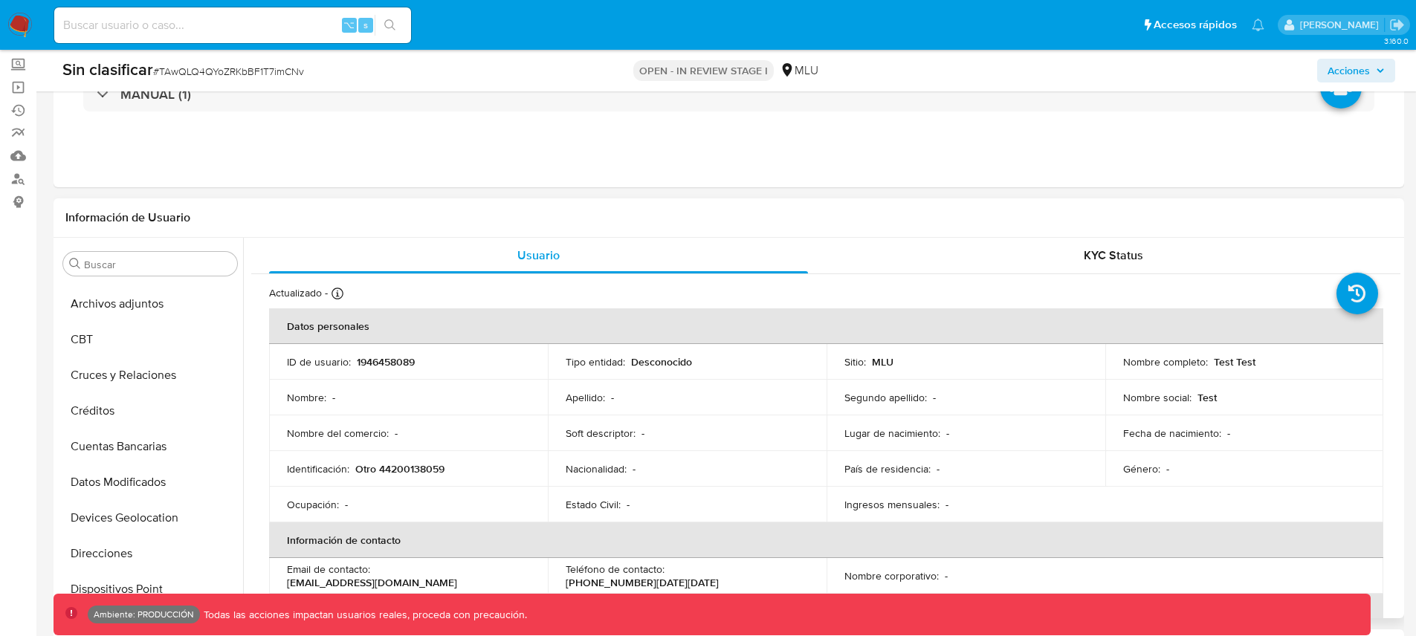
scroll to position [0, 0]
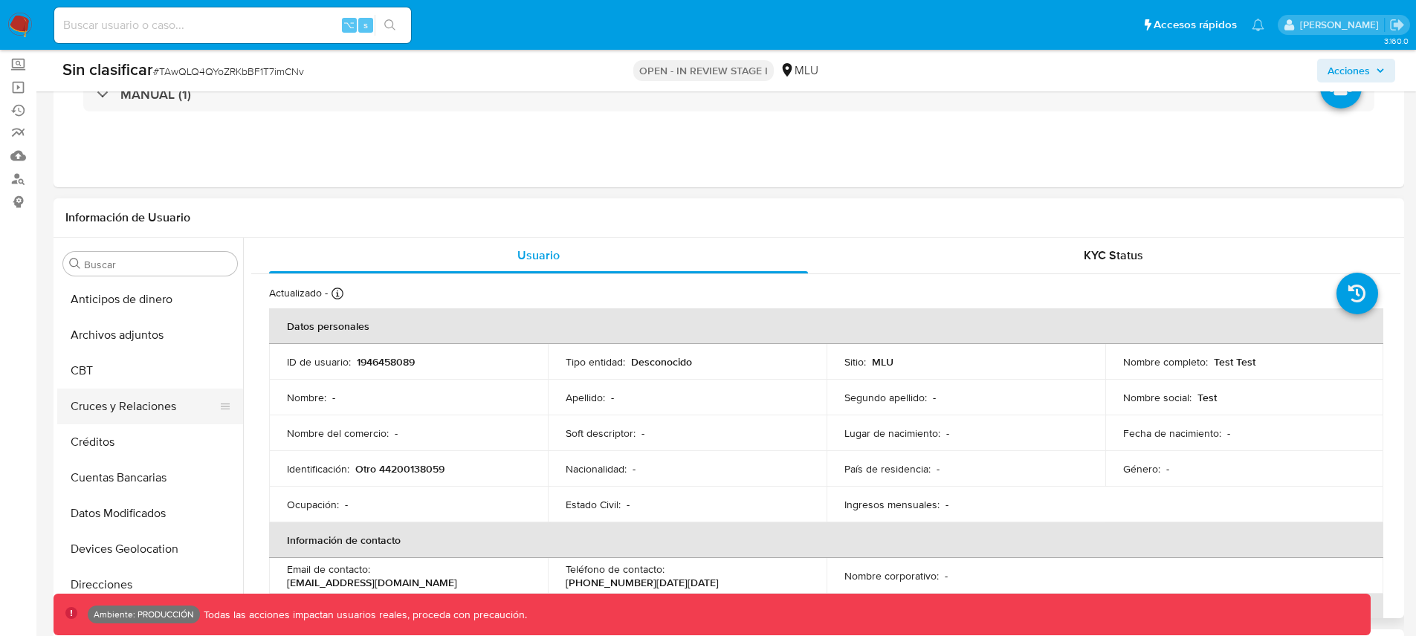
click at [135, 411] on button "Cruces y Relaciones" at bounding box center [144, 407] width 174 height 36
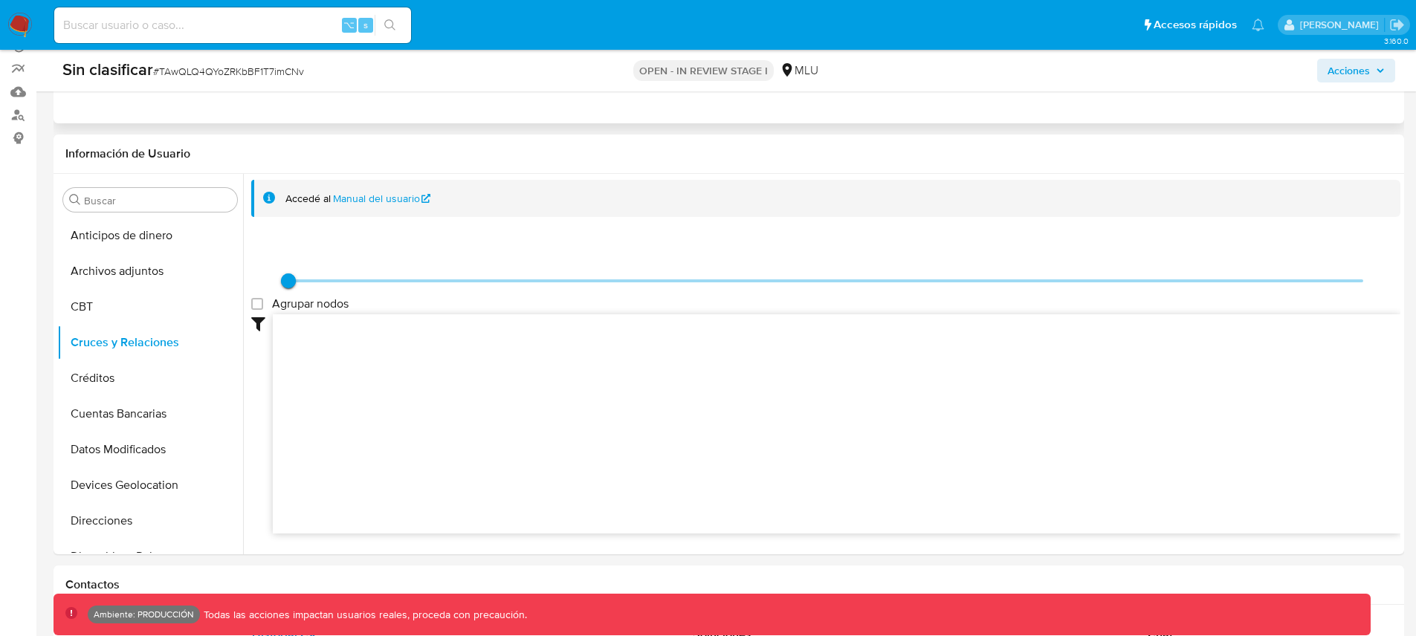
scroll to position [233, 0]
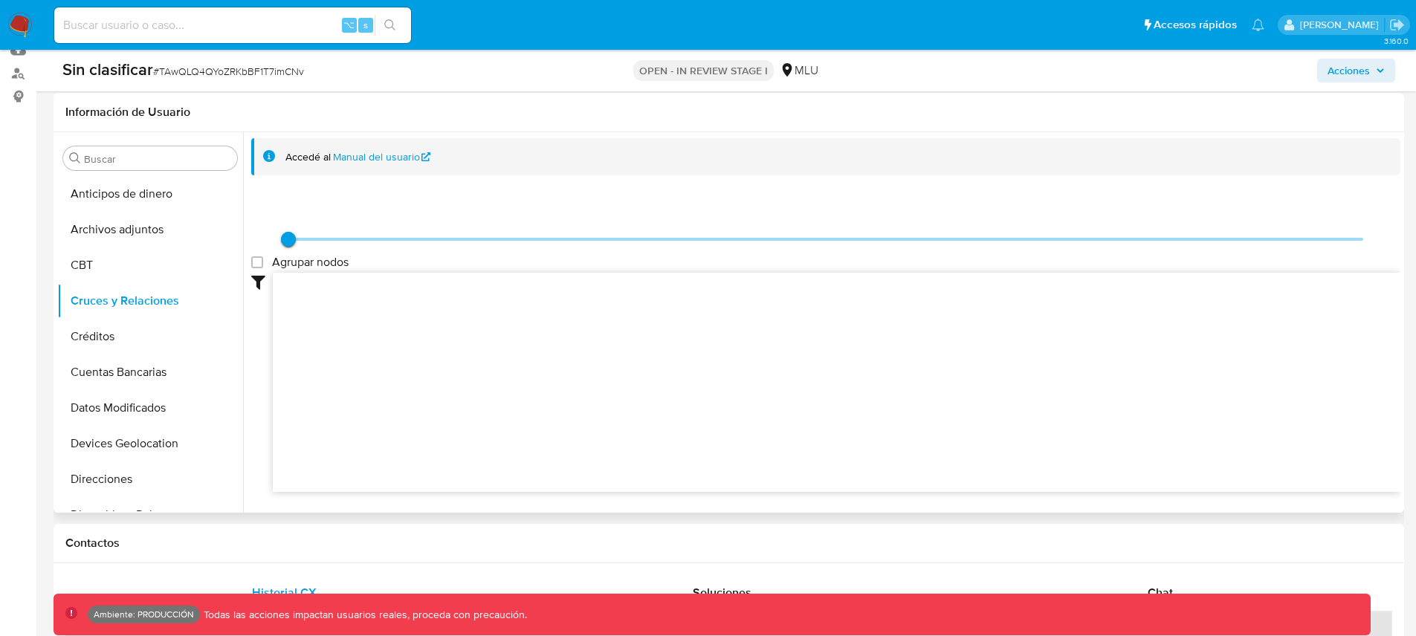
drag, startPoint x: 700, startPoint y: 351, endPoint x: 668, endPoint y: 366, distance: 35.6
click at [668, 369] on icon at bounding box center [837, 381] width 1128 height 216
drag, startPoint x: 636, startPoint y: 384, endPoint x: 572, endPoint y: 413, distance: 70.6
click at [581, 411] on icon at bounding box center [837, 381] width 1128 height 216
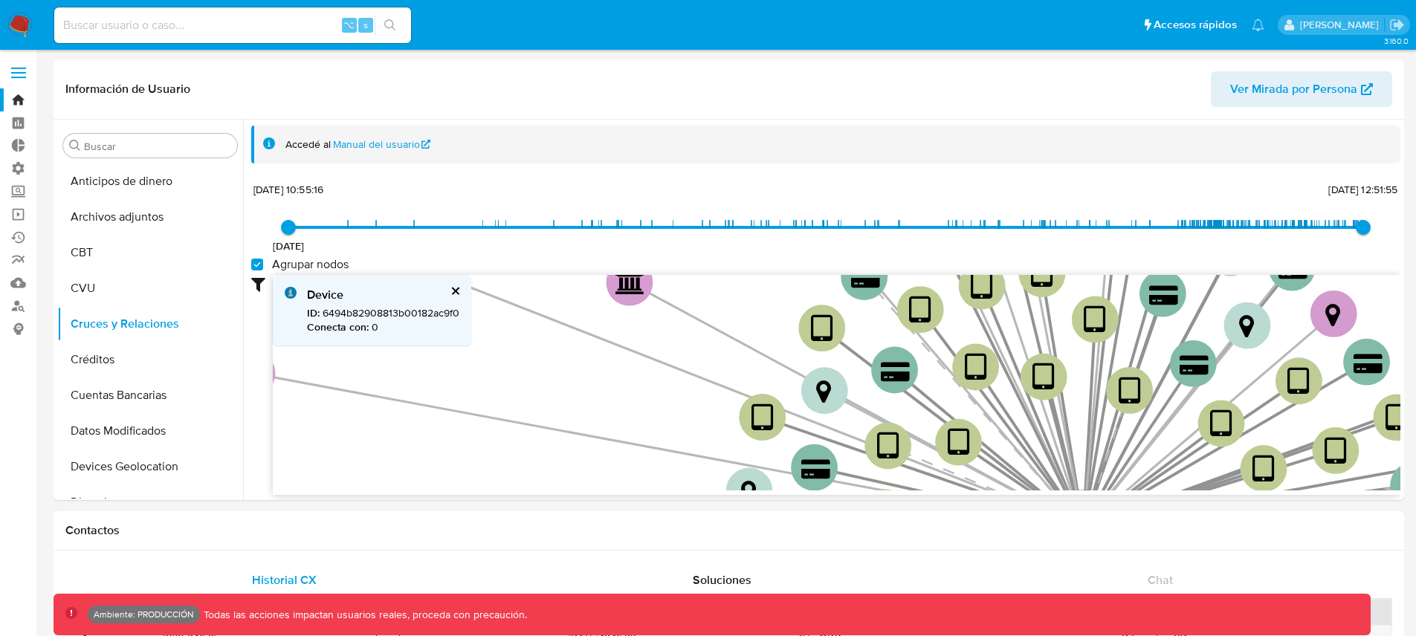
select select "10"
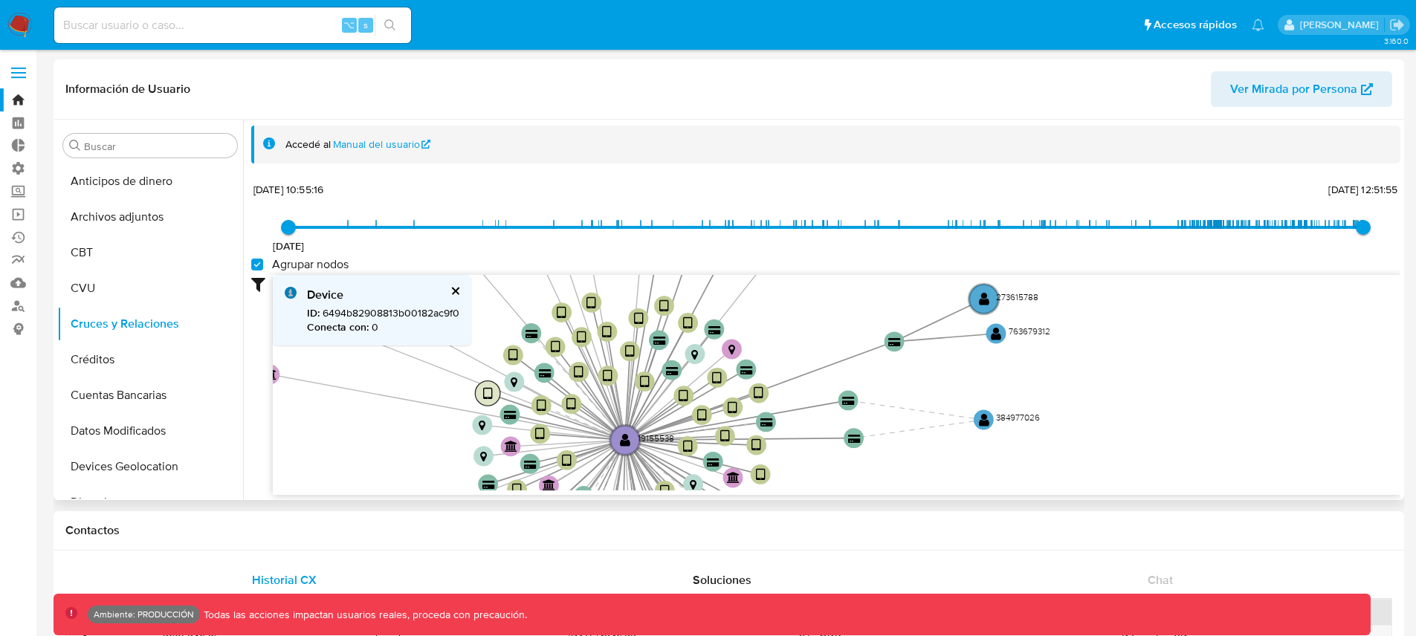
drag, startPoint x: 737, startPoint y: 403, endPoint x: 510, endPoint y: 393, distance: 226.9
click at [510, 393] on icon "device-6316af5608813b0019eb3810  user-19155538  19155538 device-67d64948b6c05…" at bounding box center [837, 383] width 1128 height 216
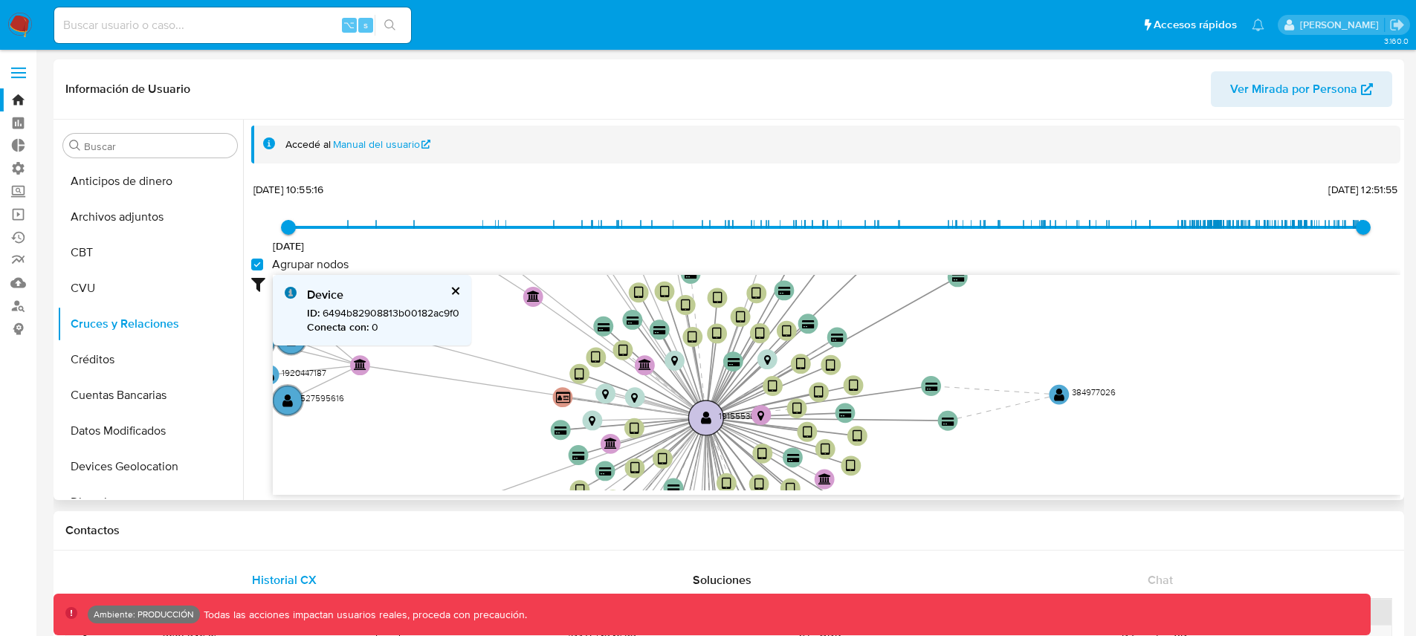
drag, startPoint x: 653, startPoint y: 436, endPoint x: 705, endPoint y: 424, distance: 54.1
click at [705, 424] on text "" at bounding box center [706, 417] width 10 height 15
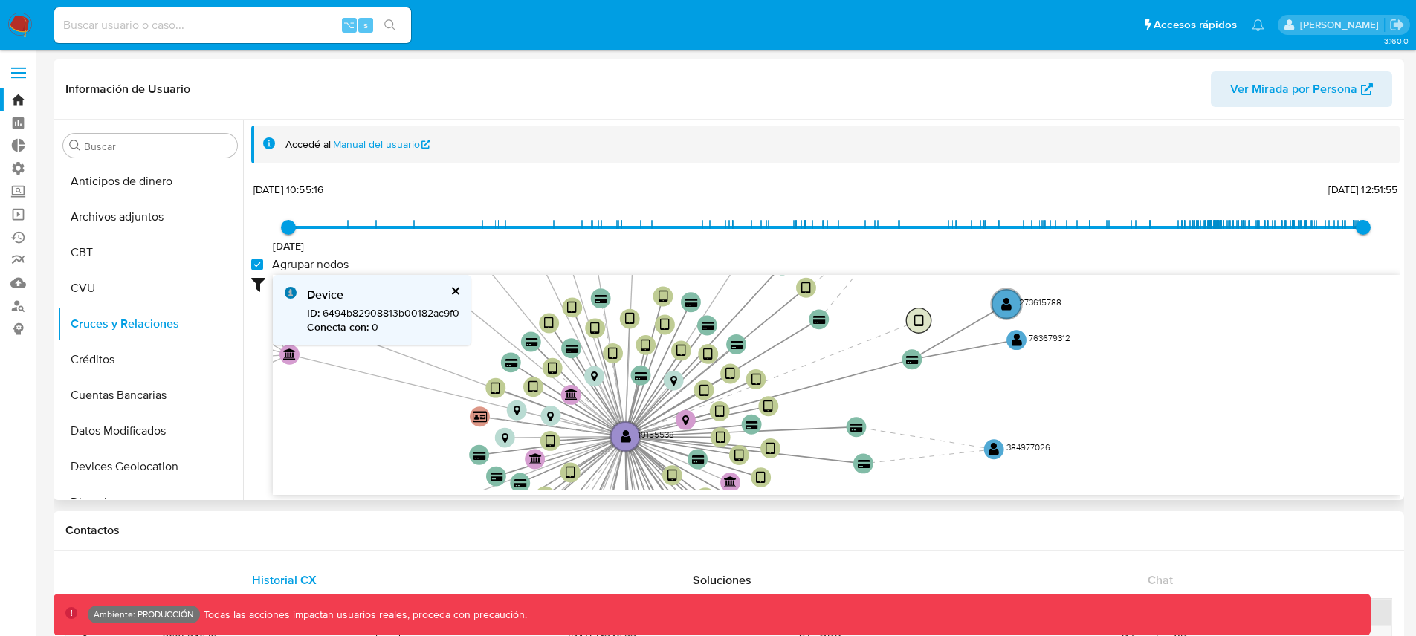
drag, startPoint x: 700, startPoint y: 436, endPoint x: 921, endPoint y: 323, distance: 247.7
click at [921, 323] on text "" at bounding box center [919, 321] width 10 height 15
